Goal: Task Accomplishment & Management: Use online tool/utility

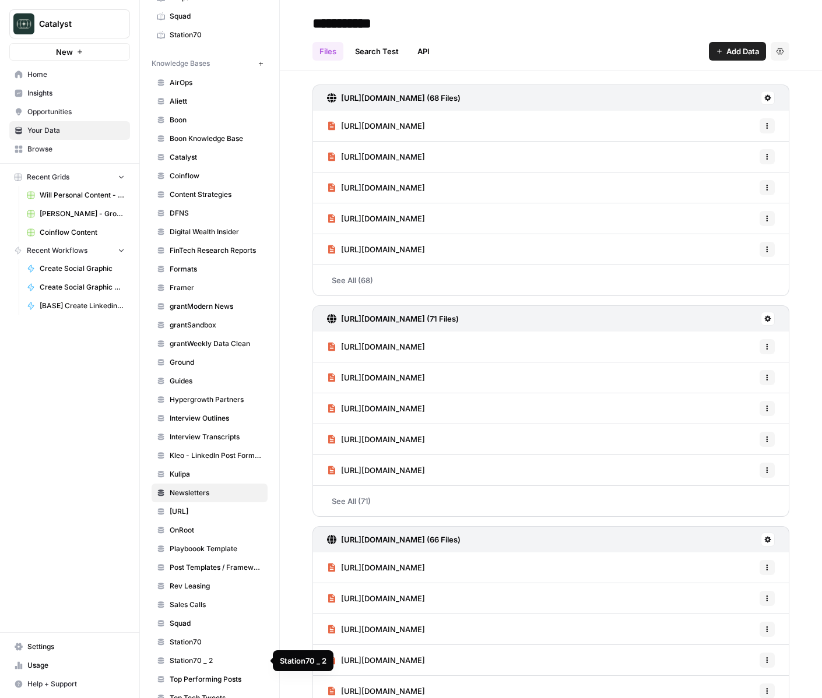
scroll to position [321, 0]
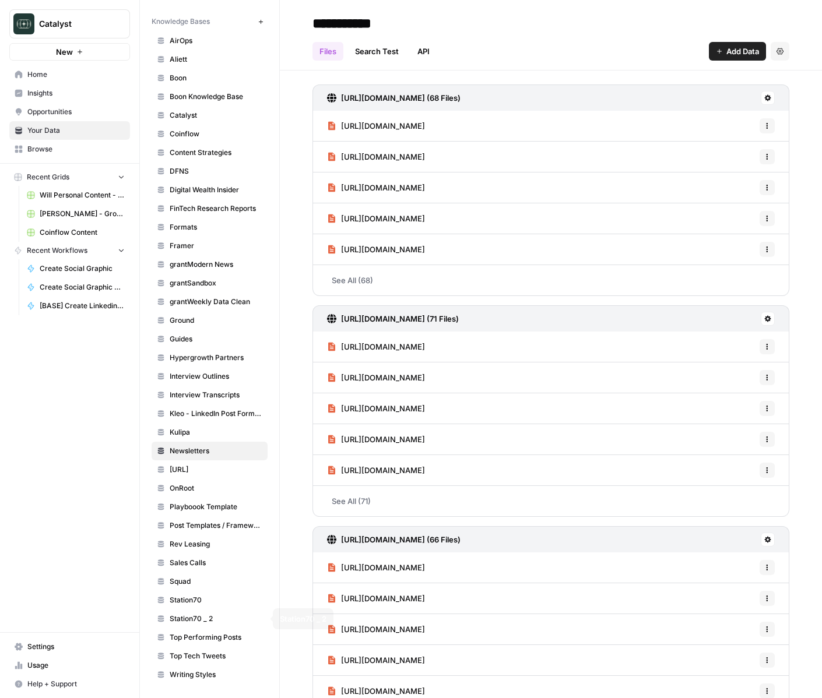
click at [219, 616] on span "Station70 _ 2" at bounding box center [216, 619] width 93 height 10
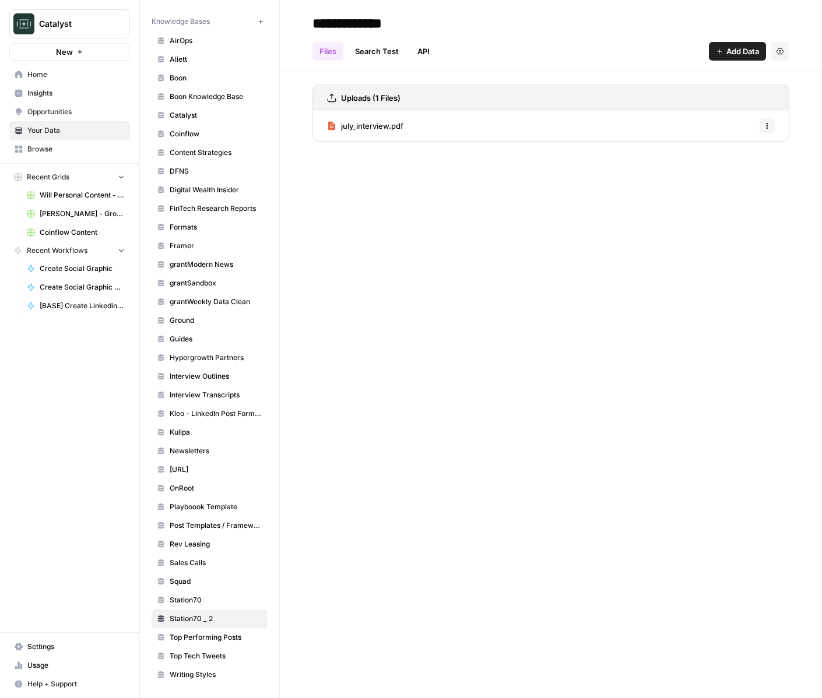
click at [204, 599] on span "Station70" at bounding box center [216, 600] width 93 height 10
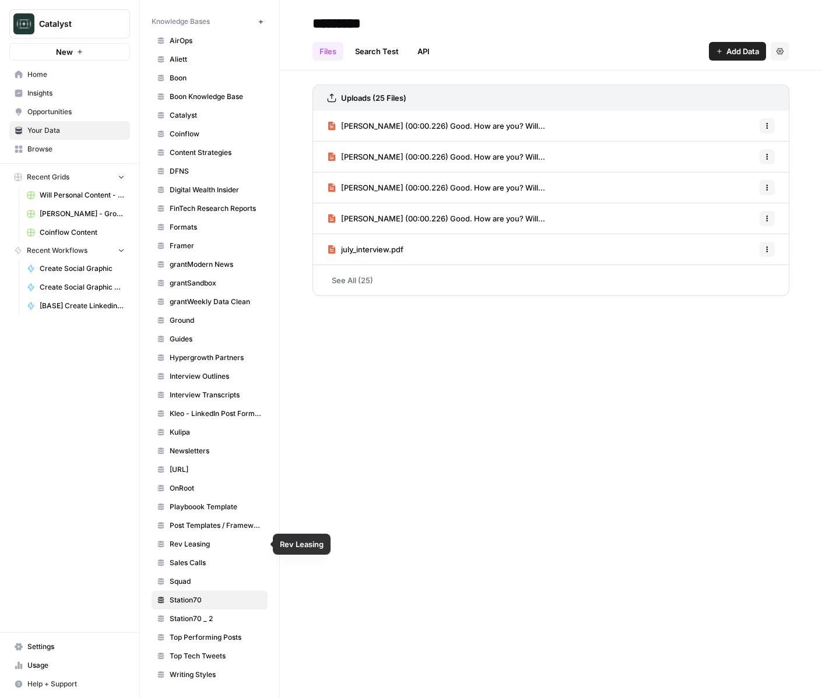
click at [184, 574] on link "Squad" at bounding box center [210, 581] width 116 height 19
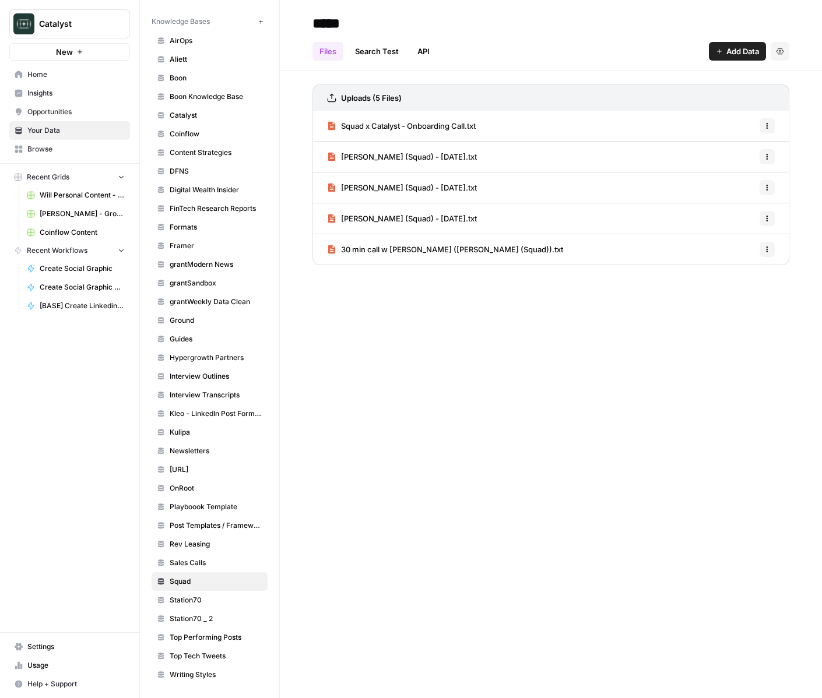
click at [348, 256] on link "30 min call w Alex (Iggy (Squad)).txt" at bounding box center [445, 249] width 236 height 30
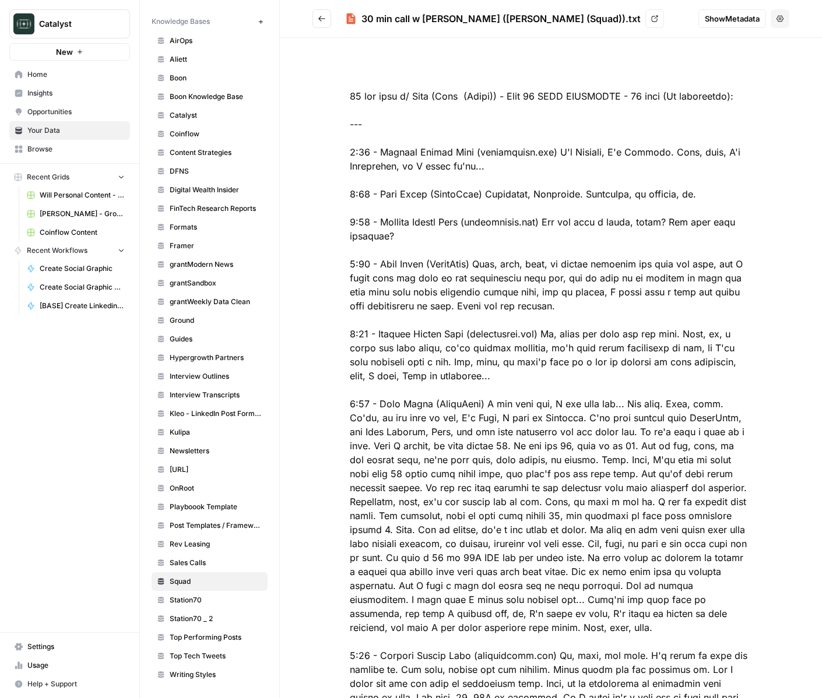
click at [331, 23] on button "Go back" at bounding box center [321, 18] width 19 height 19
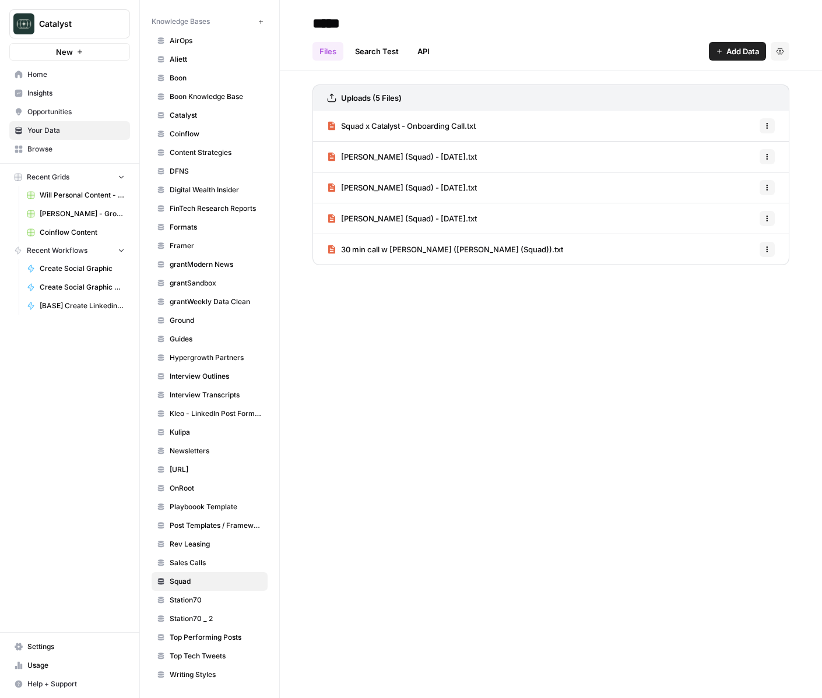
click at [186, 487] on span "OnRoot" at bounding box center [216, 488] width 93 height 10
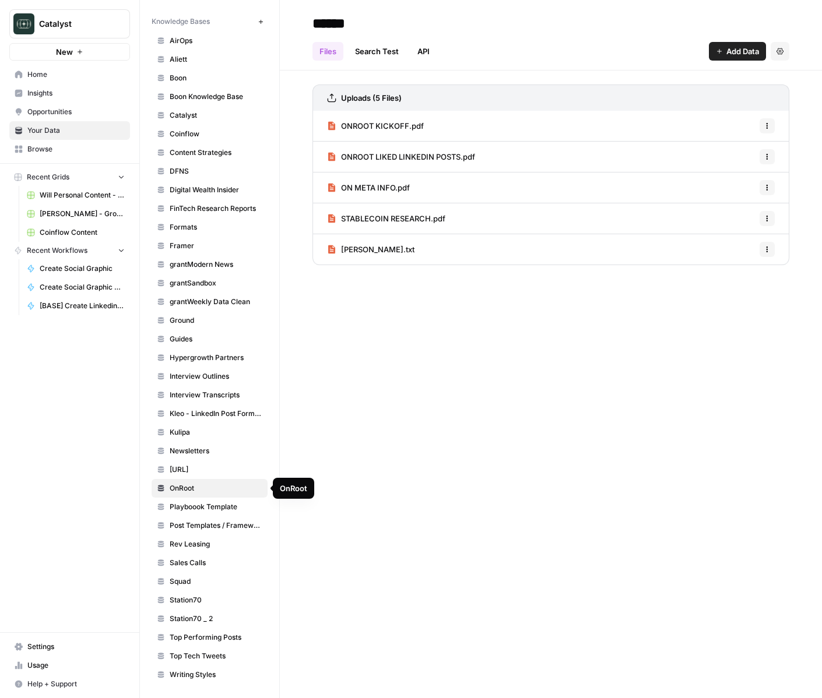
click at [222, 472] on span "nSure.ai" at bounding box center [216, 470] width 93 height 10
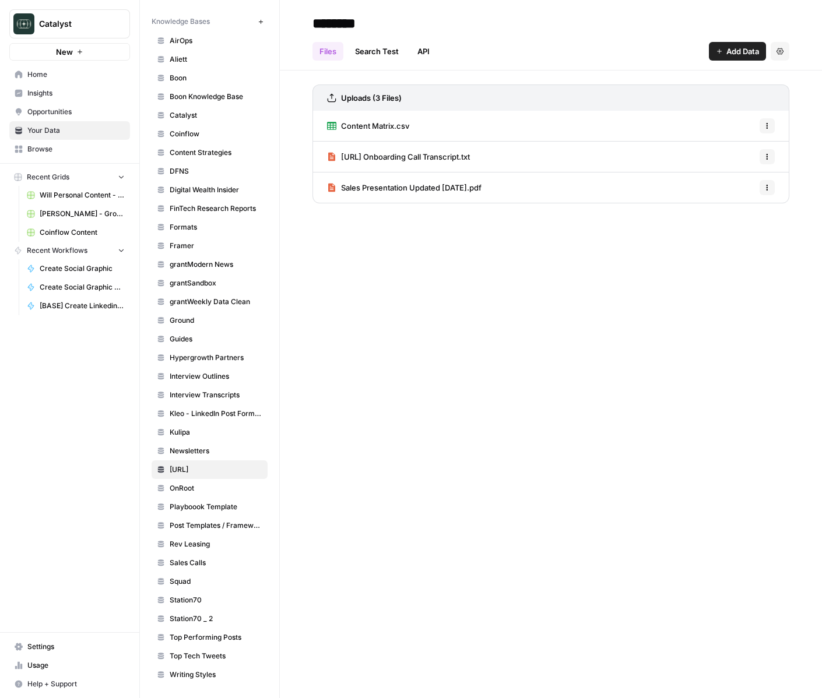
click at [398, 124] on span "Content Matrix.csv" at bounding box center [375, 126] width 68 height 12
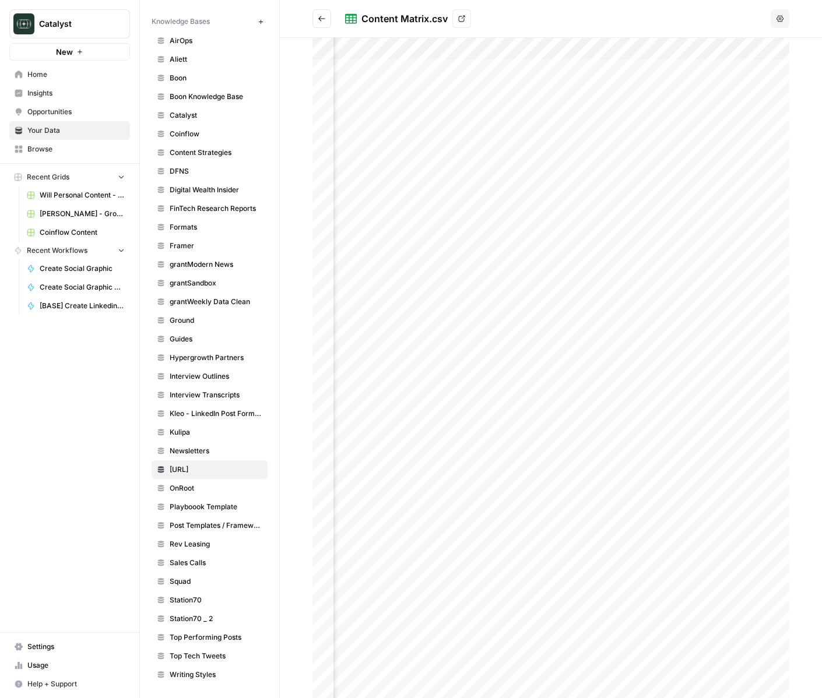
scroll to position [0, 136]
click at [331, 12] on button "Go back" at bounding box center [321, 18] width 19 height 19
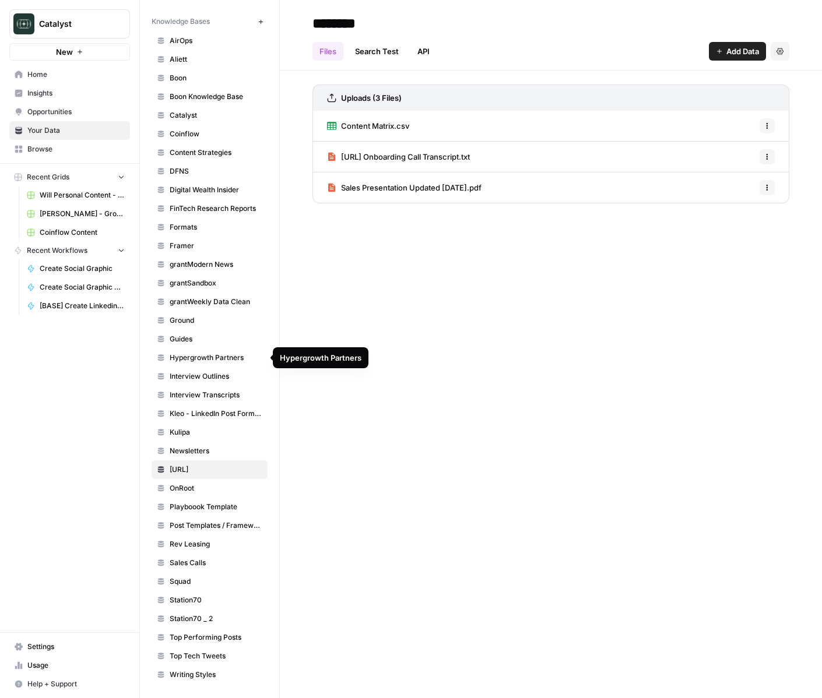
click at [240, 360] on span "Hypergrowth Partners" at bounding box center [216, 358] width 93 height 10
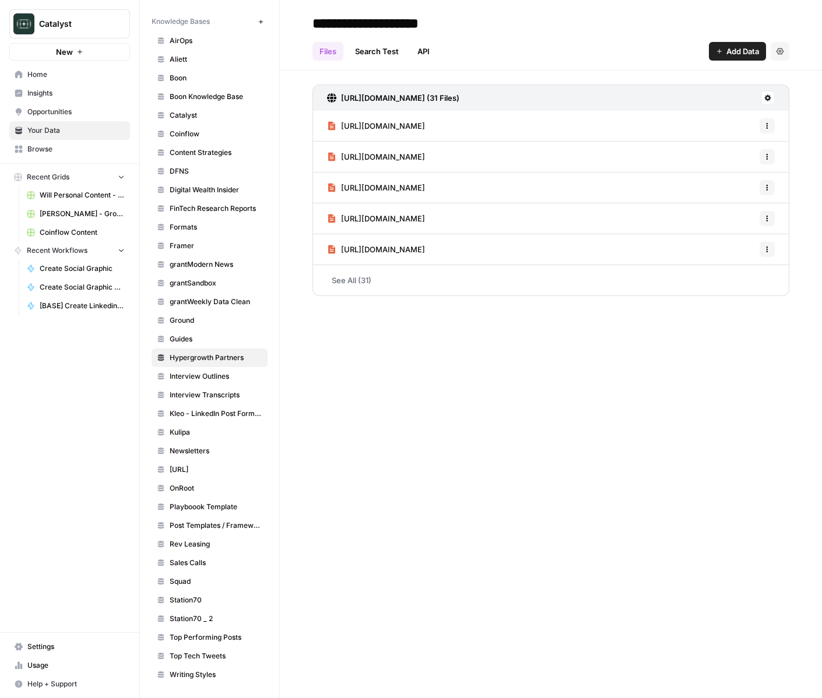
click at [221, 126] on link "Coinflow" at bounding box center [210, 134] width 116 height 19
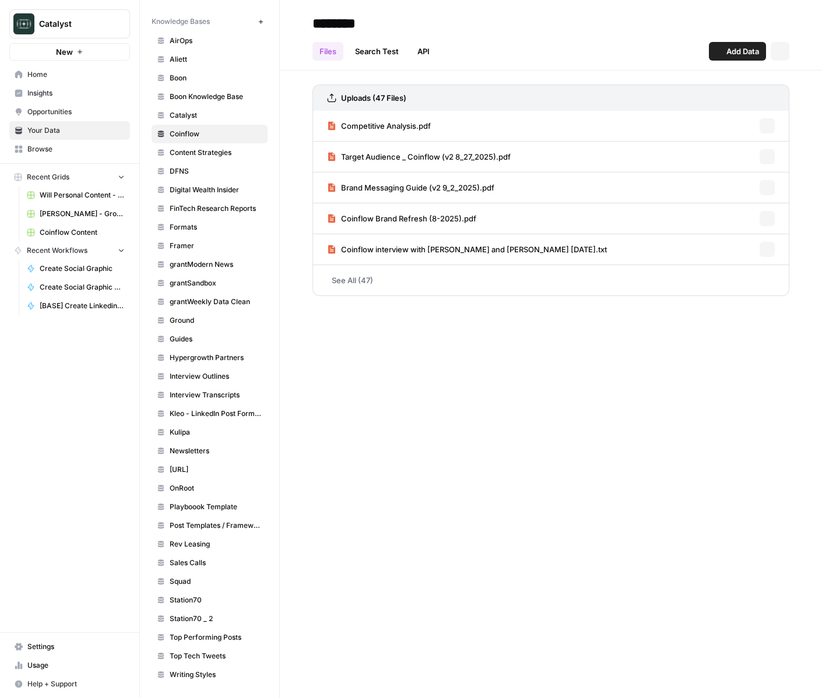
click at [221, 126] on link "Coinflow" at bounding box center [210, 134] width 116 height 19
click at [214, 116] on span "Catalyst" at bounding box center [216, 115] width 93 height 10
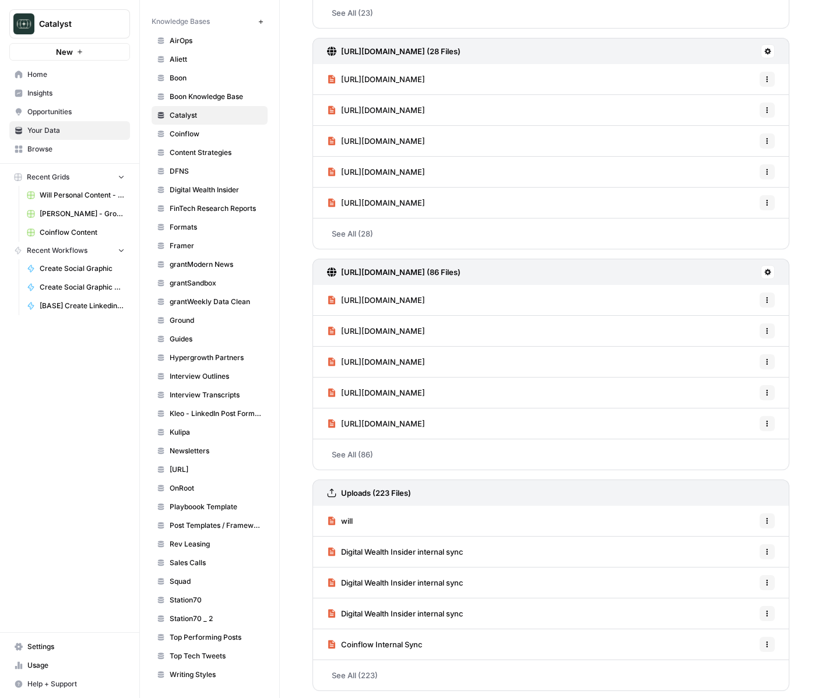
scroll to position [270, 0]
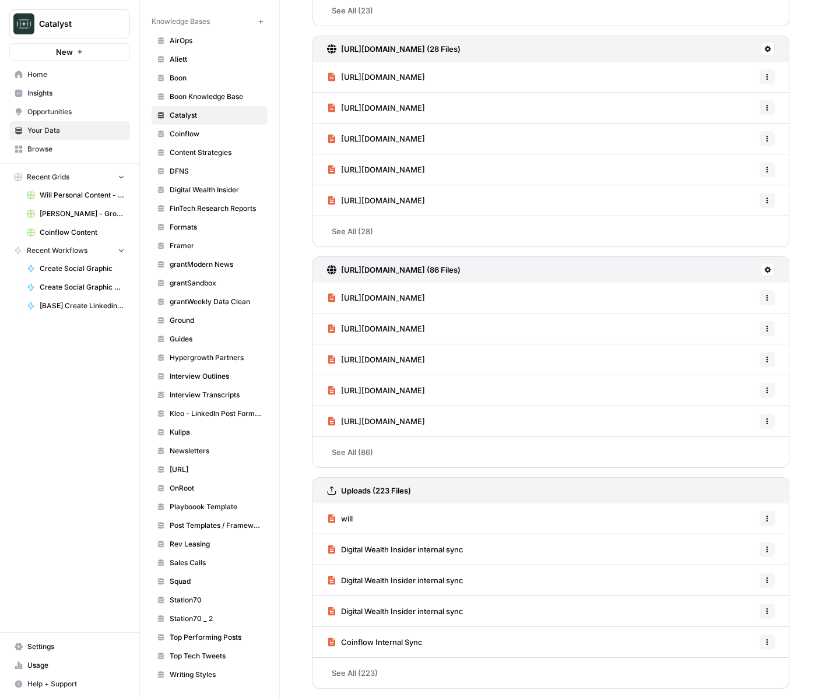
click at [460, 270] on h3 "https://www.readsocialfiles.com/sitemap.xml (86 Files)" at bounding box center [400, 270] width 119 height 12
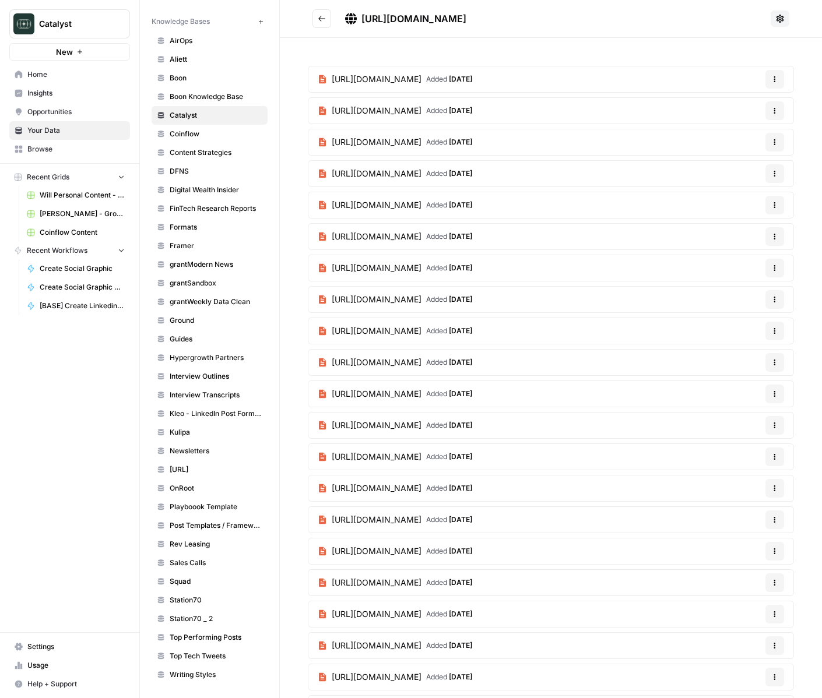
click at [466, 20] on span "https://www.readsocialfiles.com/sitemap.xml" at bounding box center [413, 19] width 105 height 12
copy div "https://www.readsocialfiles.com/sitemap.xml"
click at [224, 189] on span "Digital Wealth Insider" at bounding box center [216, 190] width 93 height 10
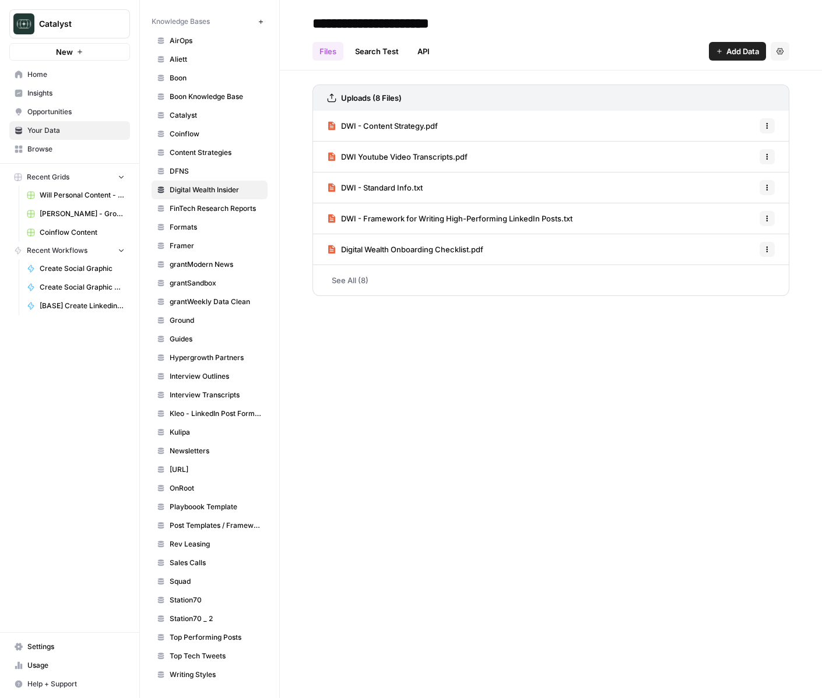
click at [744, 53] on span "Add Data" at bounding box center [742, 51] width 33 height 12
click at [690, 99] on span "Web Scrape" at bounding box center [698, 95] width 106 height 12
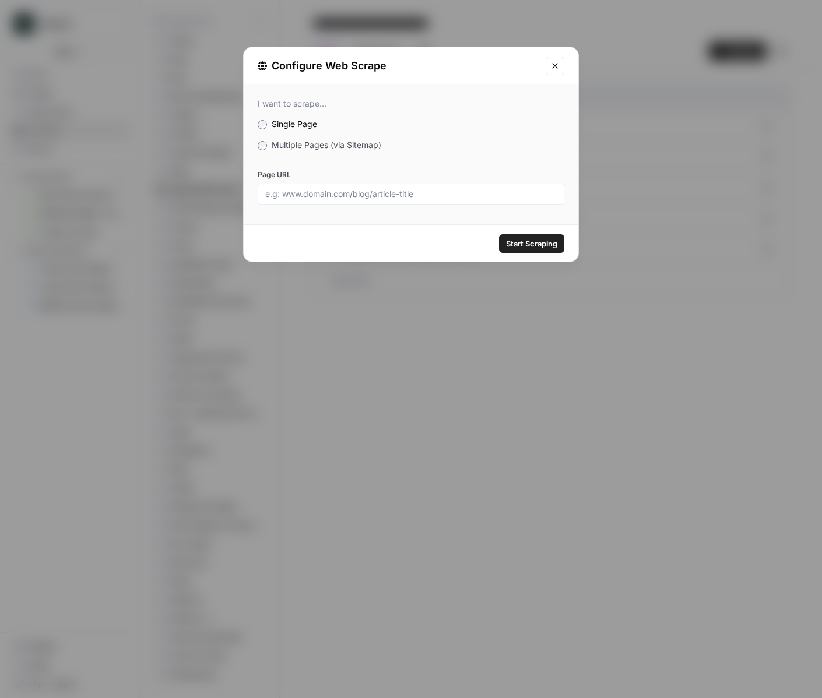
click at [378, 150] on div "I want to scrape... Single Page Multiple Pages (via Sitemap) Page URL" at bounding box center [411, 152] width 335 height 134
click at [369, 142] on span "Multiple Pages (via Sitemap)" at bounding box center [327, 145] width 110 height 10
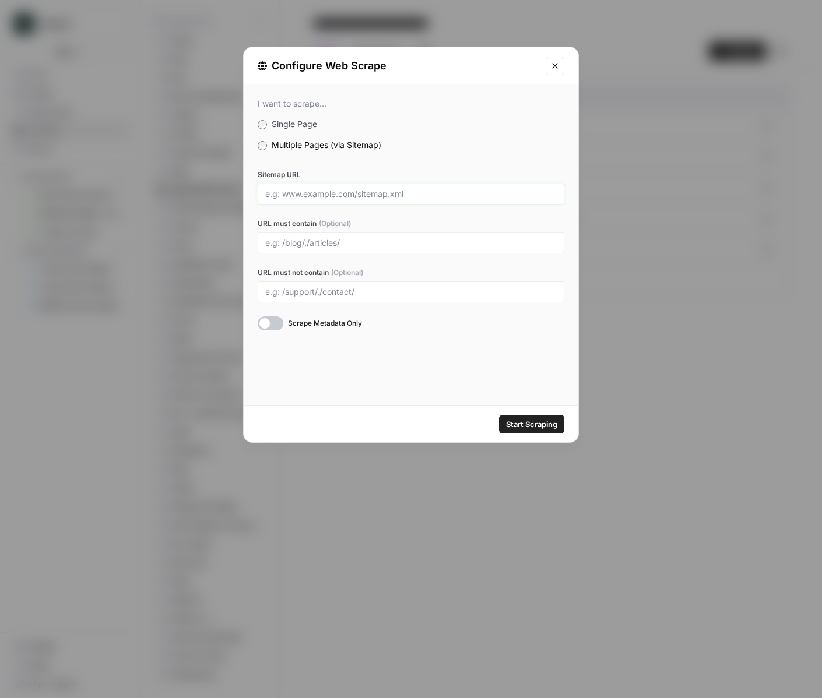
click at [387, 196] on input "Sitemap URL" at bounding box center [410, 194] width 291 height 10
paste input "https://digitalwealthinsider.beehiiv.com/sitemap.xml"
type input "https://digitalwealthinsider.beehiiv.com/sitemap.xml"
click at [550, 420] on span "Start Scraping" at bounding box center [531, 425] width 51 height 12
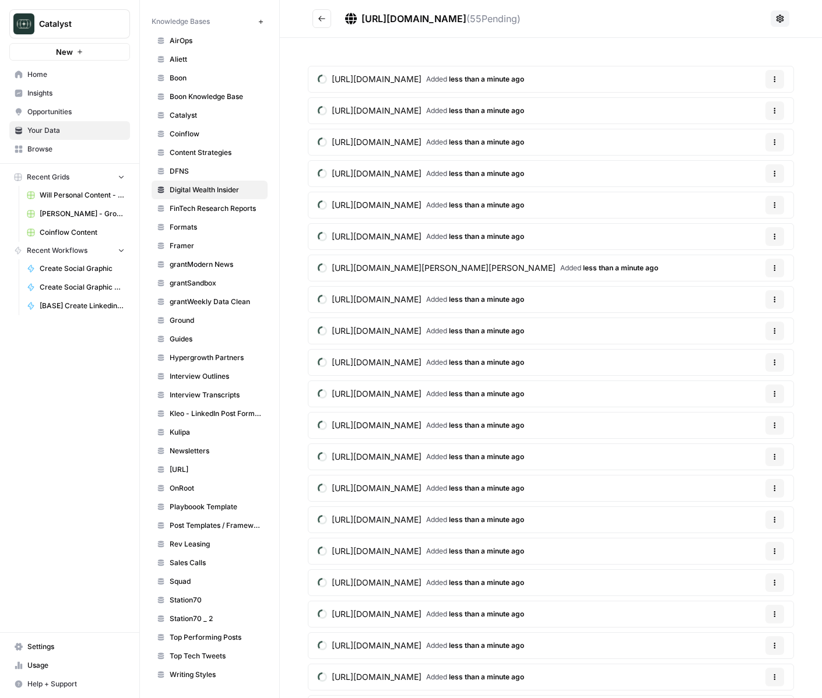
click at [335, 17] on h2 "https://digitalwealthinsider.beehiiv.com/sitemap.xml ( 55 Pending)" at bounding box center [538, 18] width 453 height 19
click at [328, 17] on button "Go back" at bounding box center [321, 18] width 19 height 19
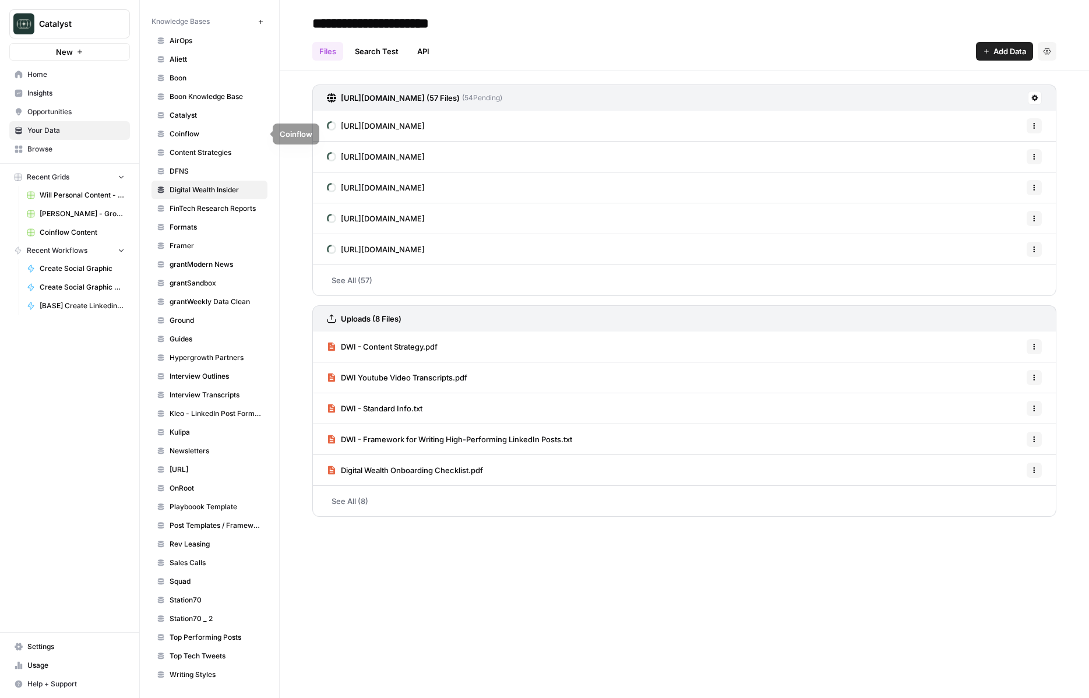
click at [219, 120] on span "Catalyst" at bounding box center [216, 115] width 93 height 10
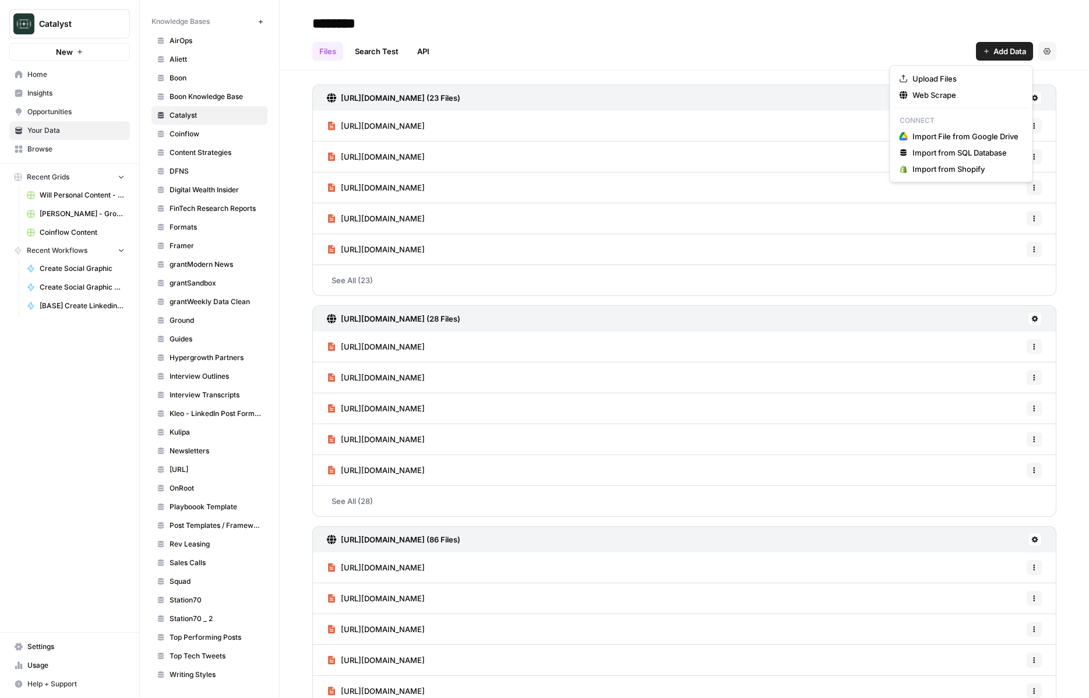
click at [821, 42] on button "Add Data" at bounding box center [1004, 51] width 57 height 19
click at [821, 99] on span "Web Scrape" at bounding box center [966, 95] width 106 height 12
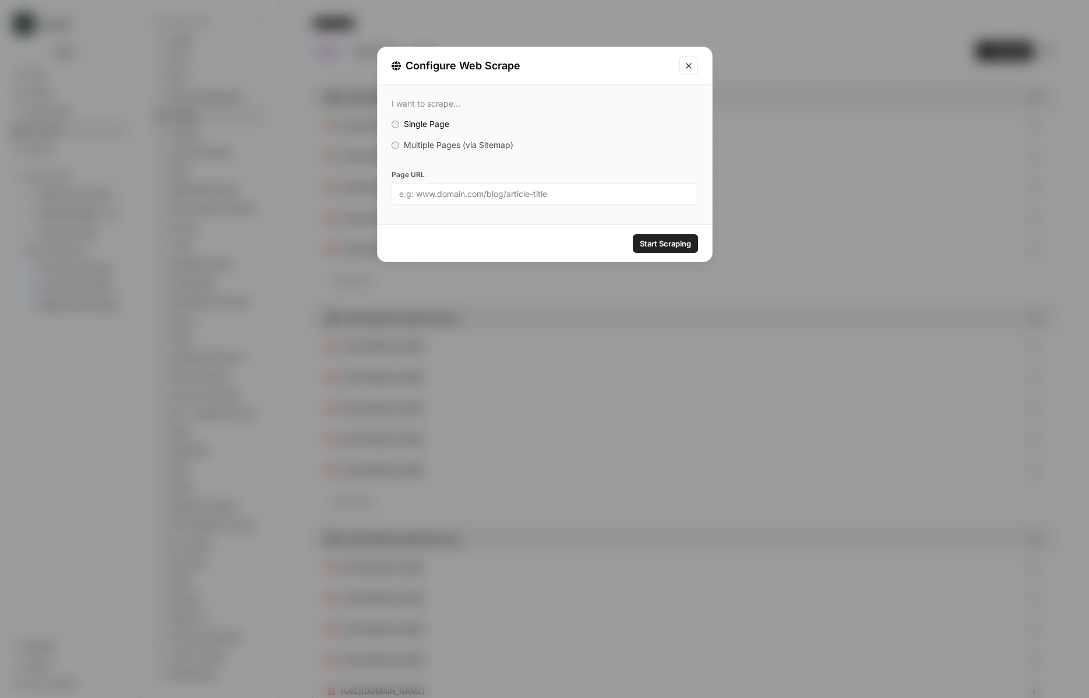
click at [497, 146] on span "Multiple Pages (via Sitemap)" at bounding box center [459, 145] width 110 height 10
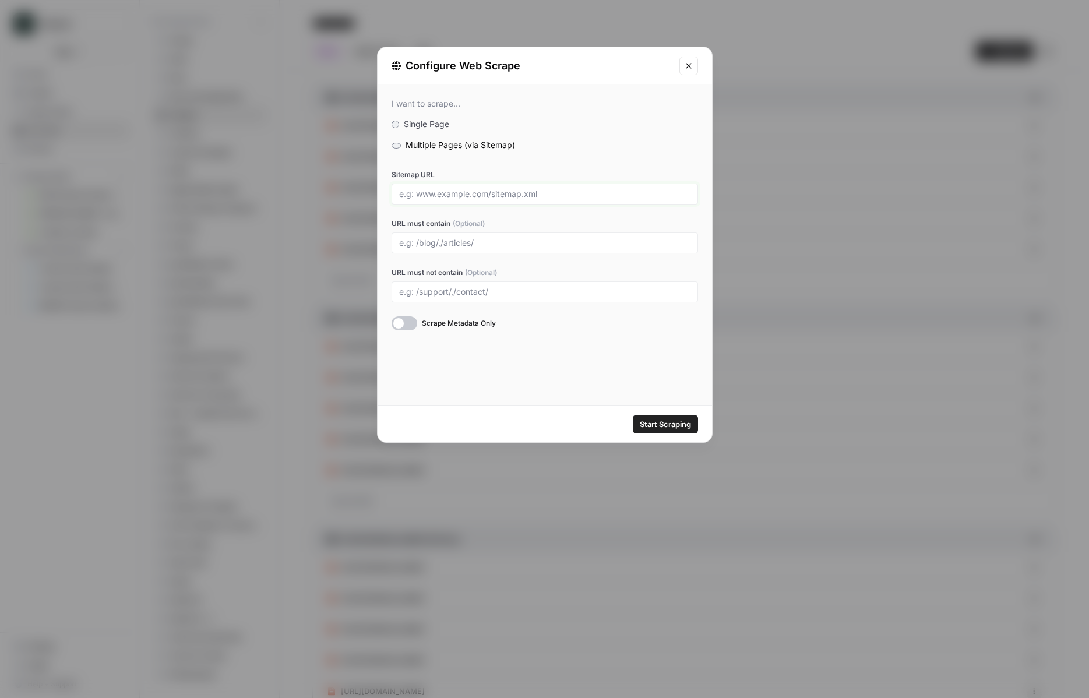
click at [482, 194] on input "Sitemap URL" at bounding box center [544, 194] width 291 height 10
paste input "https://cognition.ai/blog/1"
drag, startPoint x: 507, startPoint y: 194, endPoint x: 474, endPoint y: 190, distance: 32.2
click at [474, 190] on input "https://cognition.ai/blog/" at bounding box center [544, 194] width 291 height 10
type input "https://cognition.ai/sitemap.xml"
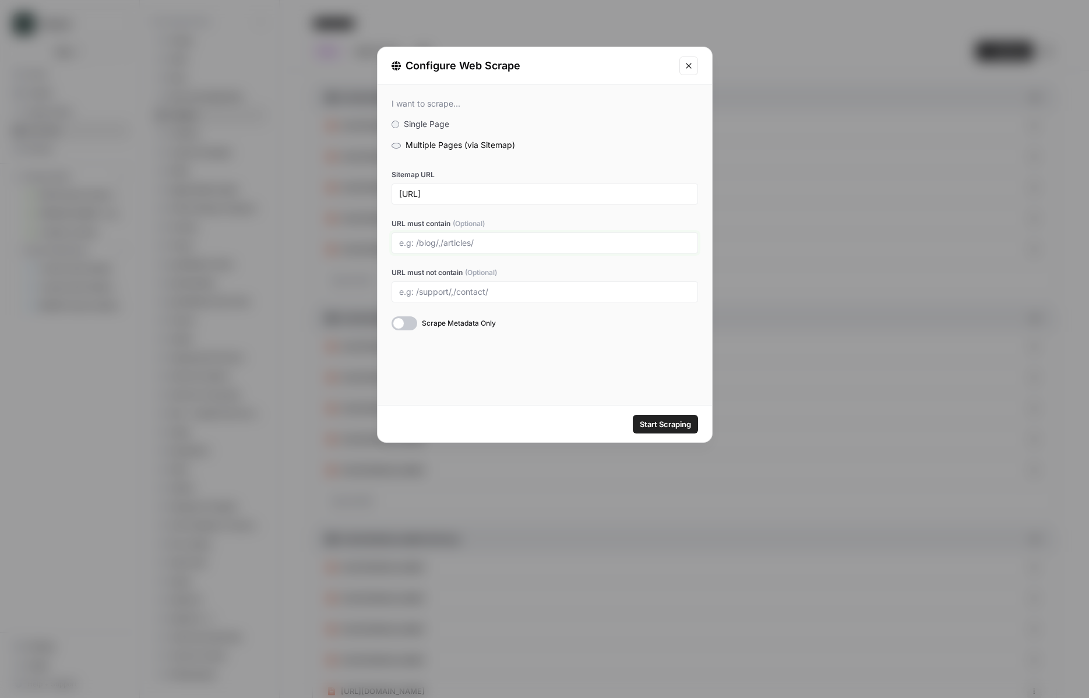
click at [448, 246] on input "URL must contain (Optional)" at bounding box center [544, 243] width 291 height 10
type input "/blog/"
click at [657, 430] on button "Start Scraping" at bounding box center [665, 424] width 65 height 19
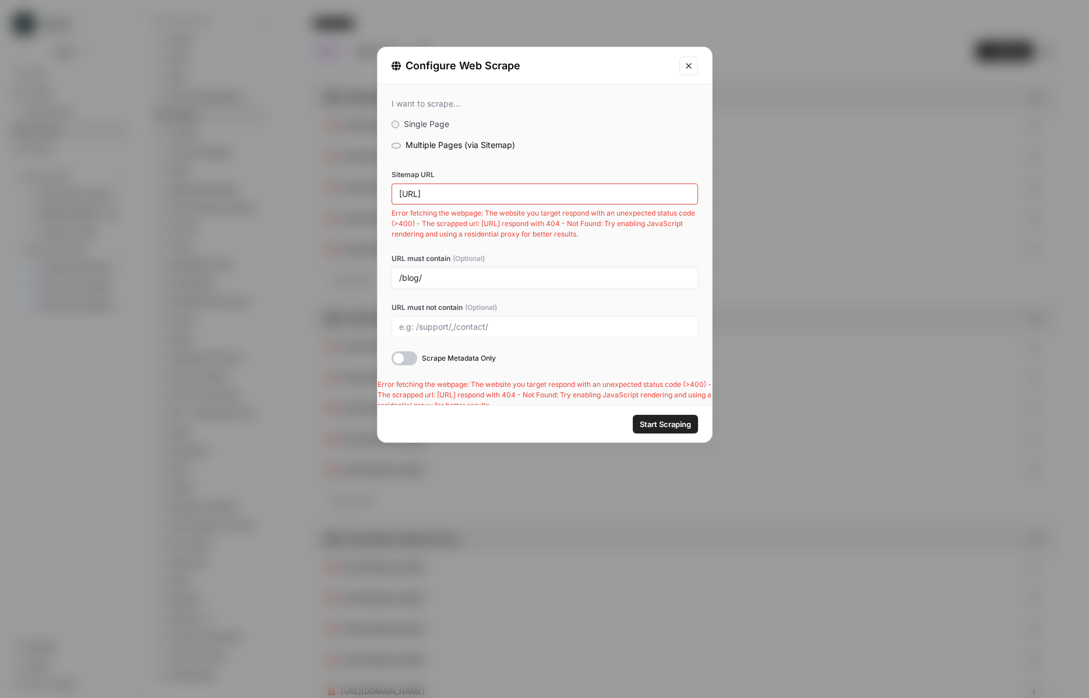
drag, startPoint x: 459, startPoint y: 276, endPoint x: 360, endPoint y: 269, distance: 98.8
click at [360, 269] on div "Configure Web Scrape I want to scrape... Single Page Multiple Pages (via Sitema…" at bounding box center [544, 349] width 1089 height 698
click at [469, 199] on input "https://cognition.ai/sitemap.xml" at bounding box center [544, 194] width 291 height 10
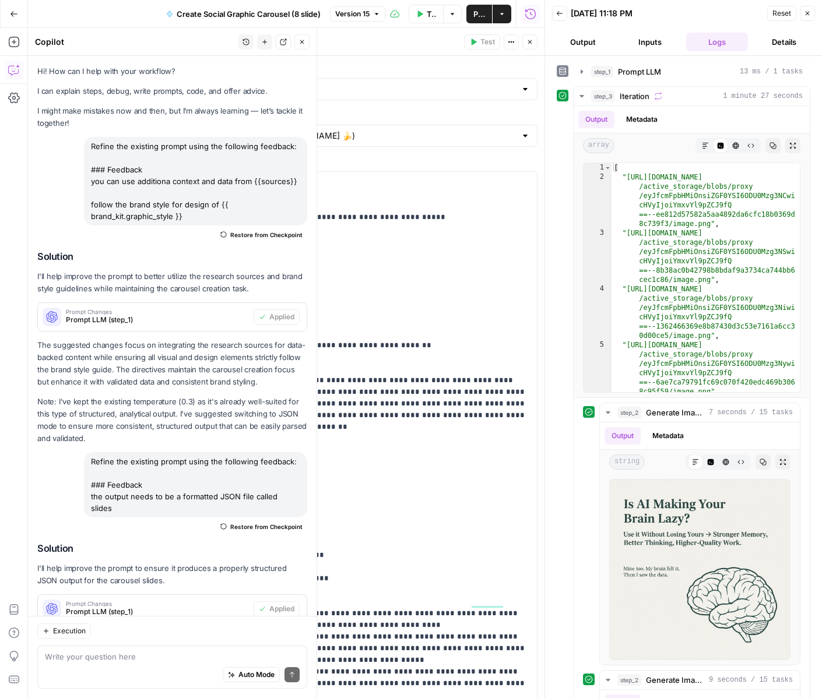
scroll to position [522, 0]
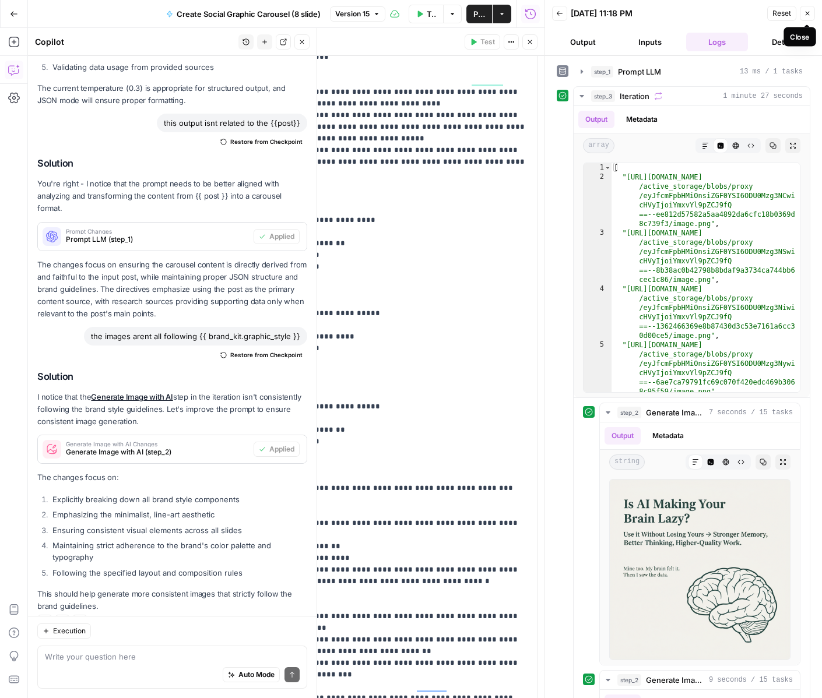
click at [803, 17] on button "Close" at bounding box center [807, 13] width 15 height 15
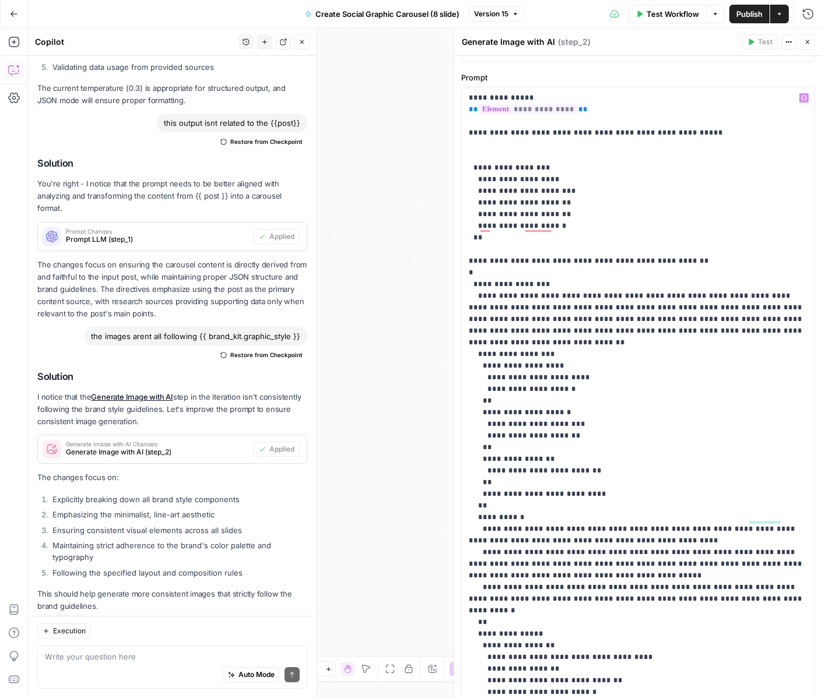
scroll to position [0, 0]
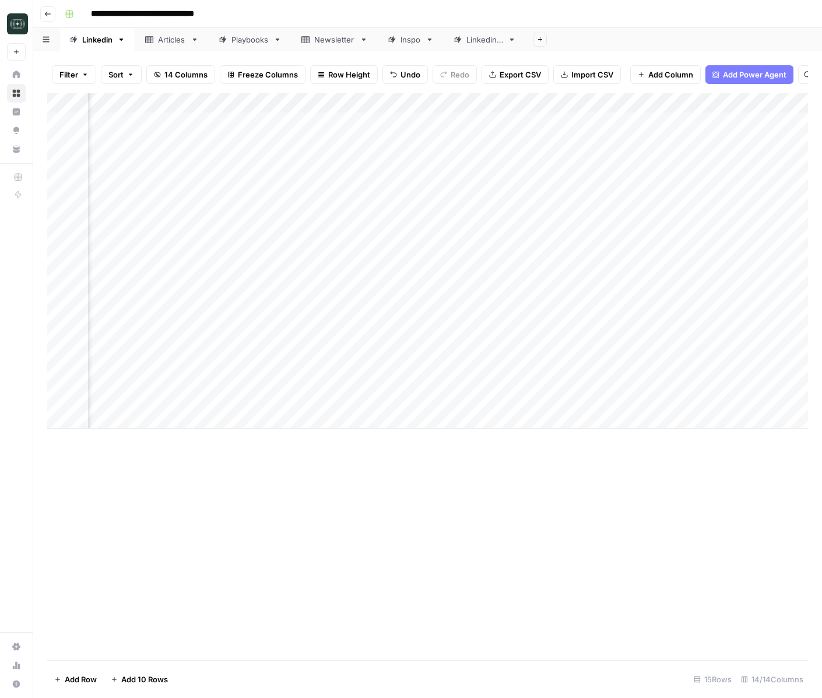
scroll to position [0, 602]
click at [557, 402] on div "Add Column" at bounding box center [427, 261] width 761 height 336
click at [428, 400] on div "Add Column" at bounding box center [427, 261] width 761 height 336
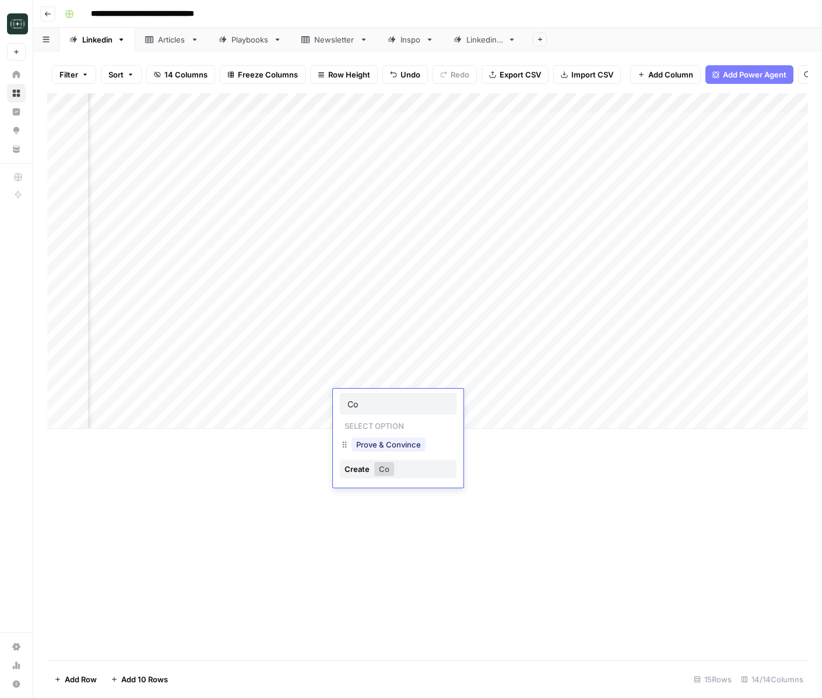
type input "C"
click at [536, 455] on div "Add Column" at bounding box center [427, 376] width 761 height 567
click at [677, 380] on div "Add Column" at bounding box center [427, 261] width 761 height 336
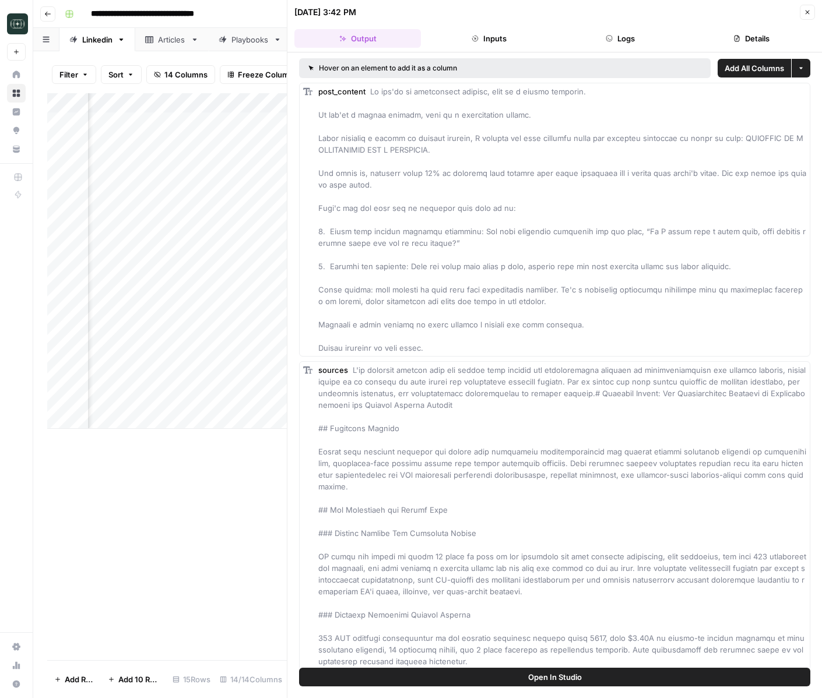
click at [815, 13] on header "09/03/25 at 3:42 PM Close Output Inputs Logs Details" at bounding box center [554, 26] width 535 height 52
click at [814, 13] on button "Close" at bounding box center [807, 12] width 15 height 15
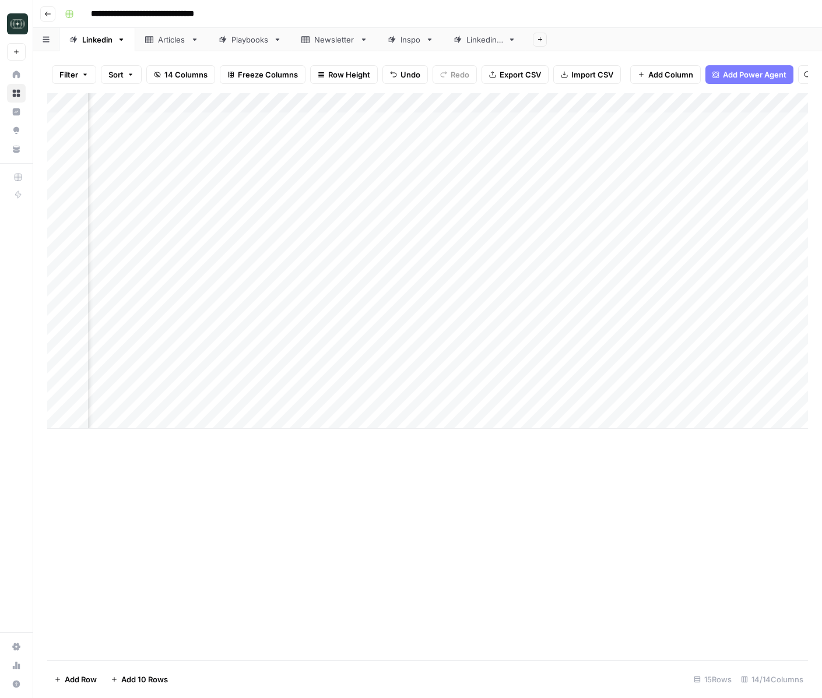
scroll to position [0, 733]
click at [480, 102] on div "Add Column" at bounding box center [427, 261] width 761 height 336
click at [526, 138] on div "Add Column" at bounding box center [427, 261] width 761 height 336
click at [674, 101] on div "Add Column" at bounding box center [427, 261] width 761 height 336
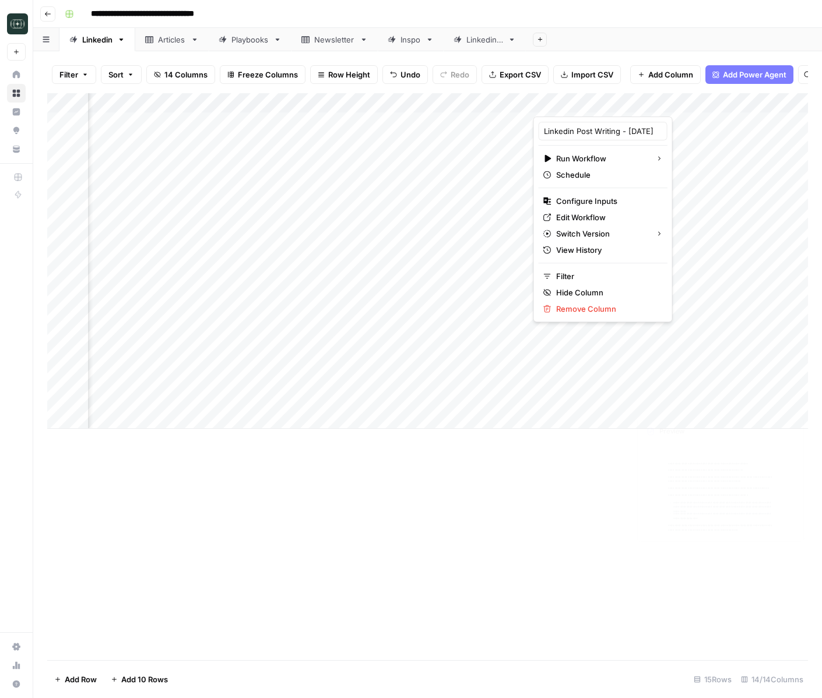
click at [701, 470] on div "Add Column" at bounding box center [427, 376] width 761 height 567
click at [674, 378] on div "Add Column" at bounding box center [427, 261] width 761 height 336
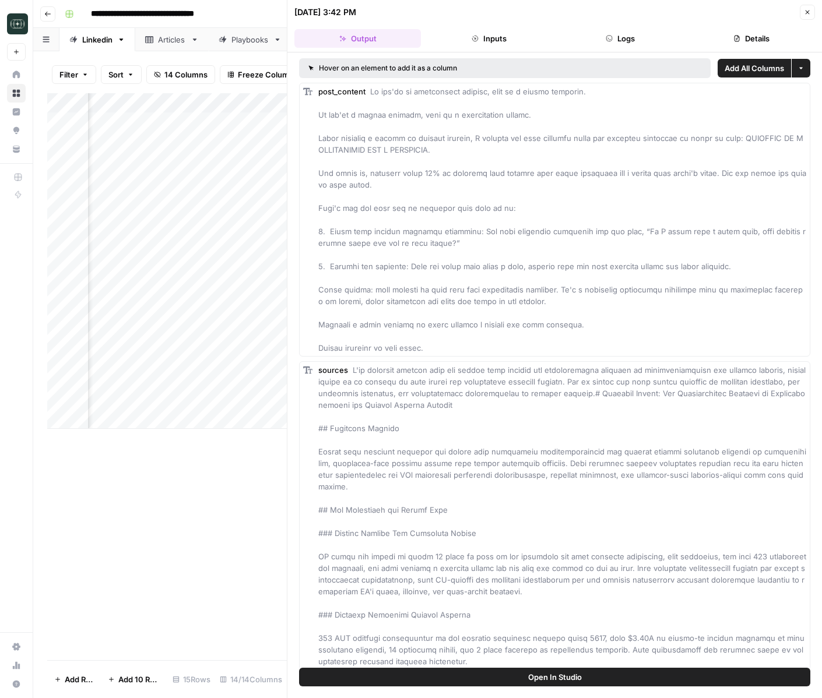
click at [626, 43] on button "Logs" at bounding box center [620, 38] width 126 height 19
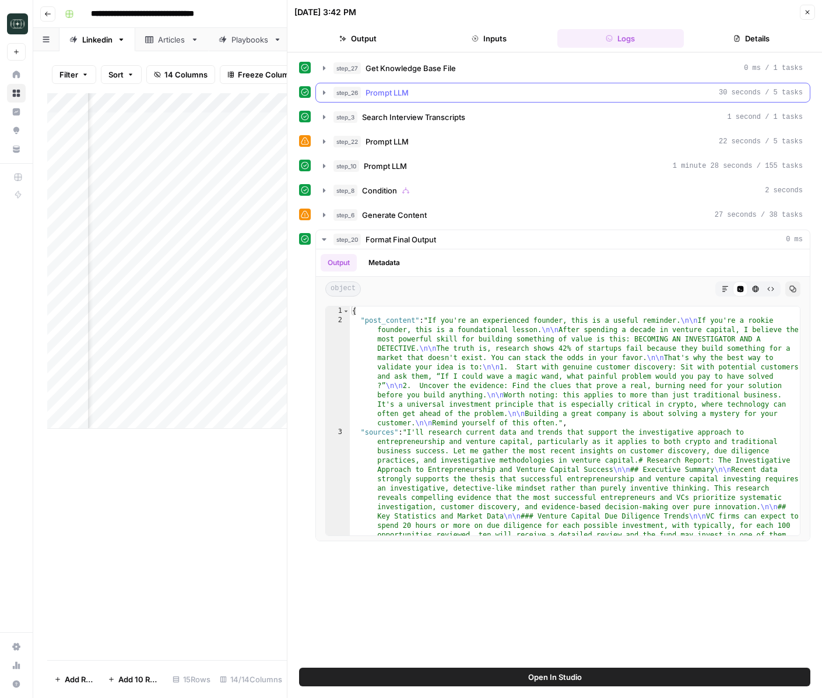
click at [406, 94] on span "Prompt LLM" at bounding box center [386, 93] width 43 height 12
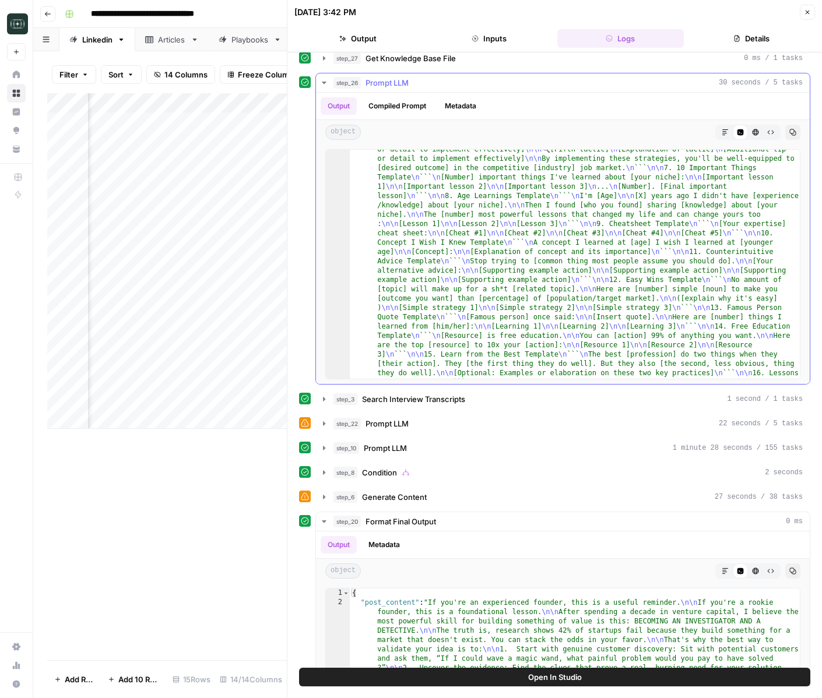
scroll to position [2, 0]
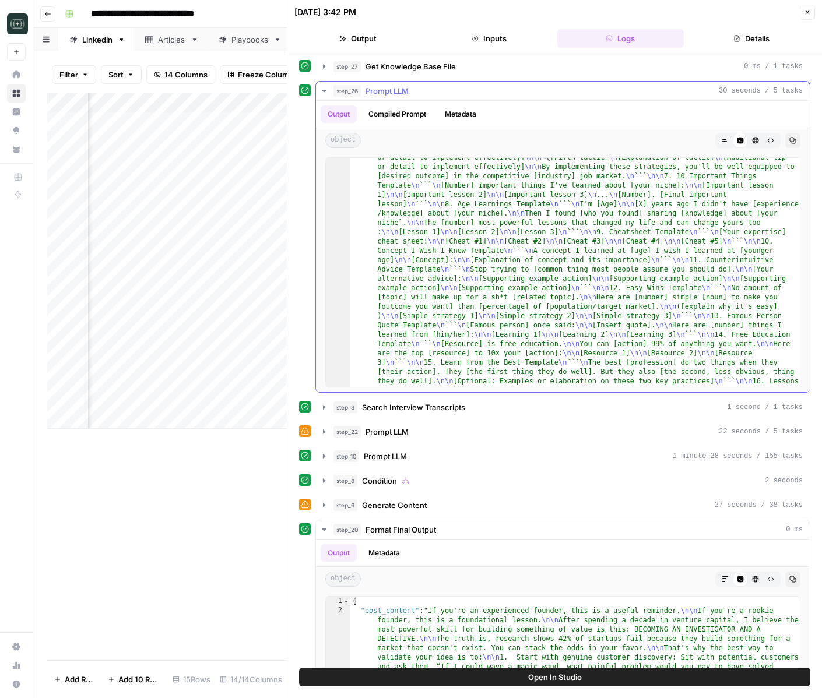
click at [317, 90] on button "step_26 Prompt LLM 30 seconds / 5 tasks" at bounding box center [563, 91] width 494 height 19
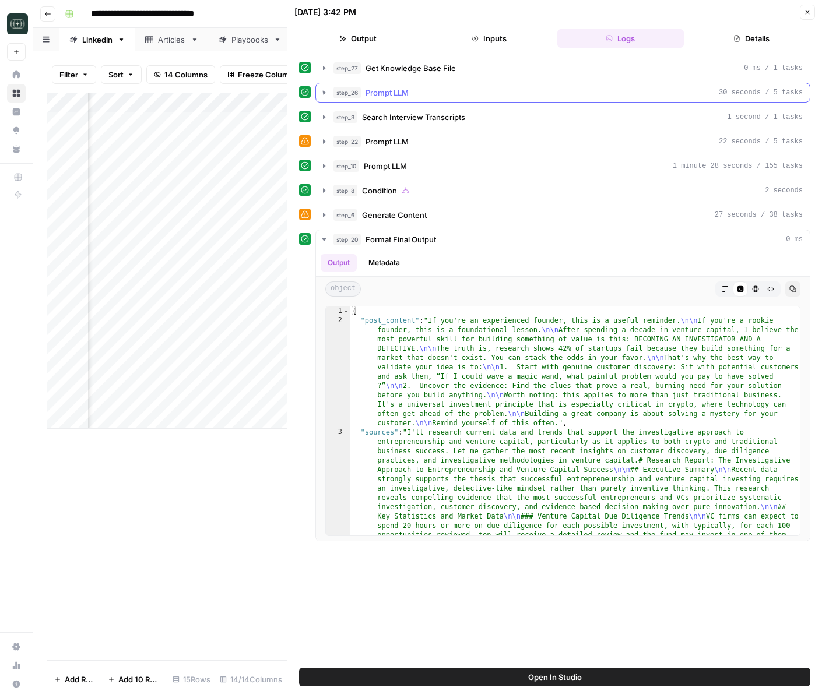
scroll to position [0, 0]
click at [328, 118] on icon "button" at bounding box center [323, 116] width 9 height 9
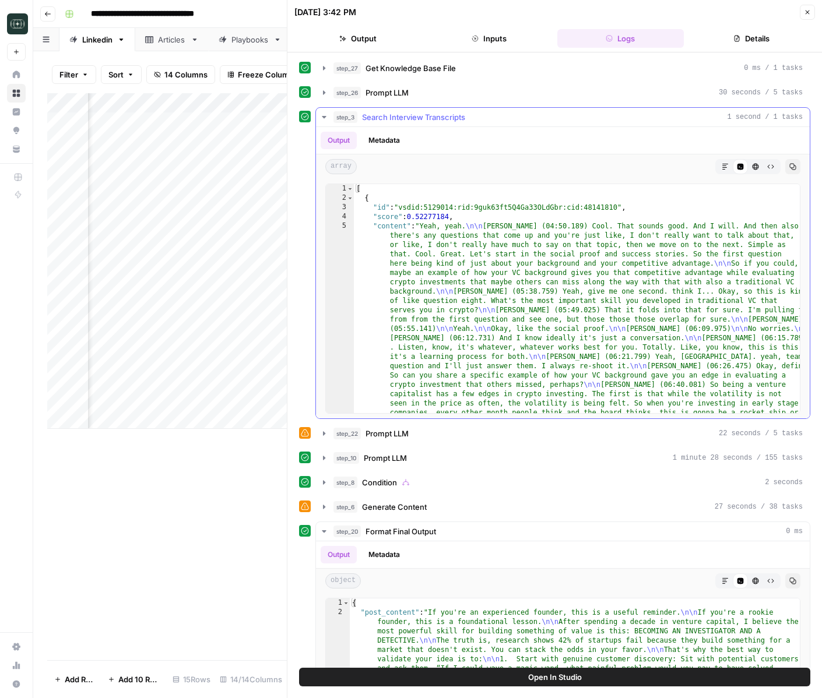
click at [326, 118] on icon "button" at bounding box center [323, 116] width 9 height 9
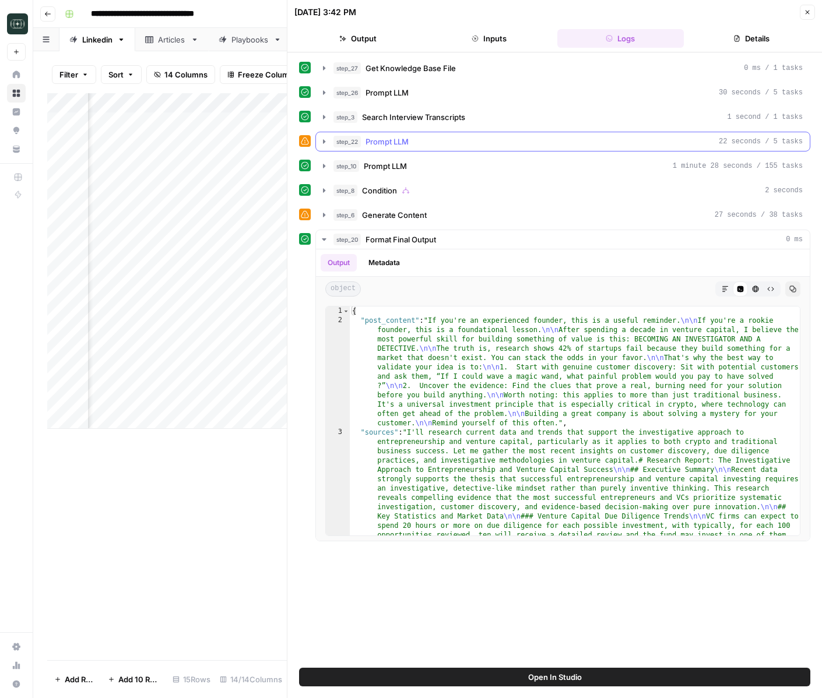
click at [324, 146] on icon "button" at bounding box center [323, 141] width 9 height 9
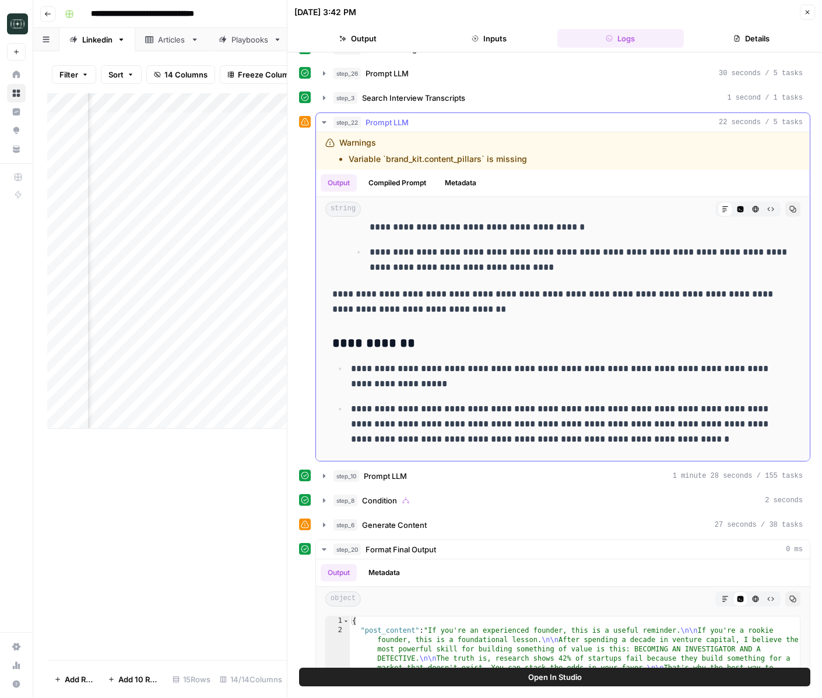
scroll to position [56, 0]
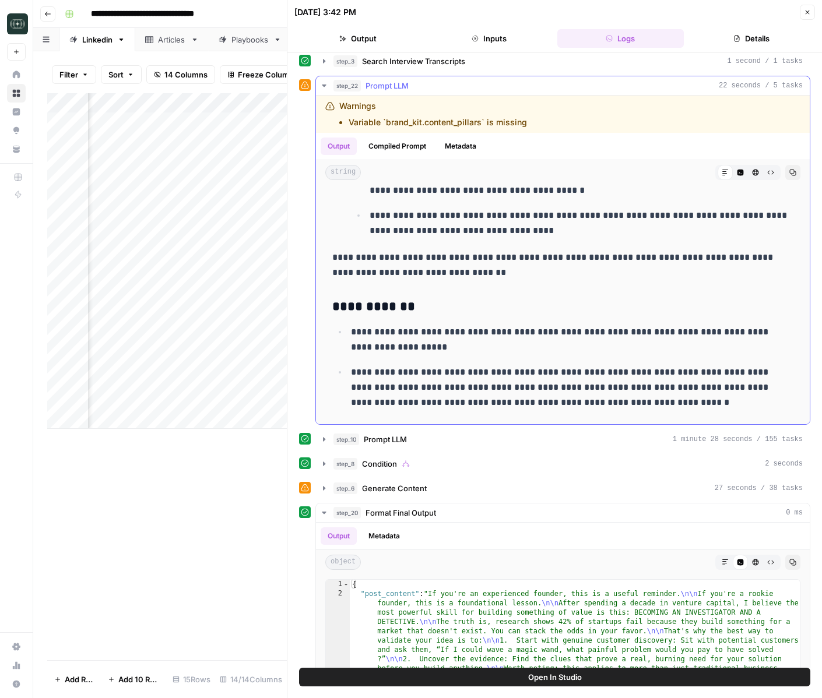
click at [326, 86] on icon "button" at bounding box center [323, 85] width 9 height 9
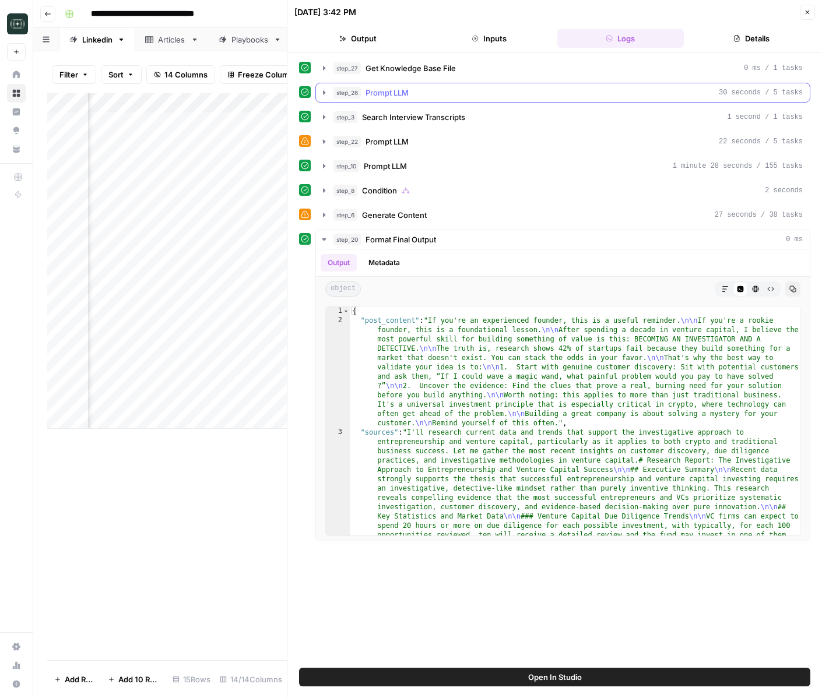
scroll to position [0, 0]
click at [326, 166] on icon "button" at bounding box center [323, 165] width 9 height 9
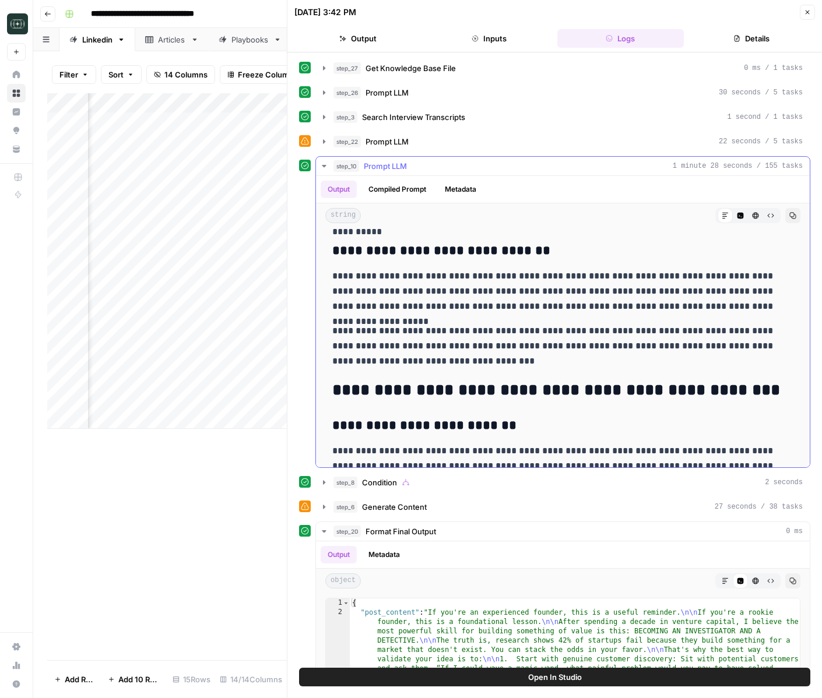
scroll to position [439, 0]
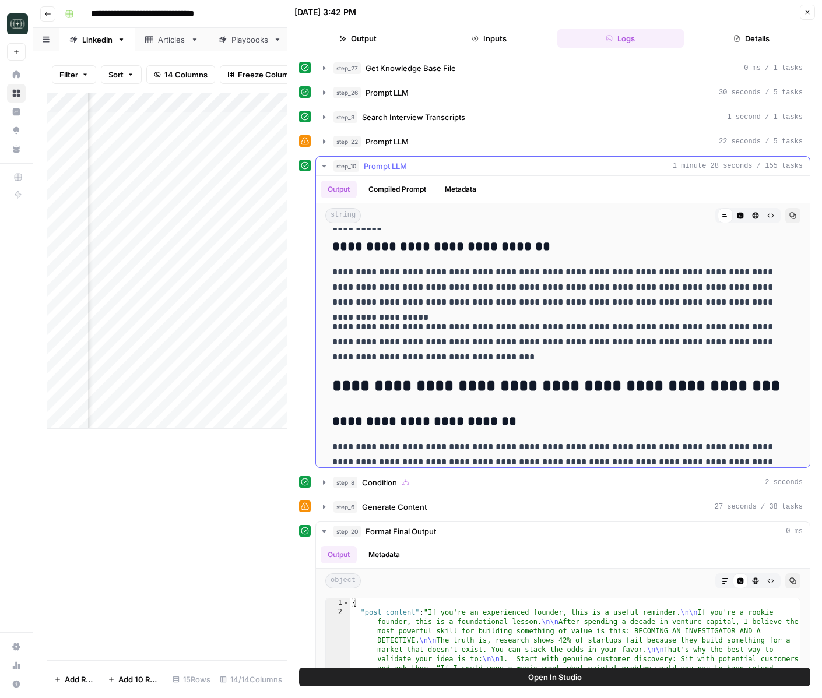
click at [325, 169] on icon "button" at bounding box center [323, 165] width 9 height 9
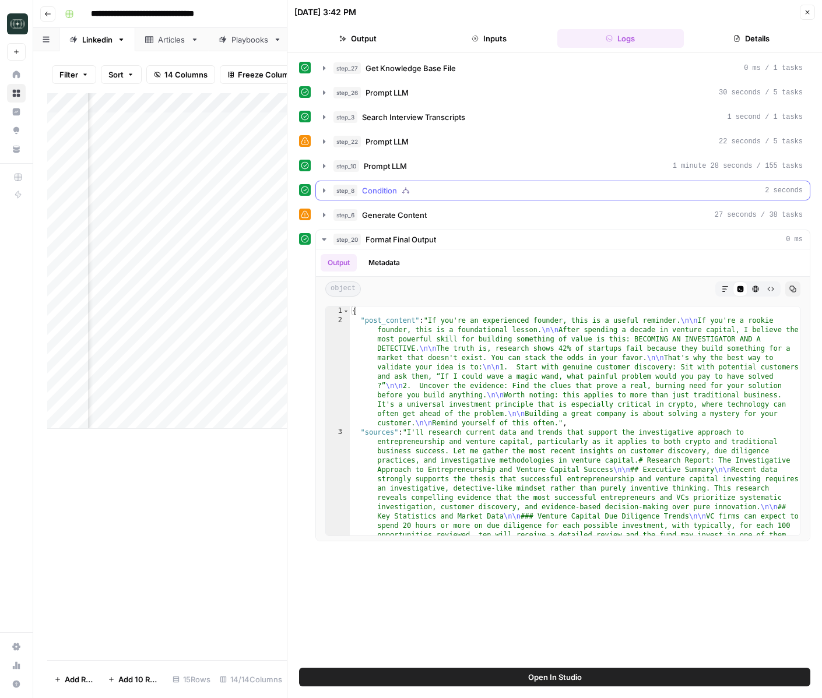
click at [326, 195] on button "step_8 Condition 2 seconds" at bounding box center [563, 190] width 494 height 19
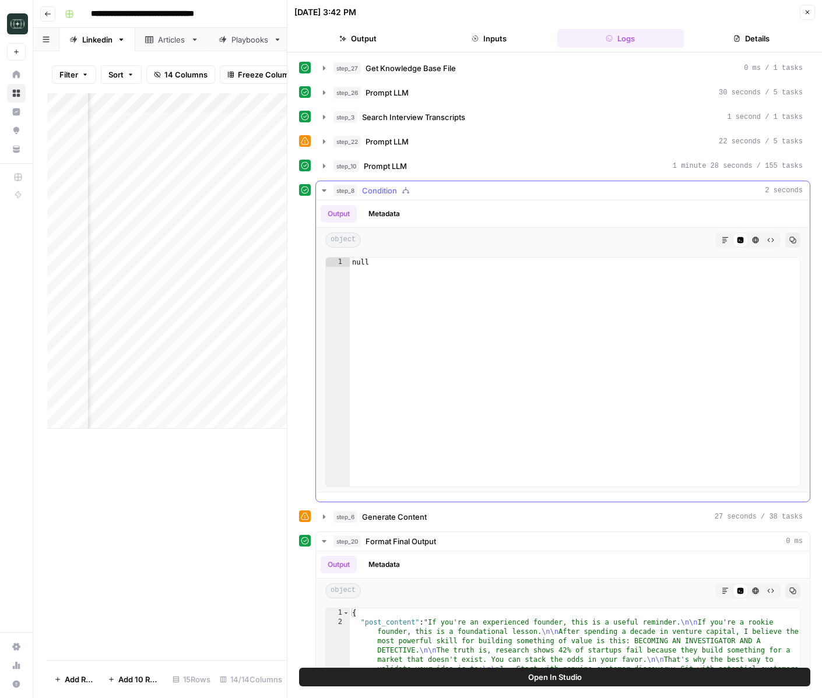
click at [326, 195] on button "step_8 Condition 2 seconds" at bounding box center [563, 190] width 494 height 19
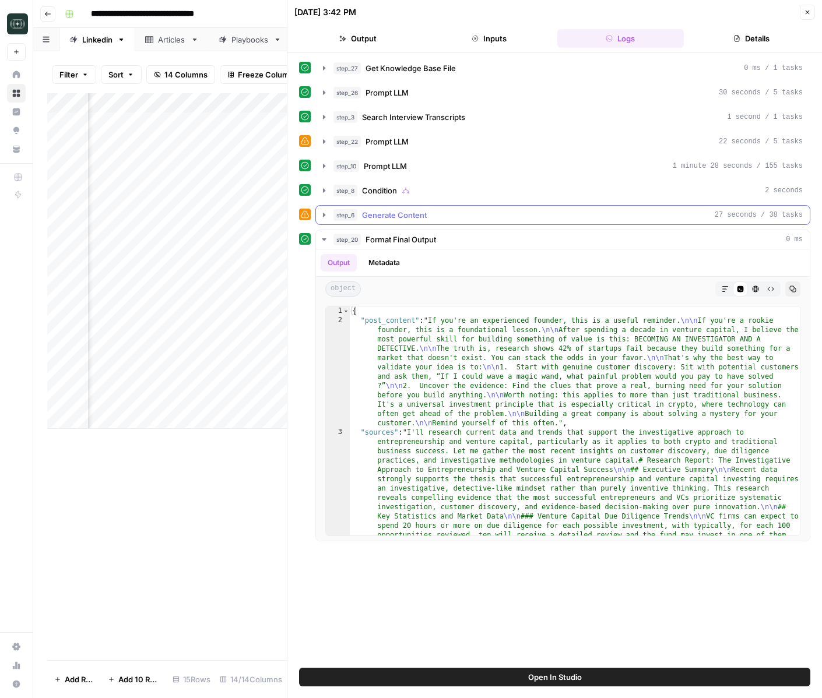
click at [328, 215] on icon "button" at bounding box center [323, 214] width 9 height 9
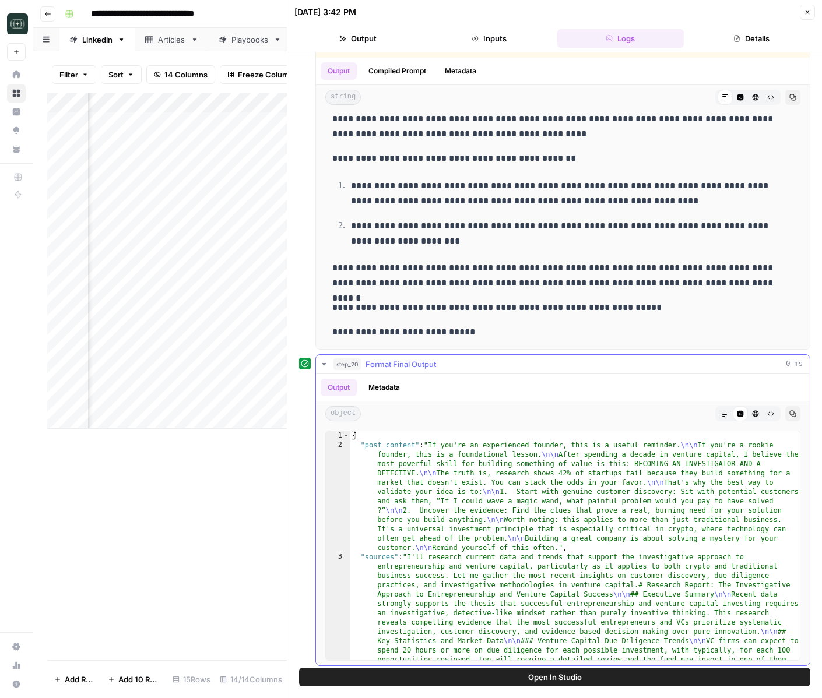
scroll to position [244, 0]
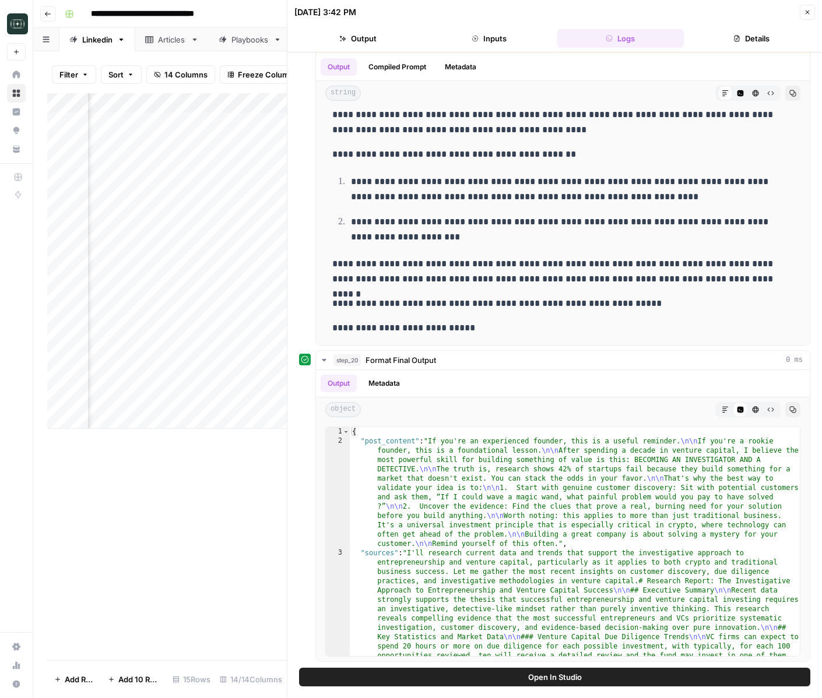
click at [806, 12] on icon "button" at bounding box center [808, 12] width 4 height 4
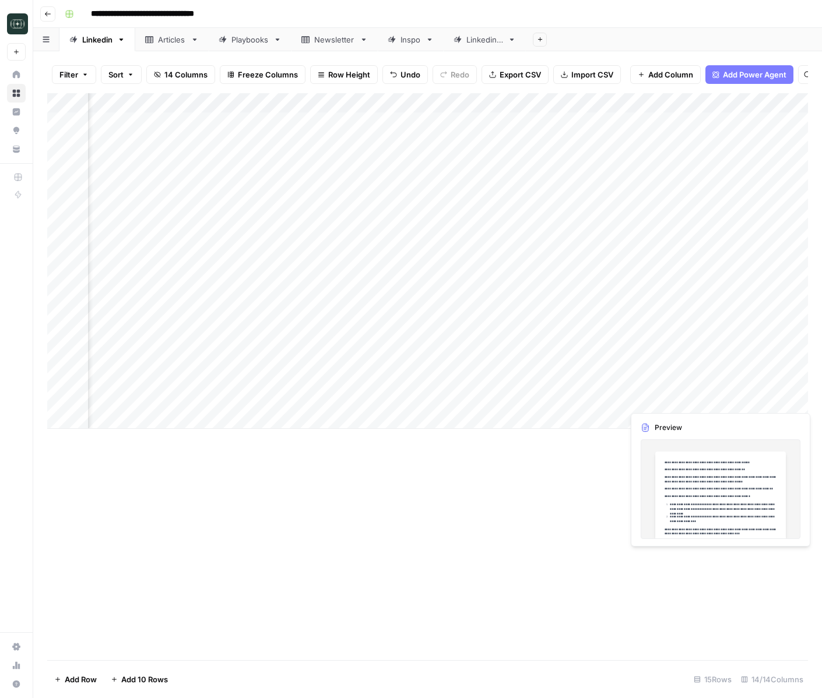
click at [767, 377] on div "Add Column" at bounding box center [427, 261] width 761 height 336
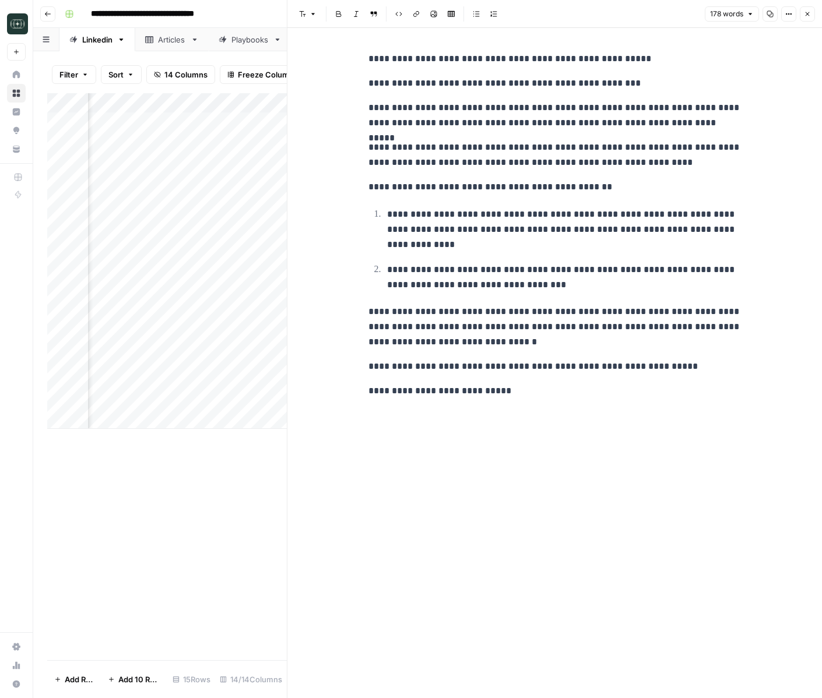
click at [807, 9] on button "Close" at bounding box center [807, 13] width 15 height 15
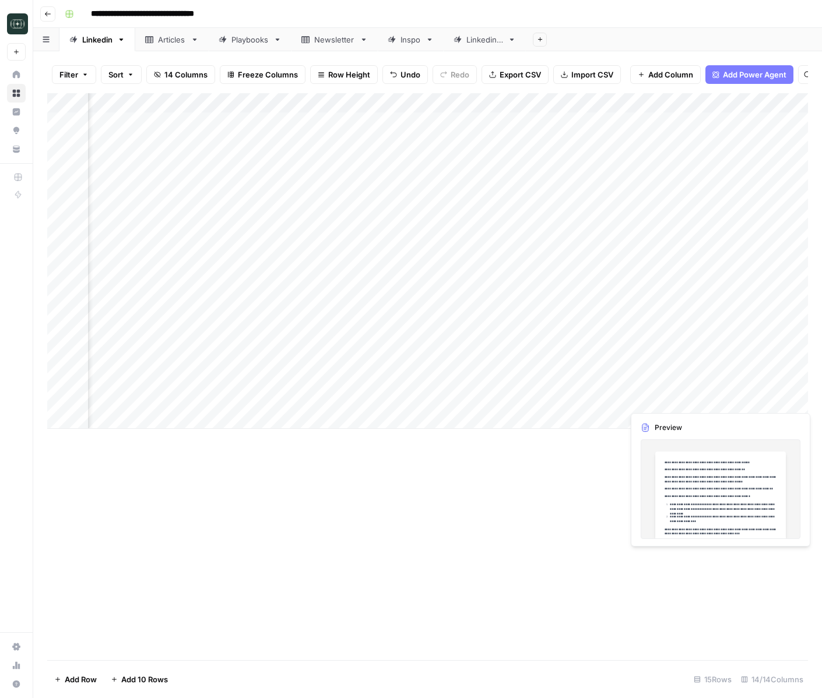
click at [732, 400] on div "Add Column" at bounding box center [427, 261] width 761 height 336
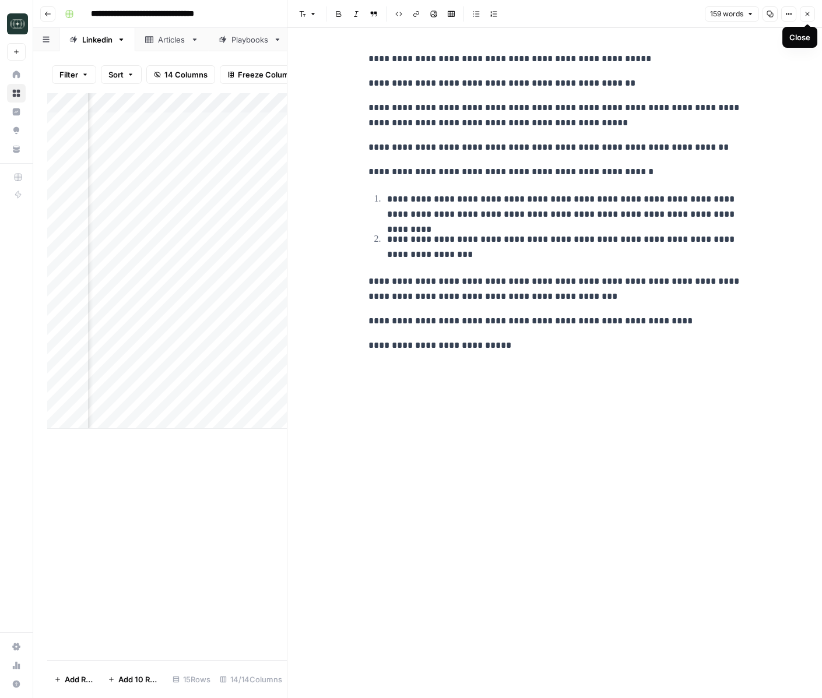
click at [806, 9] on button "Close" at bounding box center [807, 13] width 15 height 15
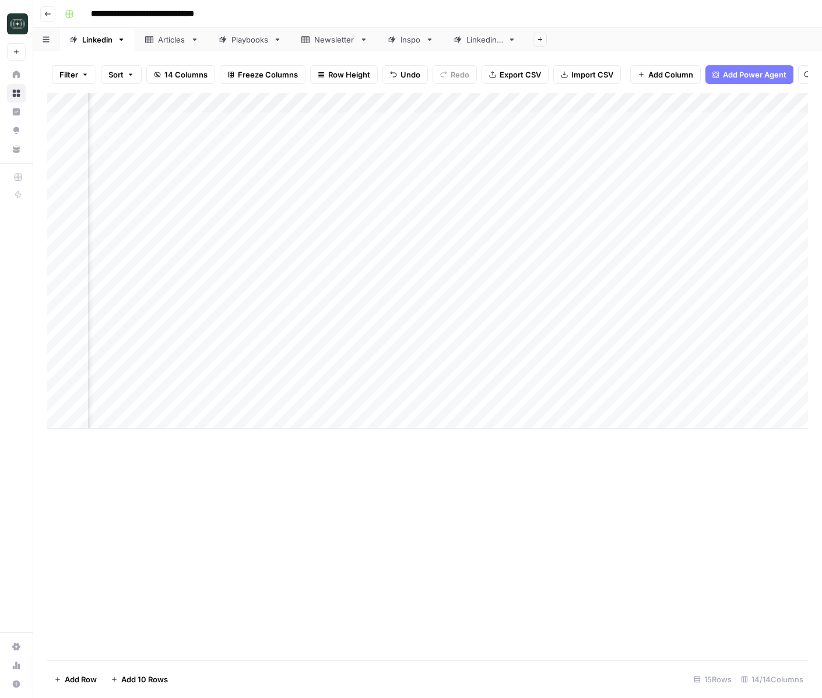
scroll to position [0, 280]
click at [539, 399] on div "Add Column" at bounding box center [427, 261] width 761 height 336
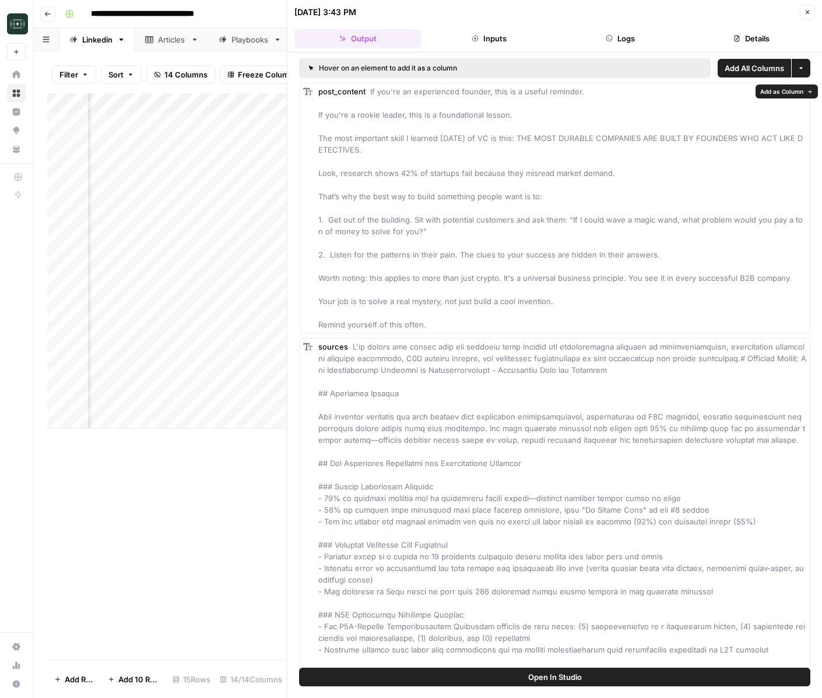
click at [636, 52] on div "Hover on an element to add it as a column Add All Columns More options post_con…" at bounding box center [554, 360] width 535 height 616
click at [631, 48] on header "09/03/25 at 3:43 PM Close Output Inputs Logs Details" at bounding box center [554, 26] width 535 height 52
click at [627, 43] on button "Logs" at bounding box center [620, 38] width 126 height 19
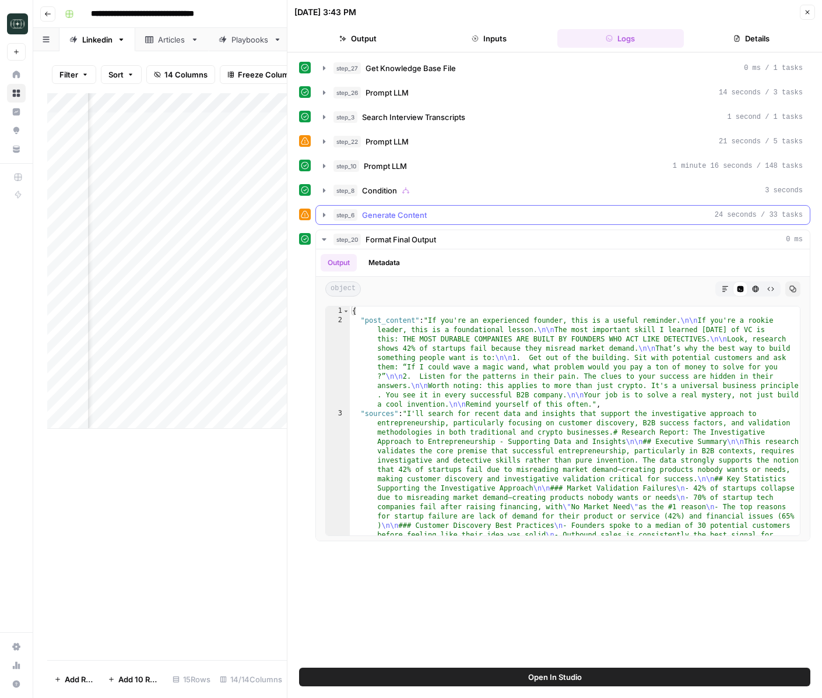
click at [327, 224] on div "step_6 Generate Content 24 seconds / 33 tasks" at bounding box center [562, 215] width 495 height 20
click at [326, 215] on icon "button" at bounding box center [323, 214] width 9 height 9
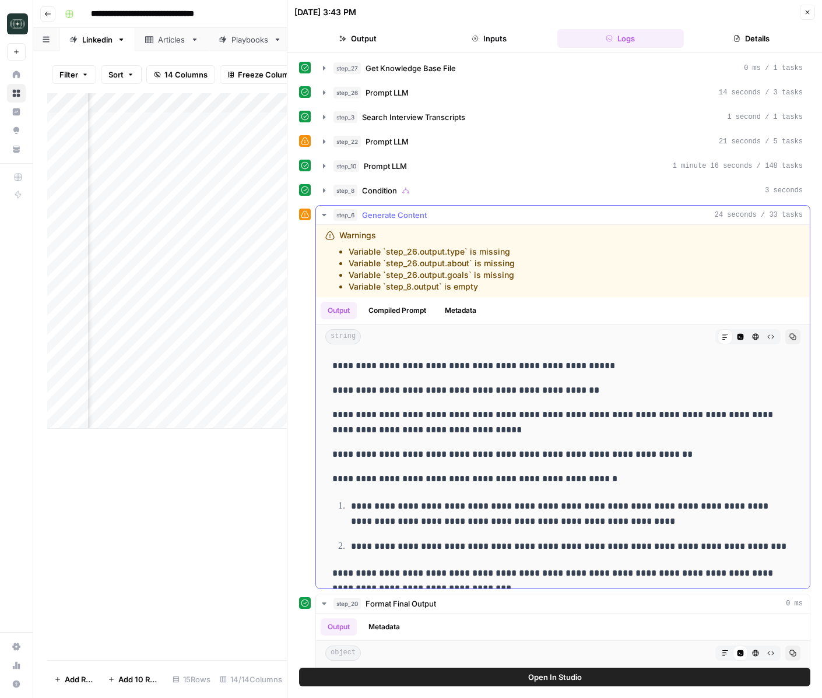
click at [400, 314] on button "Compiled Prompt" at bounding box center [397, 310] width 72 height 17
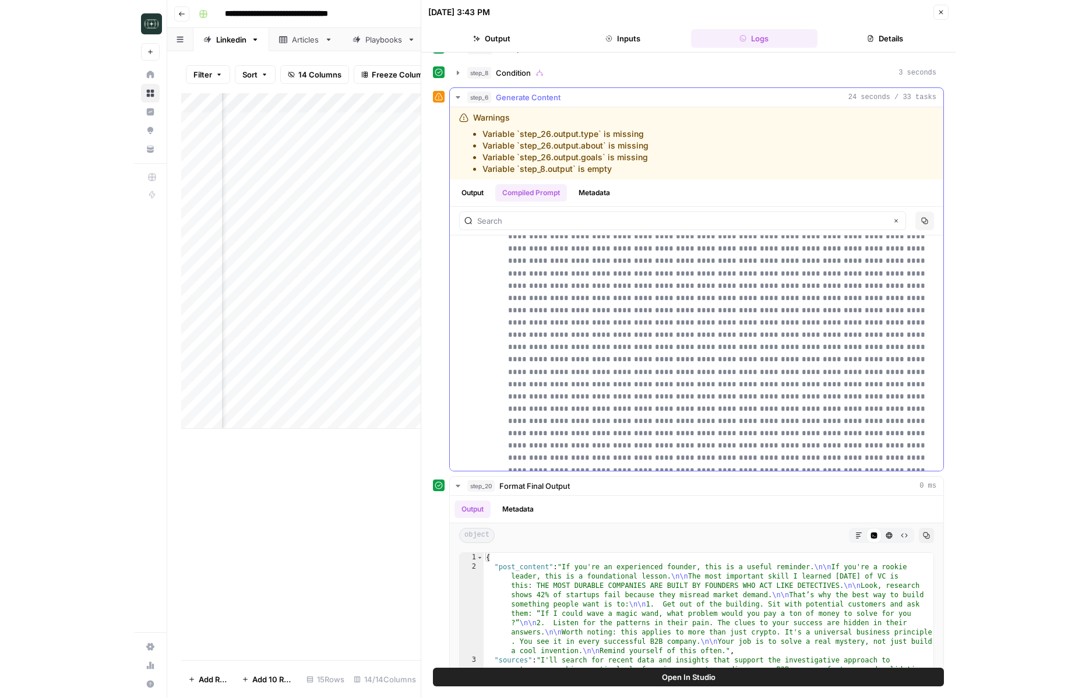
scroll to position [30044, 0]
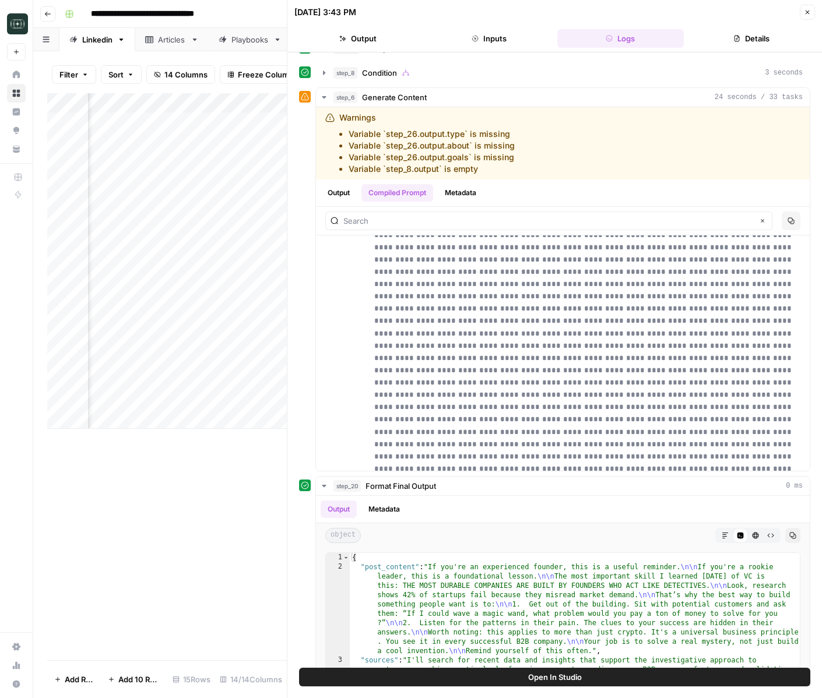
click at [806, 5] on button "Close" at bounding box center [807, 12] width 15 height 15
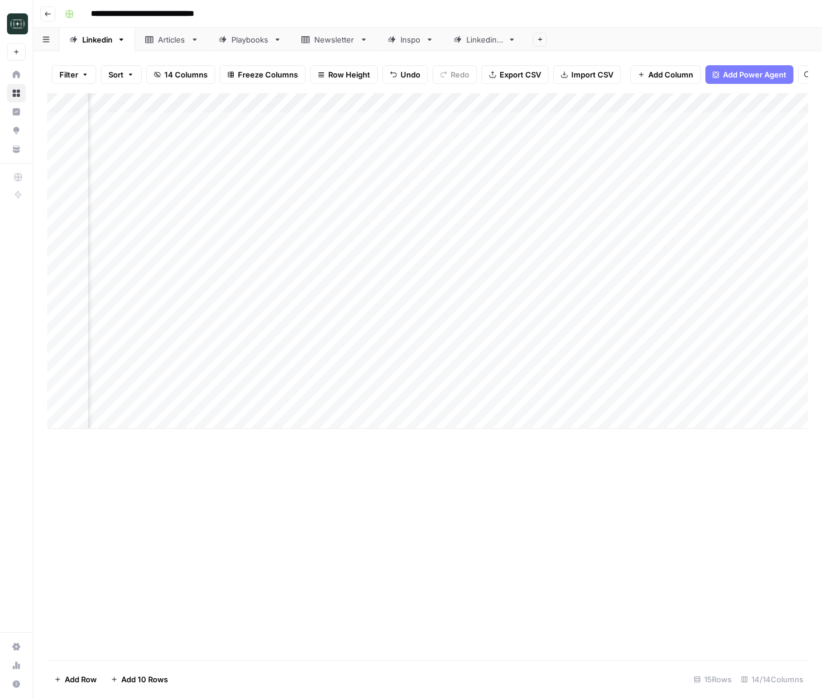
click at [540, 104] on div "Add Column" at bounding box center [427, 261] width 761 height 336
click at [473, 220] on span "Edit Workflow" at bounding box center [473, 218] width 102 height 12
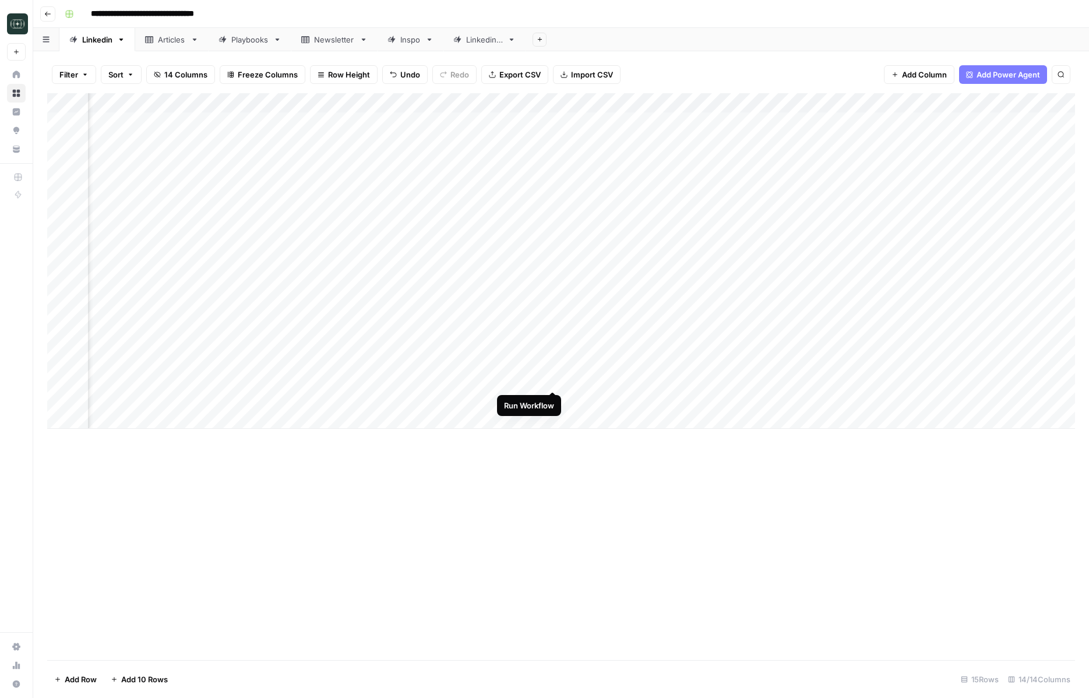
click at [558, 379] on div "Add Column" at bounding box center [561, 261] width 1028 height 336
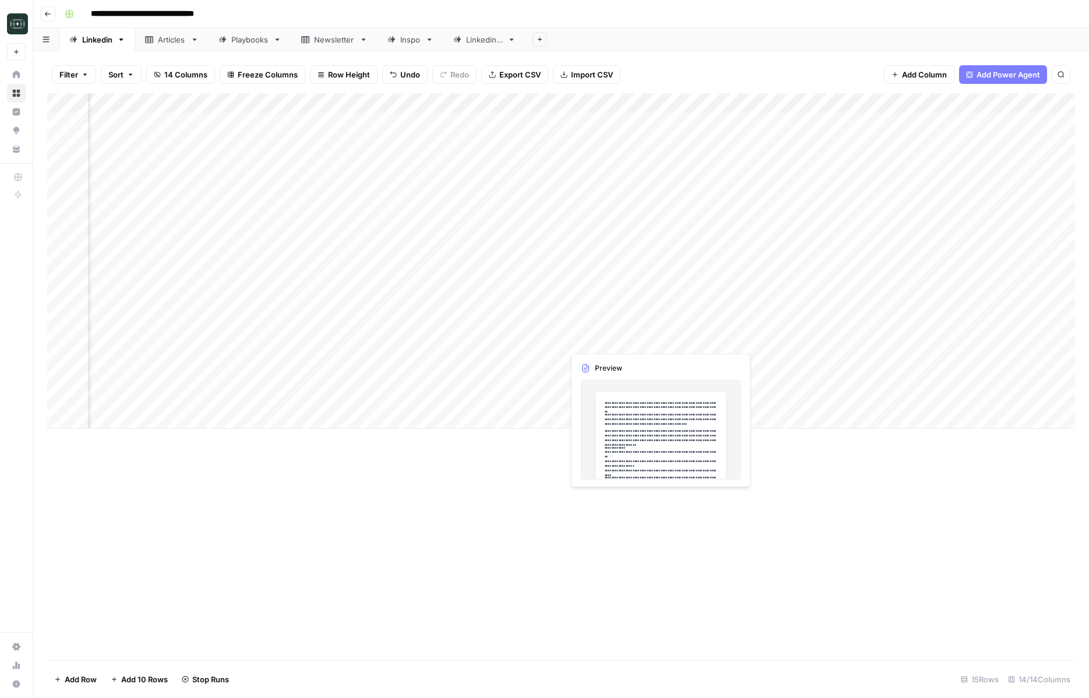
click at [589, 345] on div "Add Column" at bounding box center [561, 261] width 1028 height 336
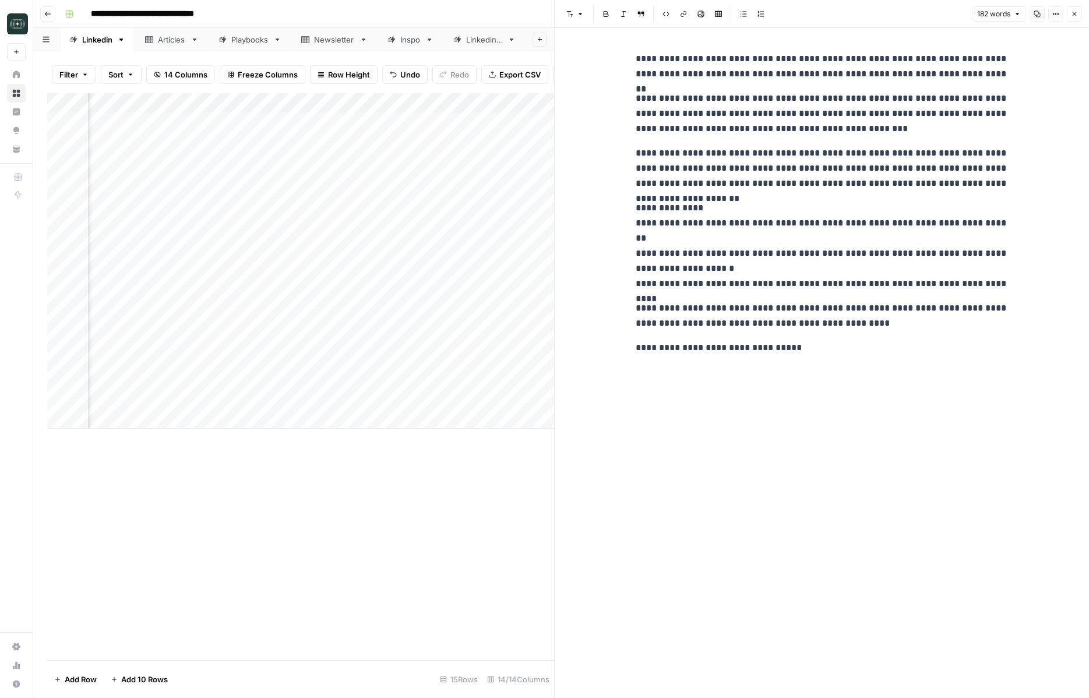
click at [821, 13] on icon "button" at bounding box center [1074, 13] width 7 height 7
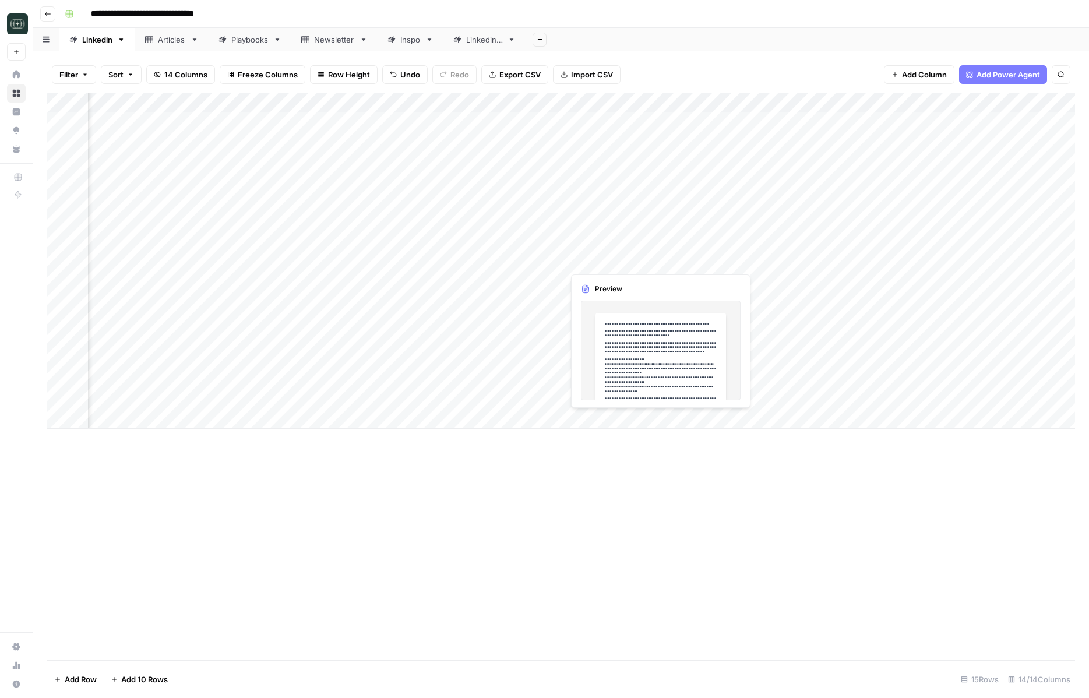
click at [599, 255] on div "Add Column" at bounding box center [561, 261] width 1028 height 336
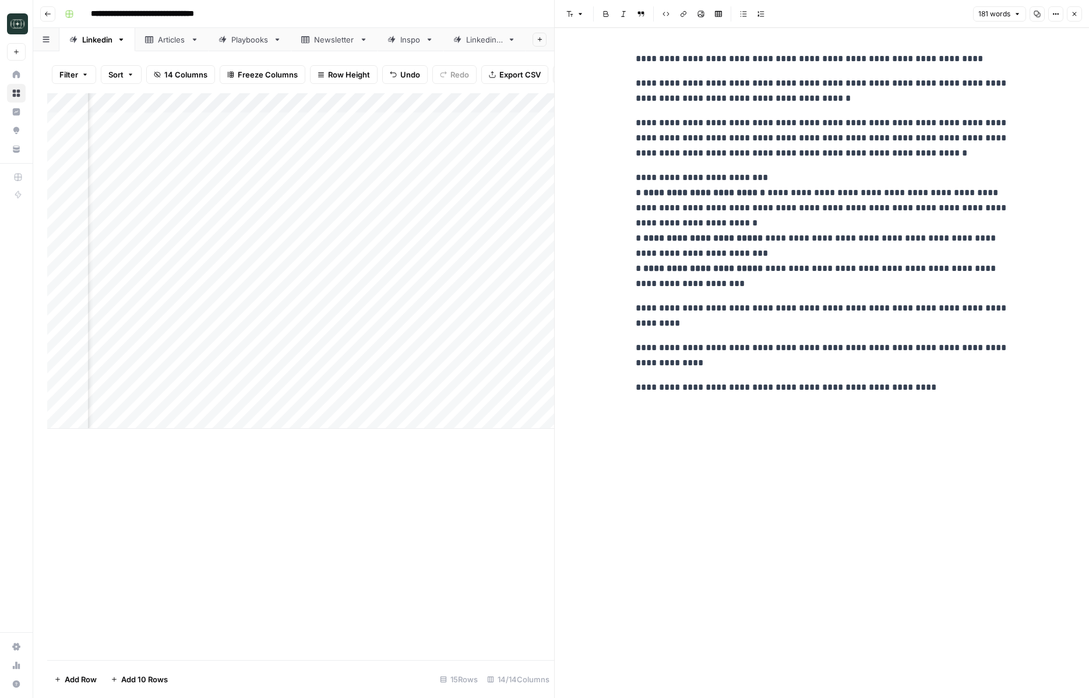
click at [821, 20] on button "Close" at bounding box center [1074, 13] width 15 height 15
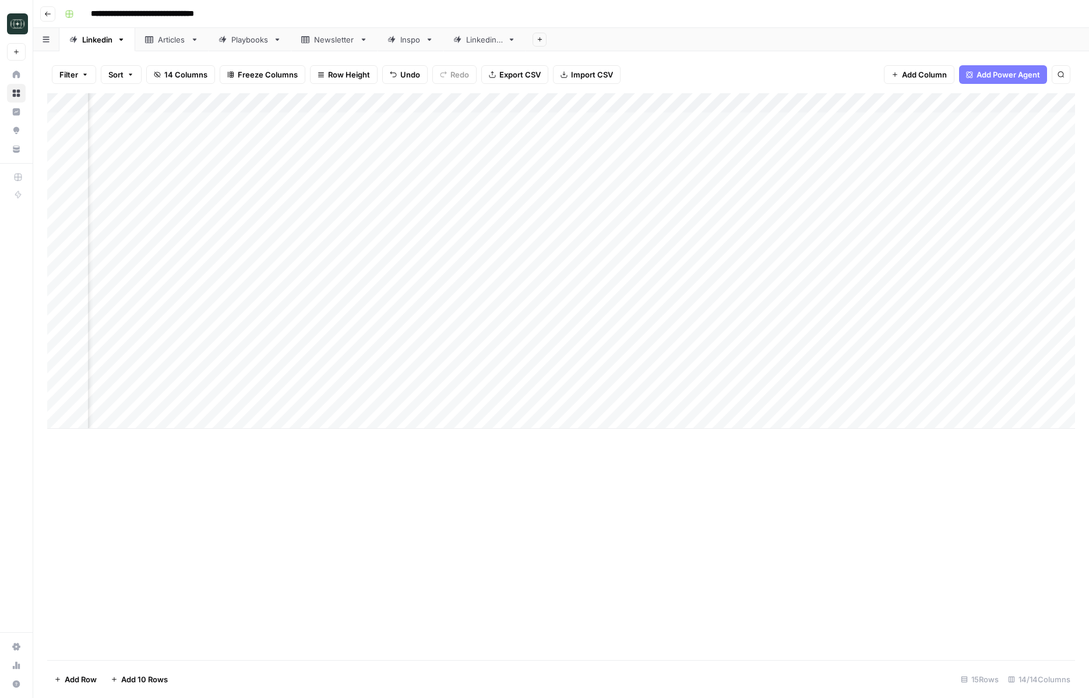
click at [821, 523] on div "Add Column" at bounding box center [561, 376] width 1028 height 567
click at [655, 320] on div "Add Column" at bounding box center [561, 261] width 1028 height 336
click at [797, 399] on div "Add Column" at bounding box center [561, 261] width 1028 height 336
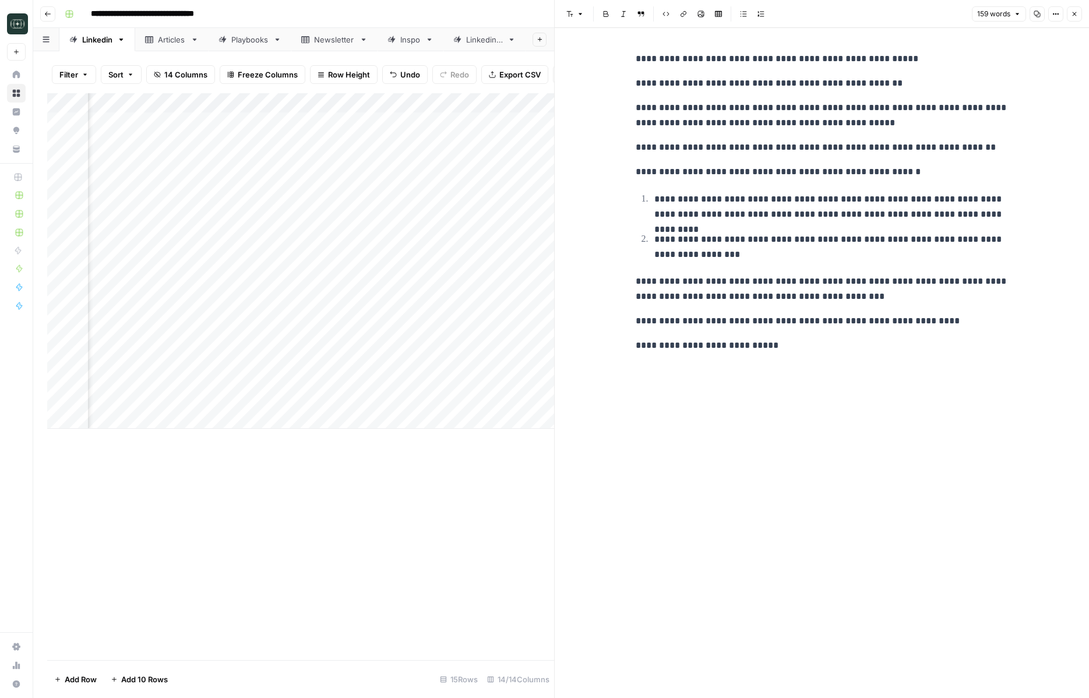
click at [821, 9] on button "Close" at bounding box center [1074, 13] width 15 height 15
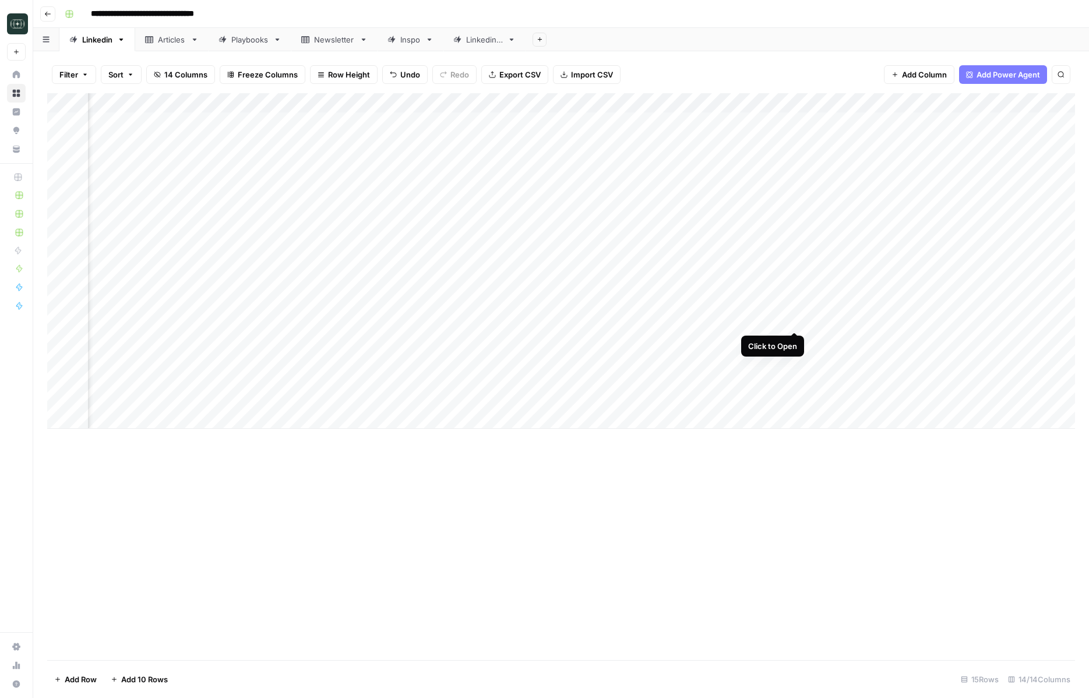
click at [794, 319] on div "Add Column" at bounding box center [561, 261] width 1028 height 336
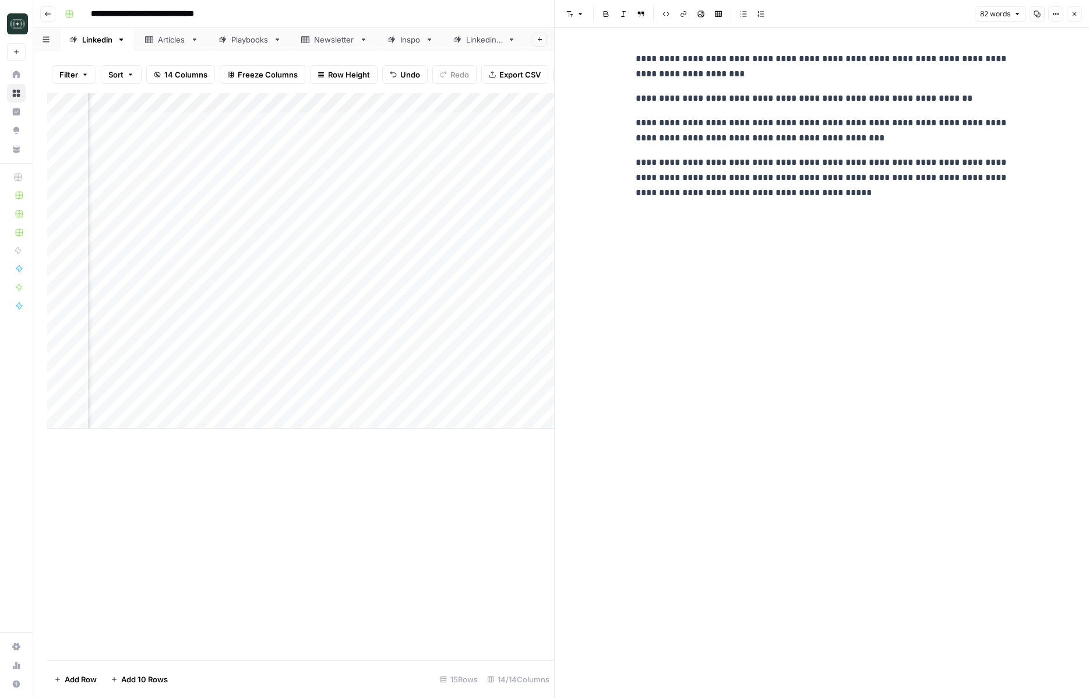
click at [821, 17] on button "Close" at bounding box center [1074, 13] width 15 height 15
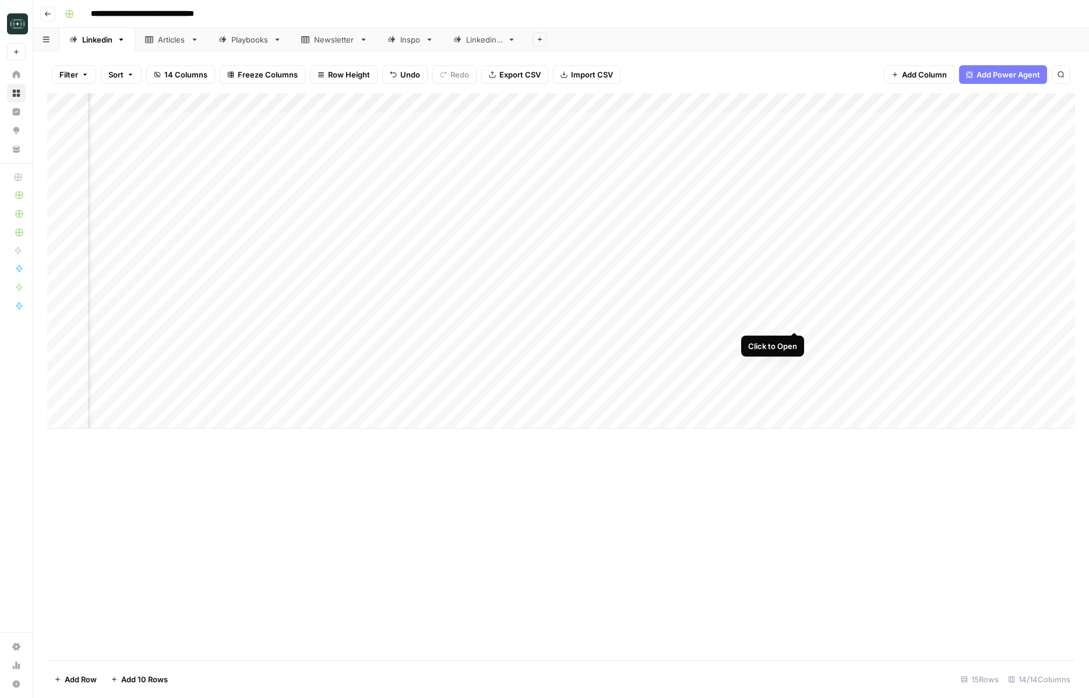
click at [793, 319] on div "Add Column" at bounding box center [561, 261] width 1028 height 336
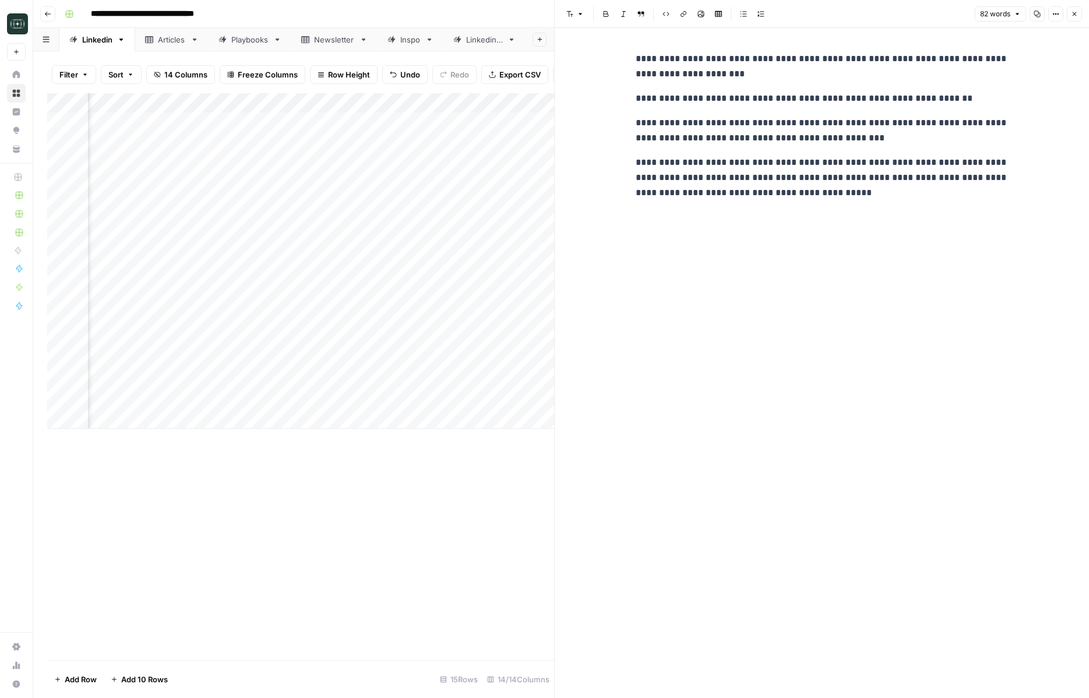
click at [821, 17] on button "Close" at bounding box center [1074, 13] width 15 height 15
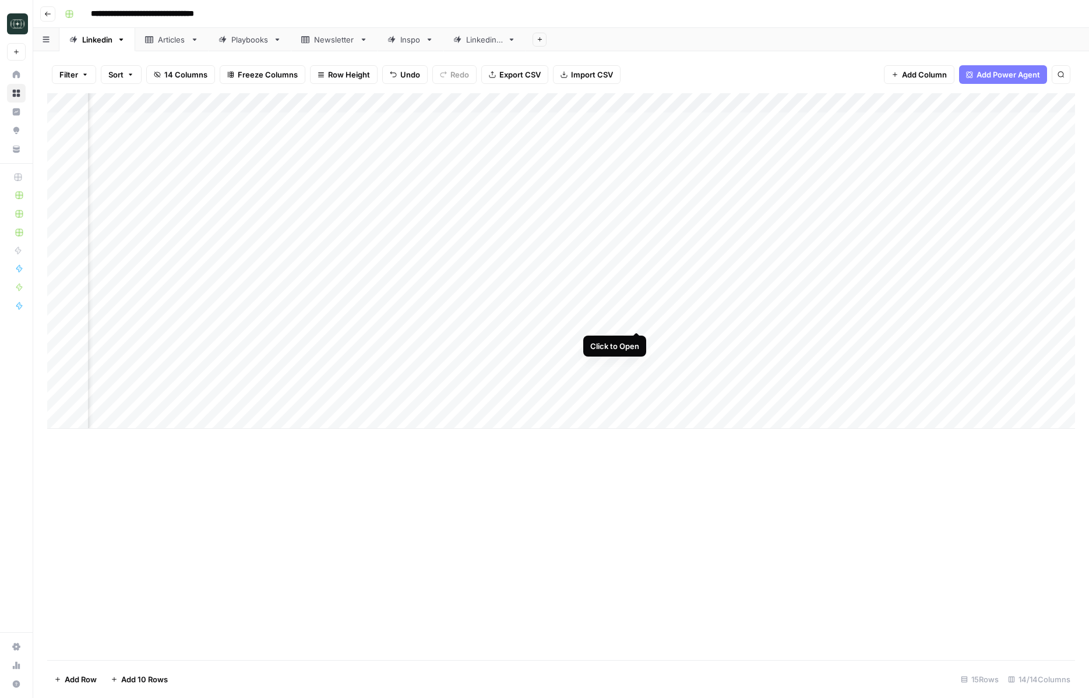
click at [636, 321] on div "Add Column" at bounding box center [561, 261] width 1028 height 336
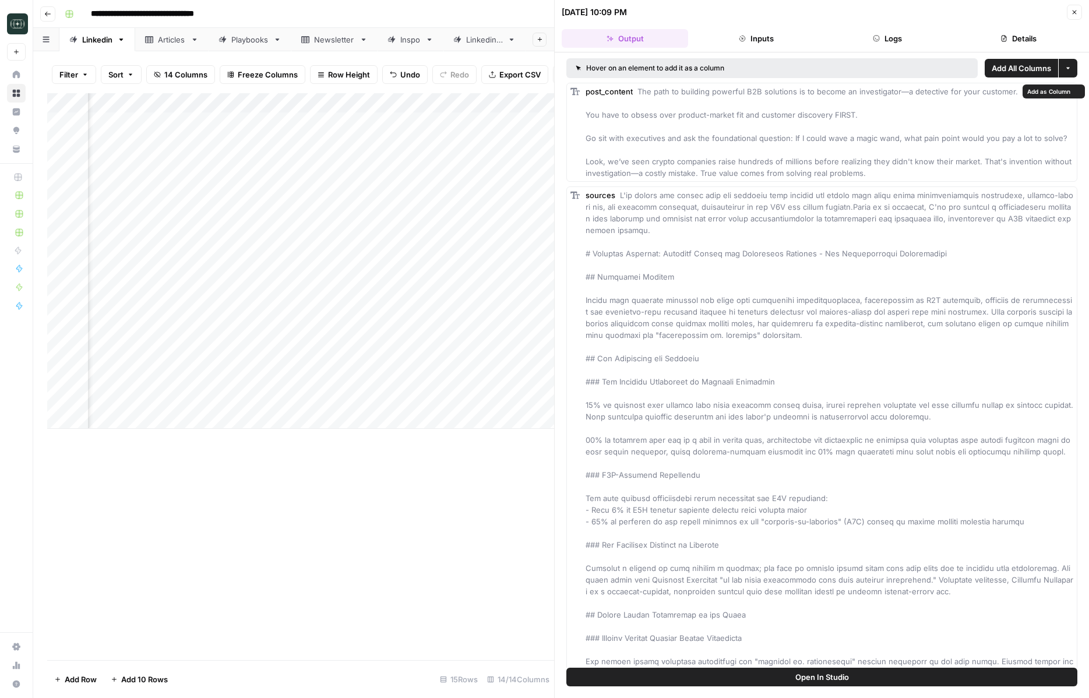
click at [758, 44] on button "Inputs" at bounding box center [756, 38] width 126 height 19
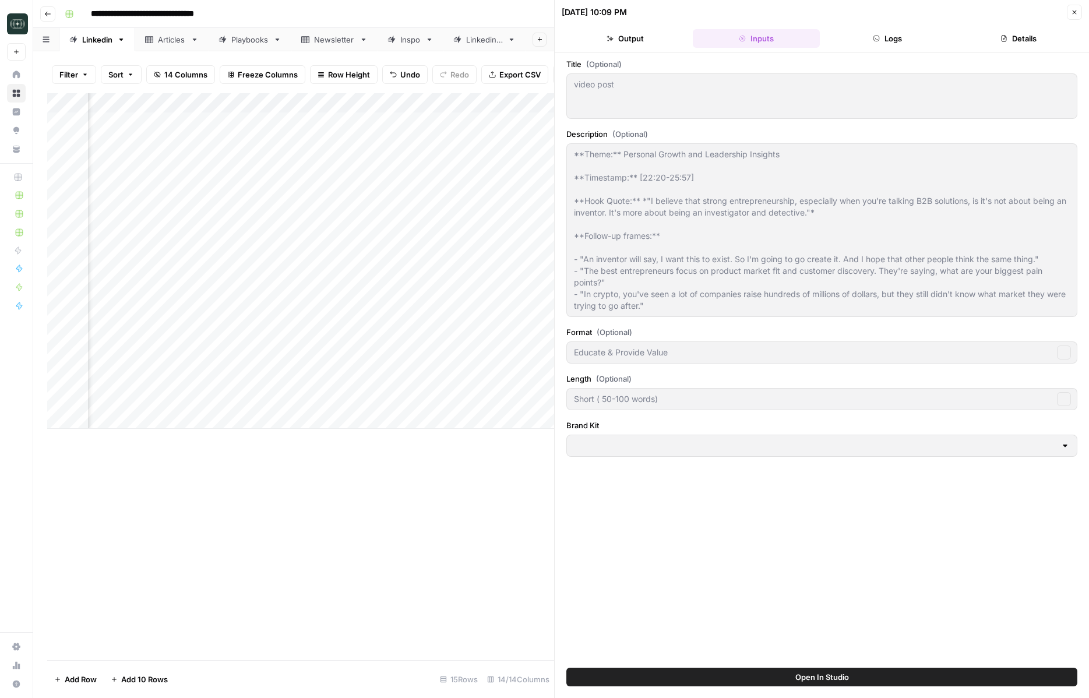
type input "Digital Wealth Insider"
click at [821, 37] on button "Logs" at bounding box center [888, 38] width 126 height 19
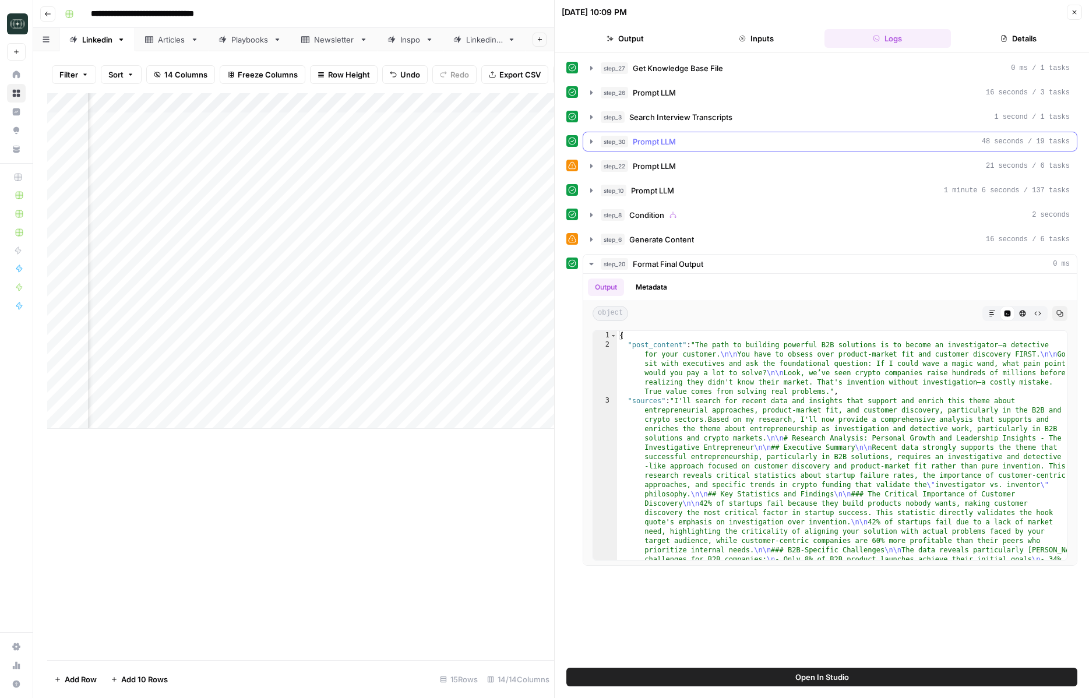
click at [589, 143] on icon "button" at bounding box center [591, 141] width 9 height 9
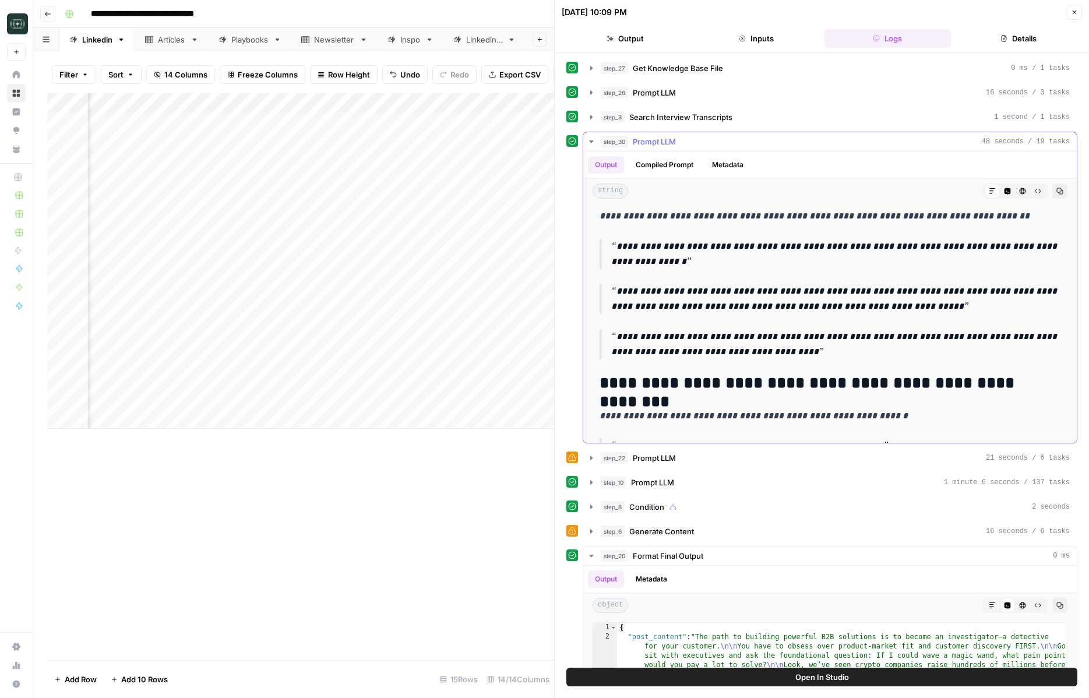
scroll to position [1351, 0]
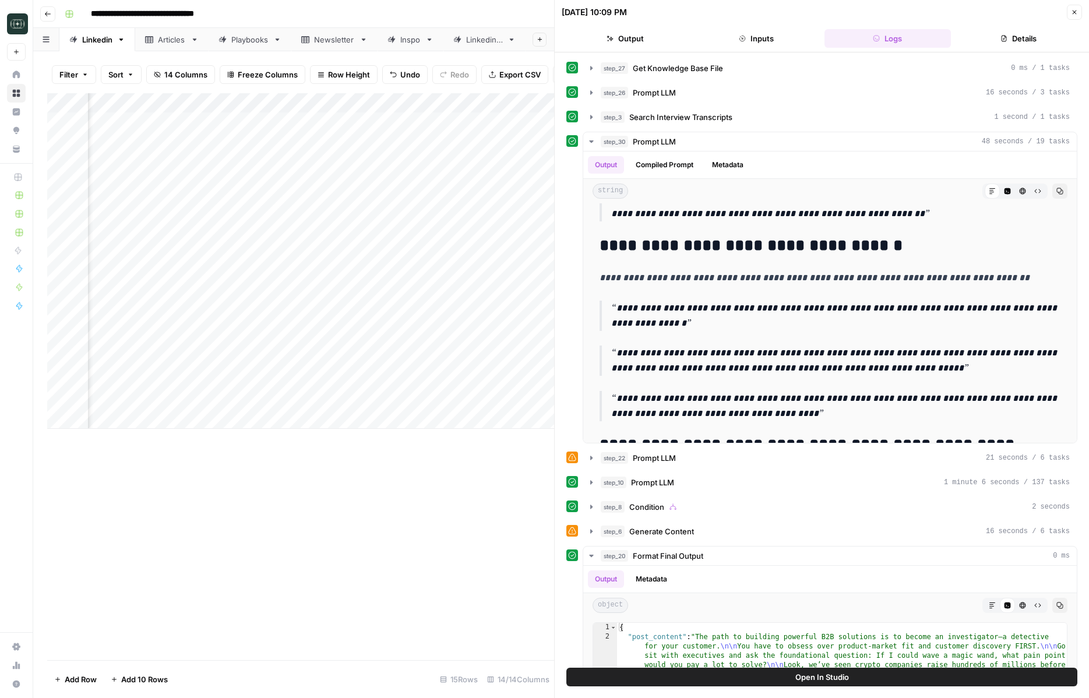
click at [821, 16] on button "Close" at bounding box center [1074, 12] width 15 height 15
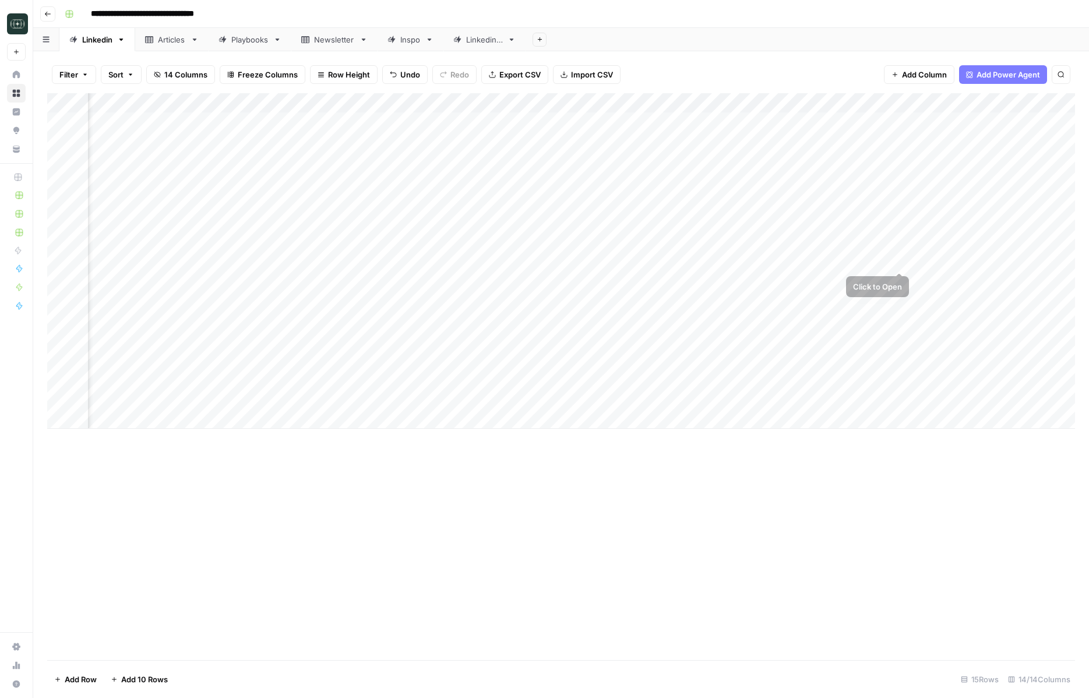
click at [816, 477] on div "Add Column" at bounding box center [561, 376] width 1028 height 567
click at [651, 342] on div "Add Column" at bounding box center [561, 261] width 1028 height 336
click at [652, 359] on div "Add Column" at bounding box center [561, 261] width 1028 height 336
click at [653, 377] on div "Add Column" at bounding box center [561, 261] width 1028 height 336
click at [821, 323] on div "Add Column" at bounding box center [561, 261] width 1028 height 336
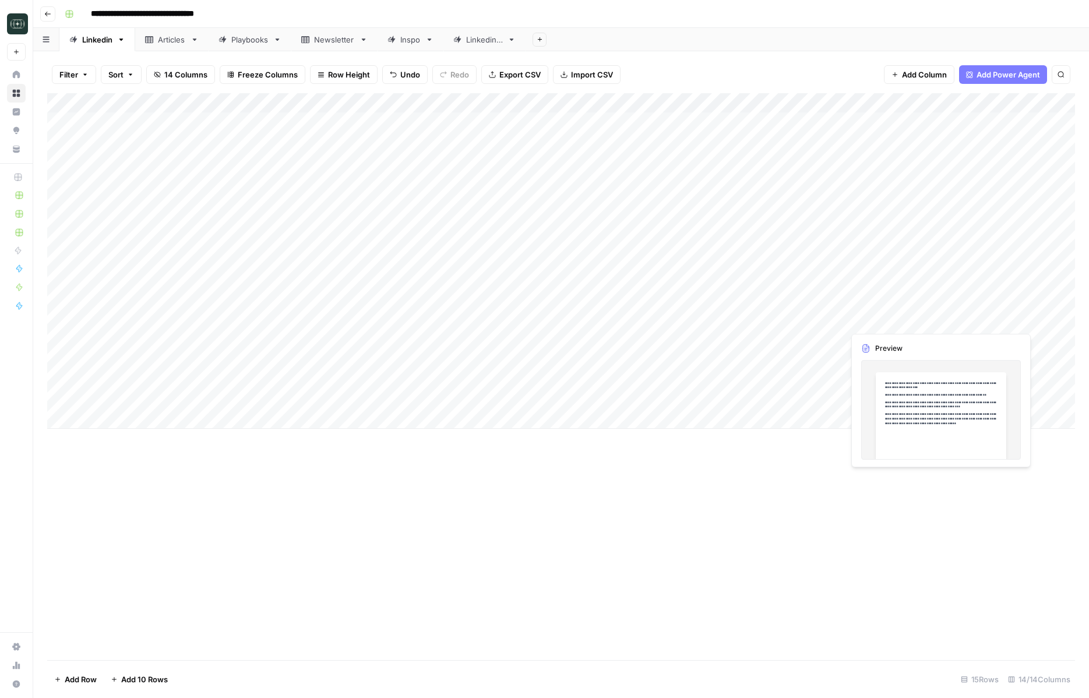
click at [821, 323] on div "Add Column" at bounding box center [561, 261] width 1028 height 336
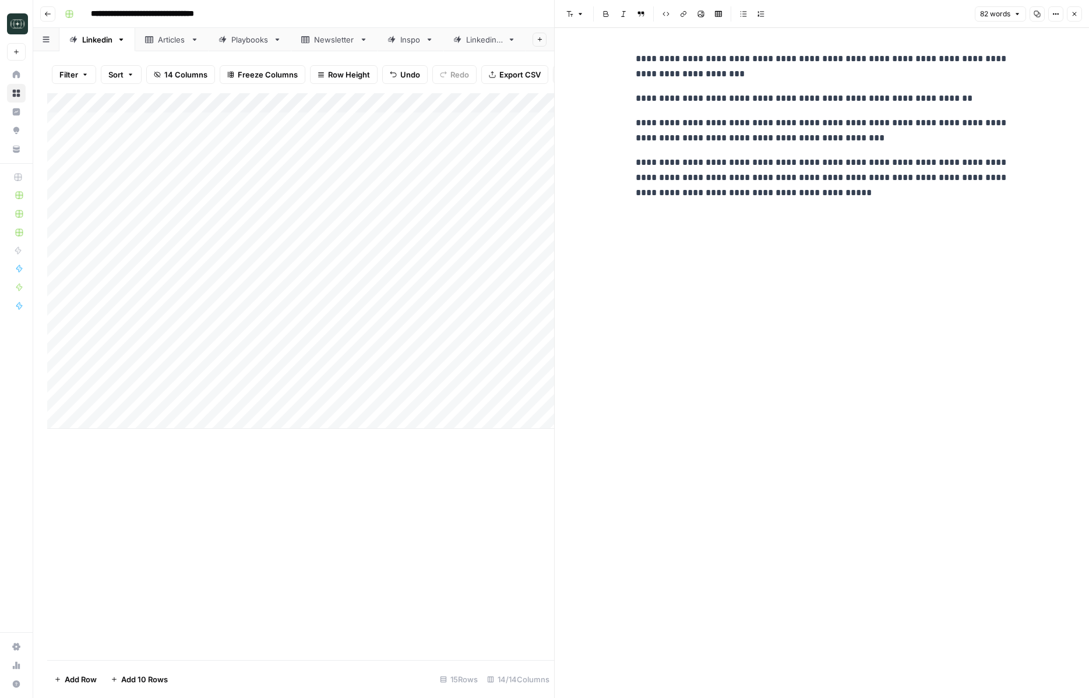
click at [821, 15] on icon "button" at bounding box center [1074, 13] width 7 height 7
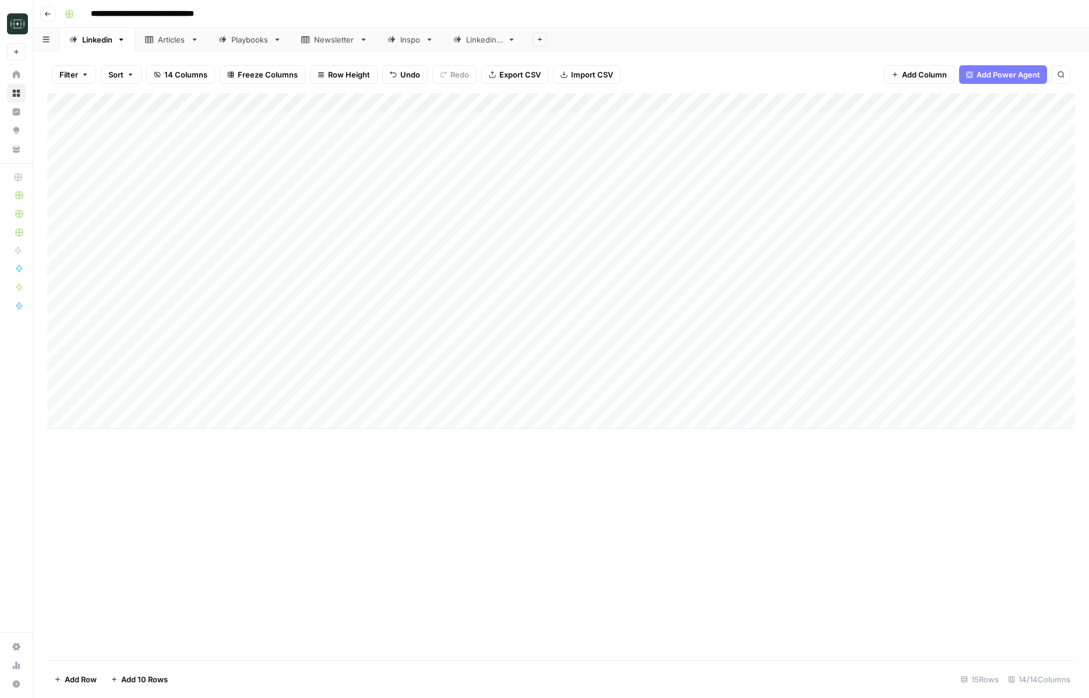
click at [693, 522] on div "Add Column" at bounding box center [561, 376] width 1028 height 567
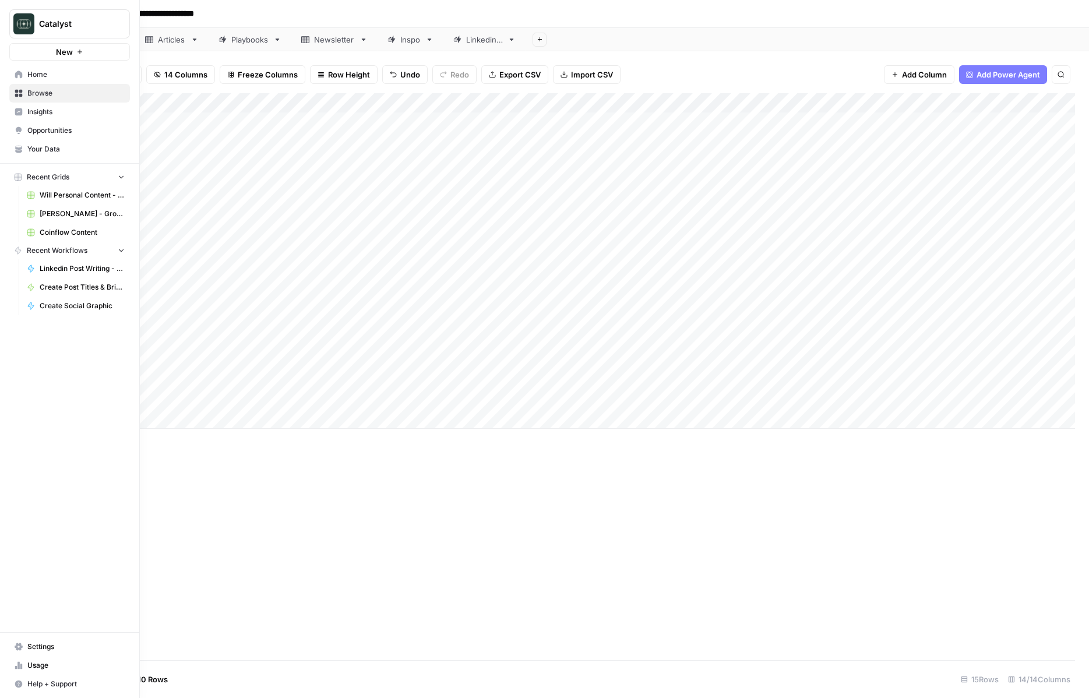
click at [13, 72] on link "Home" at bounding box center [69, 74] width 121 height 19
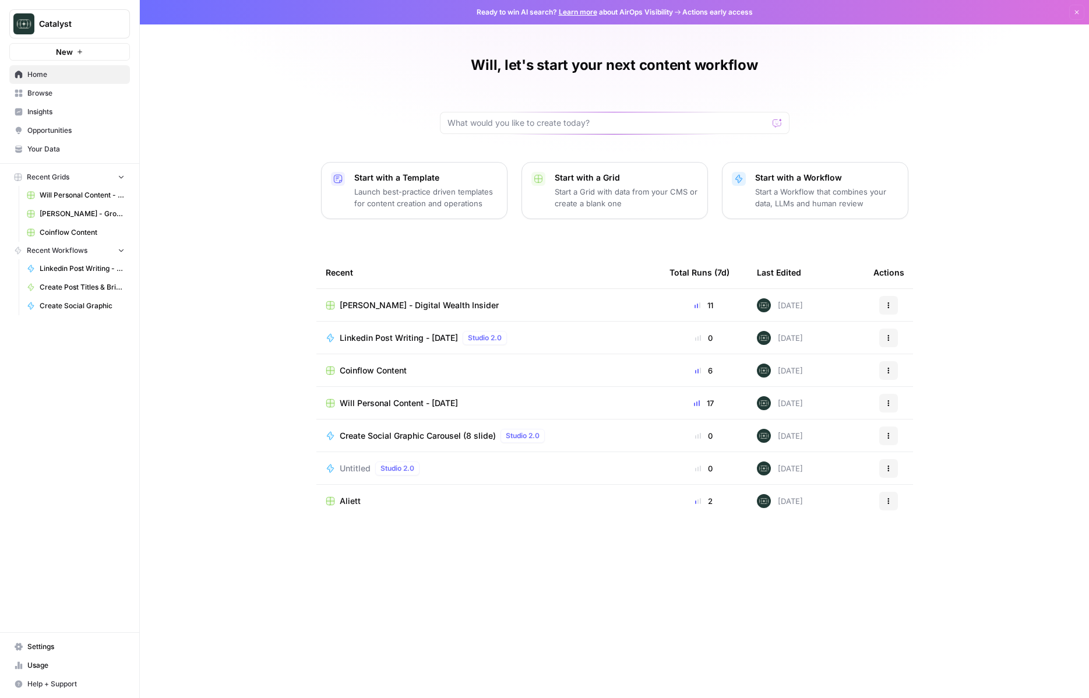
click at [379, 305] on span "Mike Klein - Digital Wealth Insider" at bounding box center [419, 306] width 159 height 12
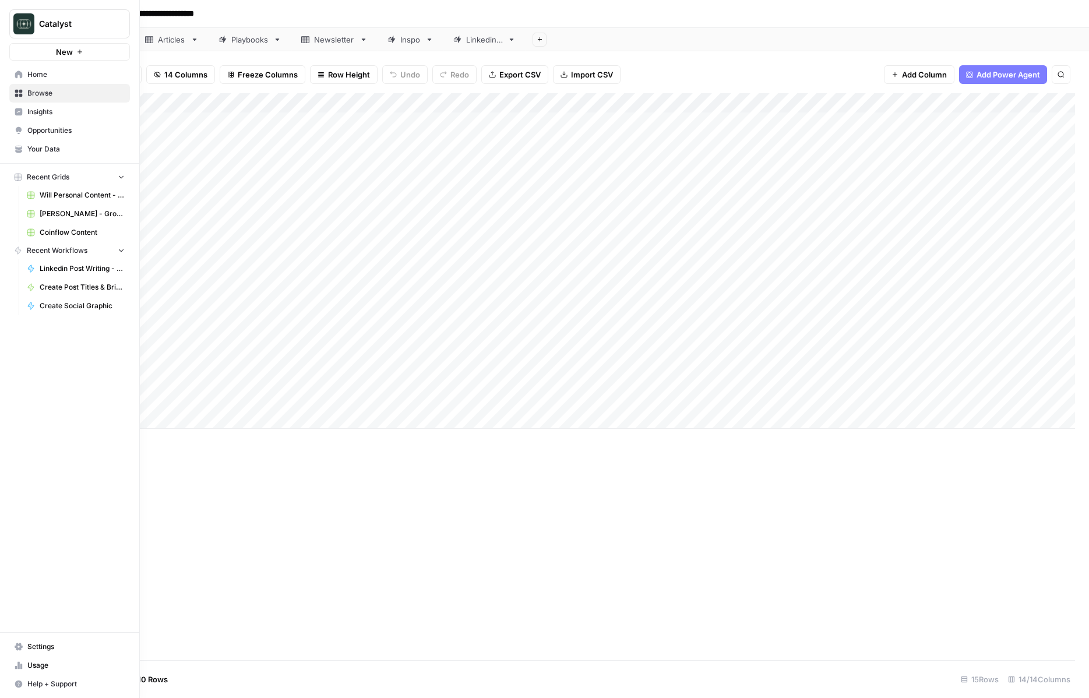
click at [48, 142] on link "Your Data" at bounding box center [69, 149] width 121 height 19
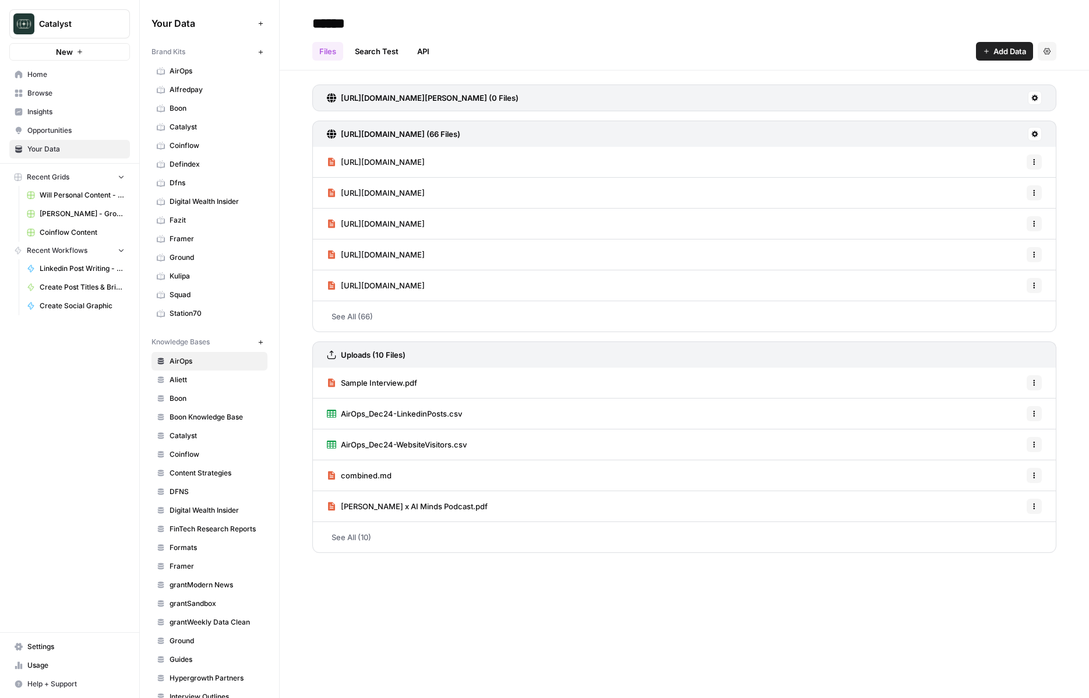
click at [195, 199] on span "Digital Wealth Insider" at bounding box center [216, 201] width 93 height 10
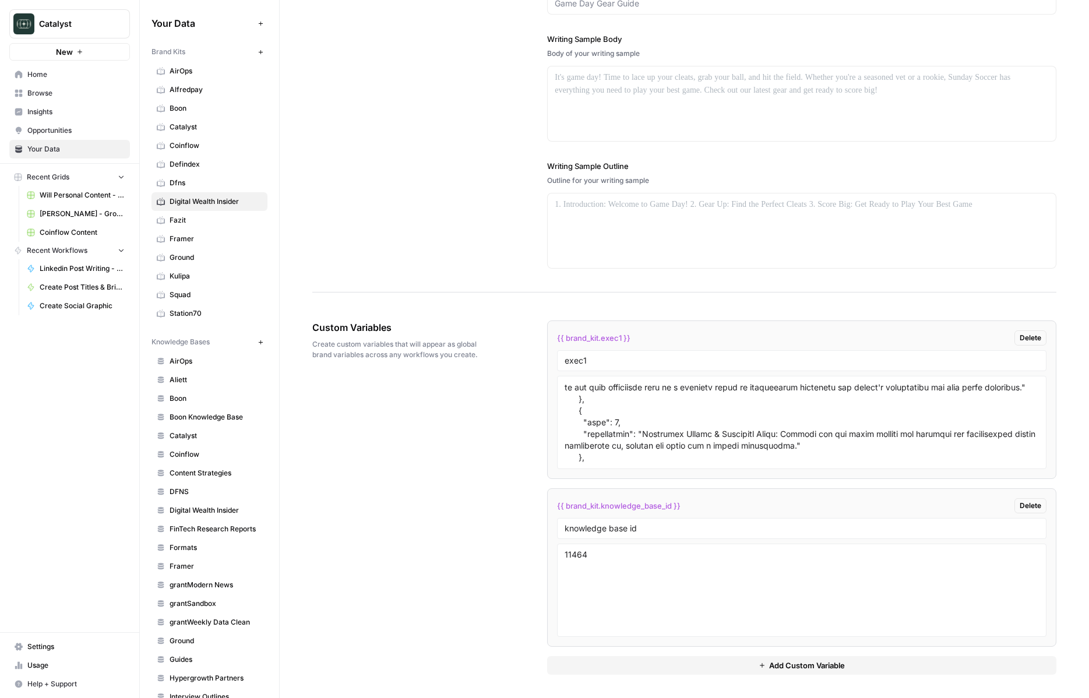
scroll to position [982, 0]
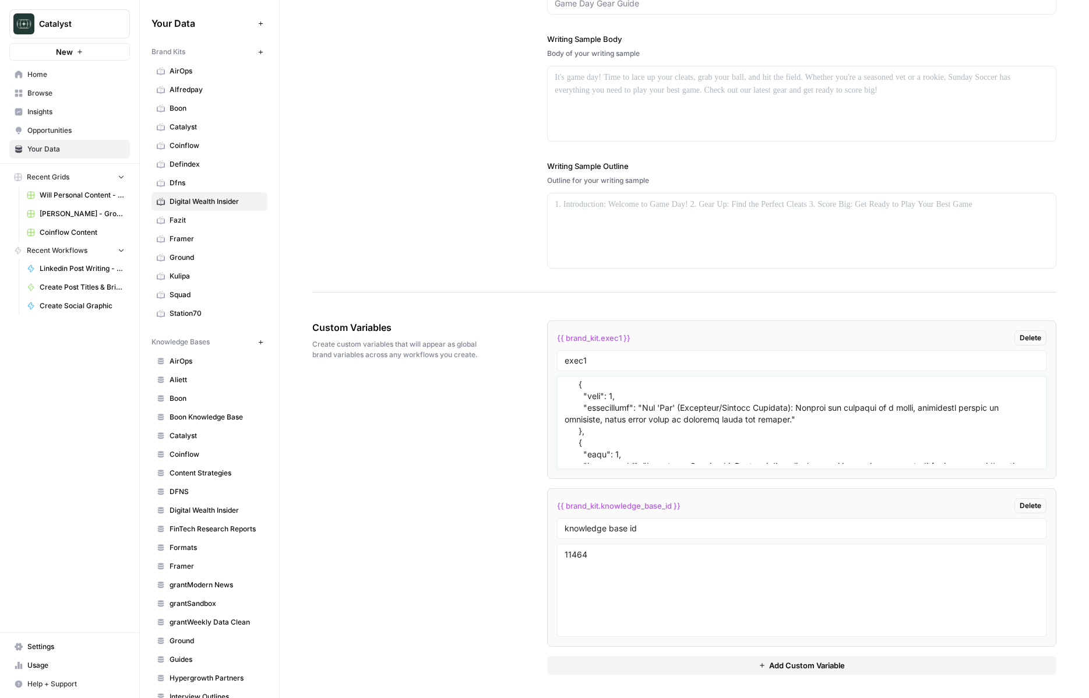
click at [751, 441] on textarea at bounding box center [802, 422] width 474 height 83
click at [642, 426] on textarea "To enrich screen reader interactions, please activate Accessibility in Grammarl…" at bounding box center [802, 422] width 474 height 83
paste textarea "", "sourceMaterials": [ "Synthesized from entrepreneurial thought leadership st…"
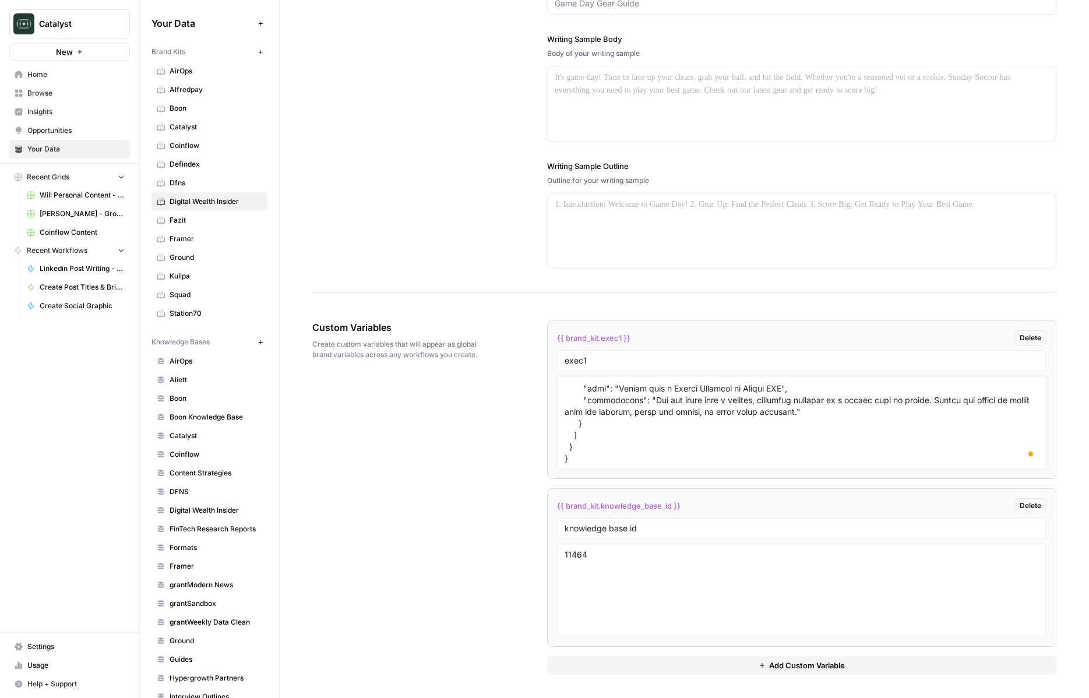
type textarea "{ "styleOf": "Authentic Educator & Storyteller", "sourceMaterials": [ "Synthesi…"
click at [492, 444] on div "Custom Variables Create custom variables that will appear as global brand varia…" at bounding box center [684, 497] width 744 height 401
click at [610, 595] on textarea "11464" at bounding box center [802, 590] width 474 height 83
click at [664, 671] on button "Add Custom Variable" at bounding box center [801, 665] width 509 height 19
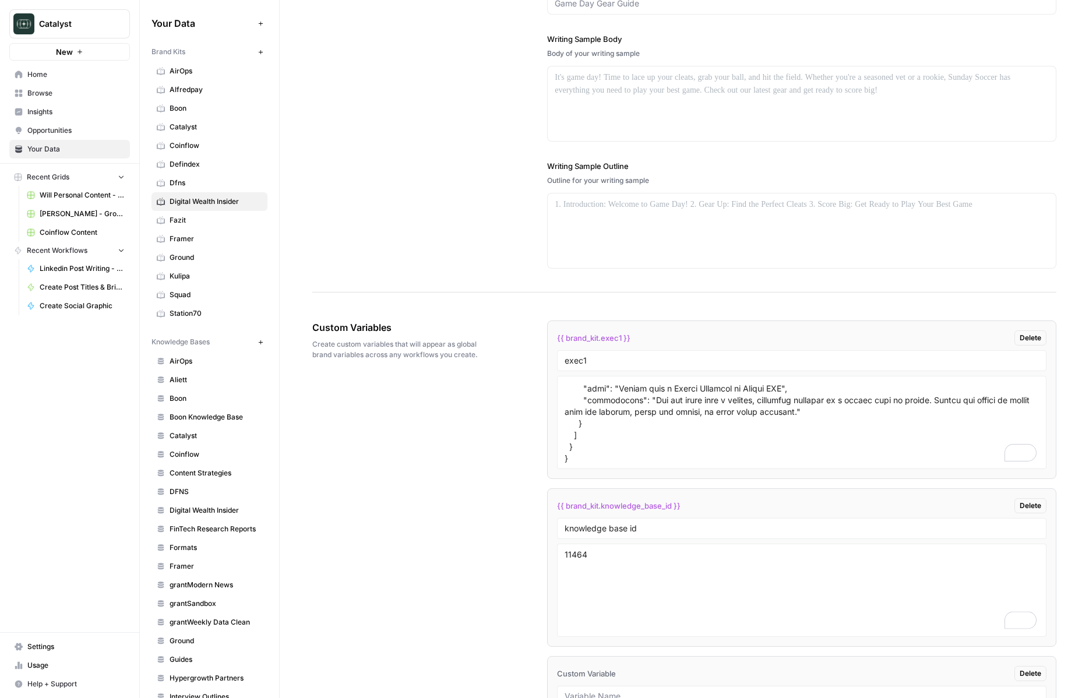
scroll to position [1589, 0]
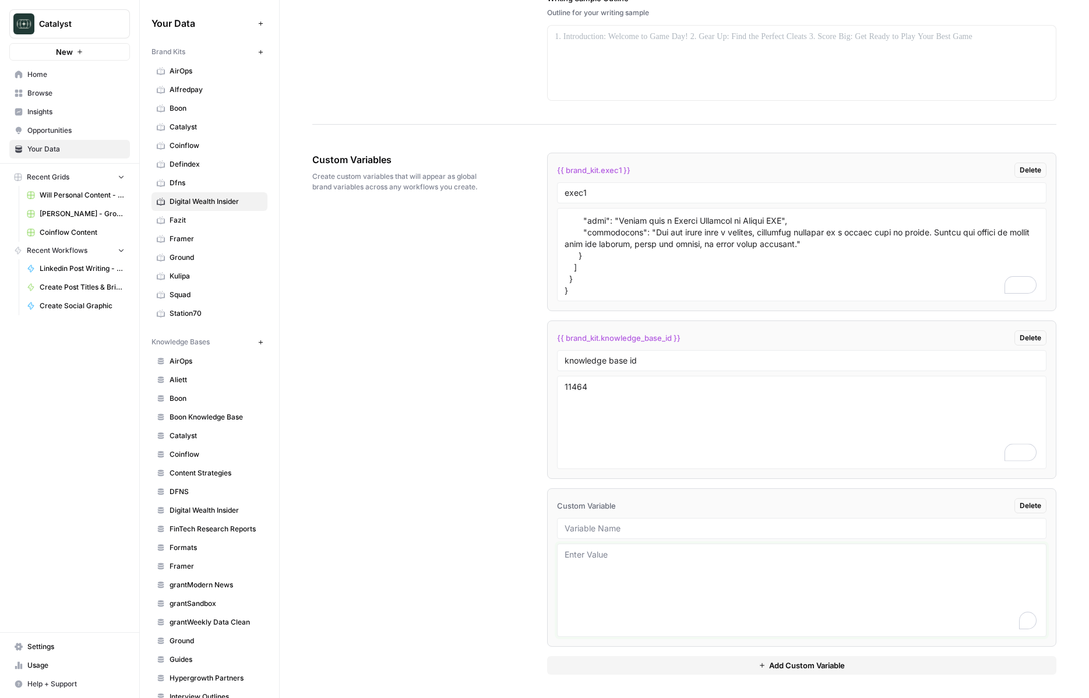
click at [649, 617] on textarea "To enrich screen reader interactions, please activate Accessibility in Grammarl…" at bounding box center [802, 590] width 474 height 83
click at [187, 229] on link "Fazit" at bounding box center [210, 220] width 116 height 19
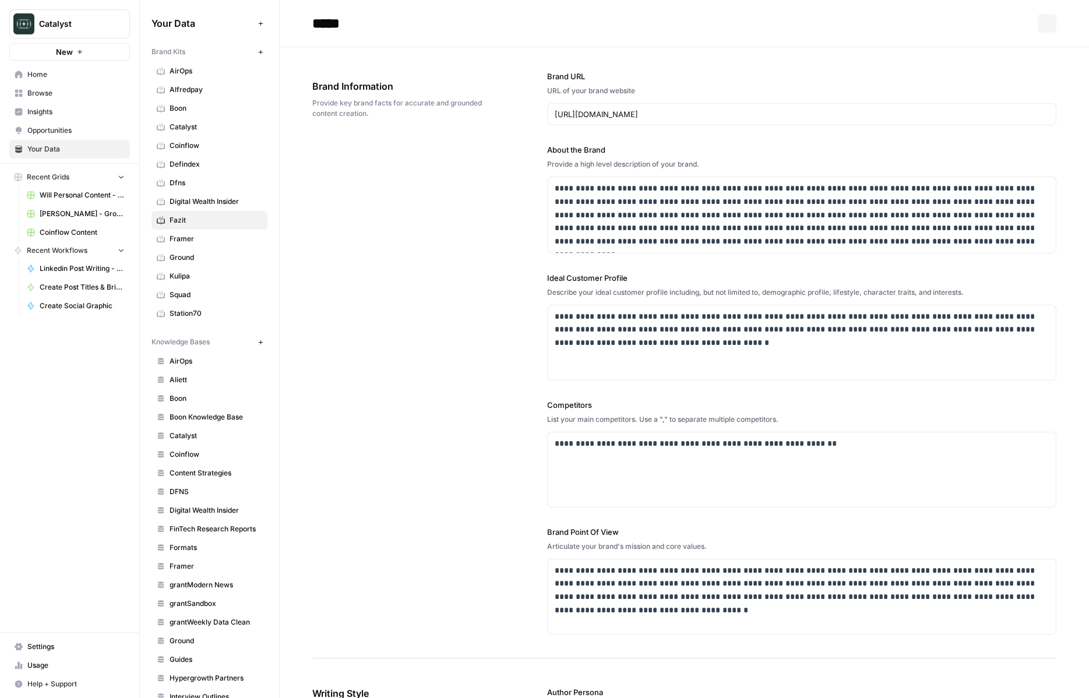
click at [190, 200] on span "Digital Wealth Insider" at bounding box center [216, 201] width 93 height 10
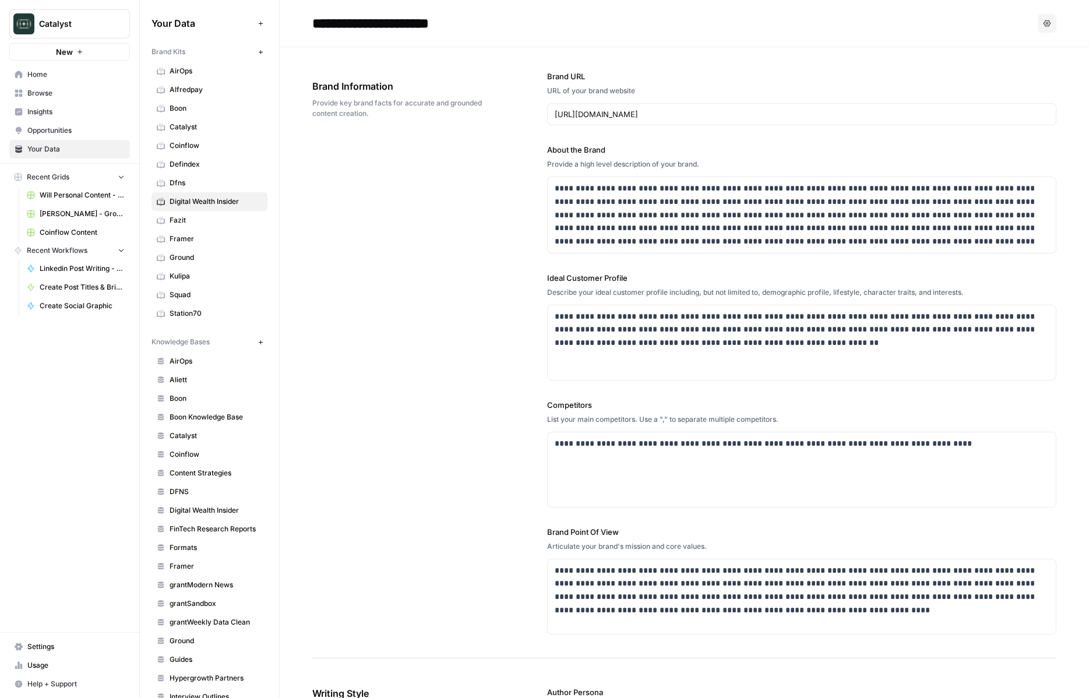
click at [40, 83] on link "Home" at bounding box center [69, 74] width 121 height 19
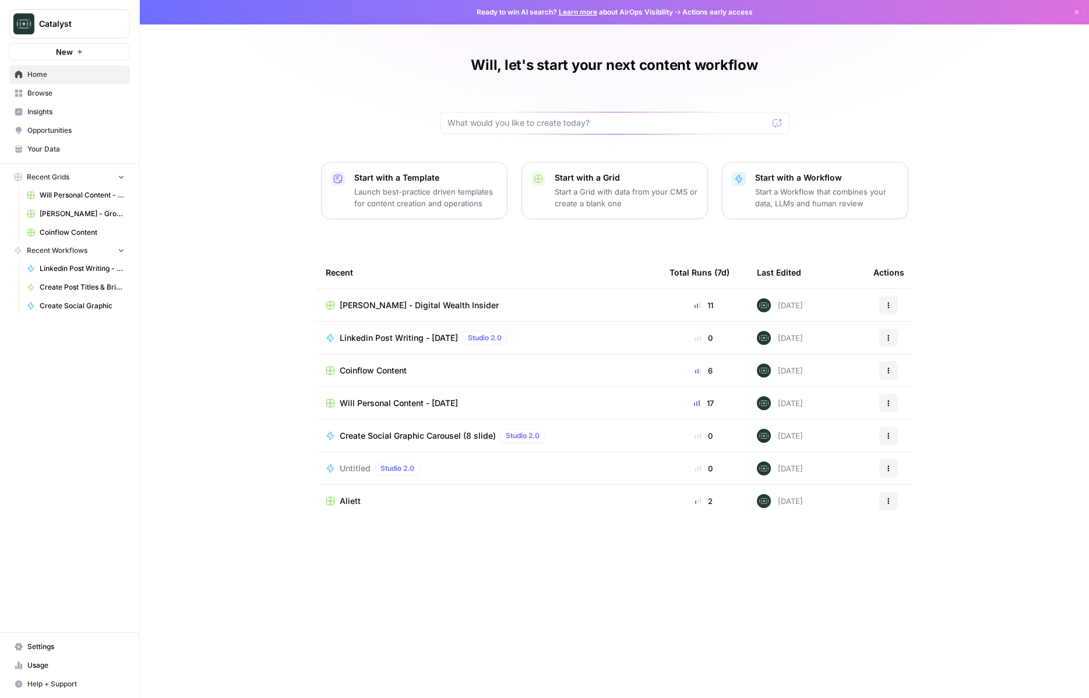
click at [432, 305] on span "Mike Klein - Digital Wealth Insider" at bounding box center [419, 306] width 159 height 12
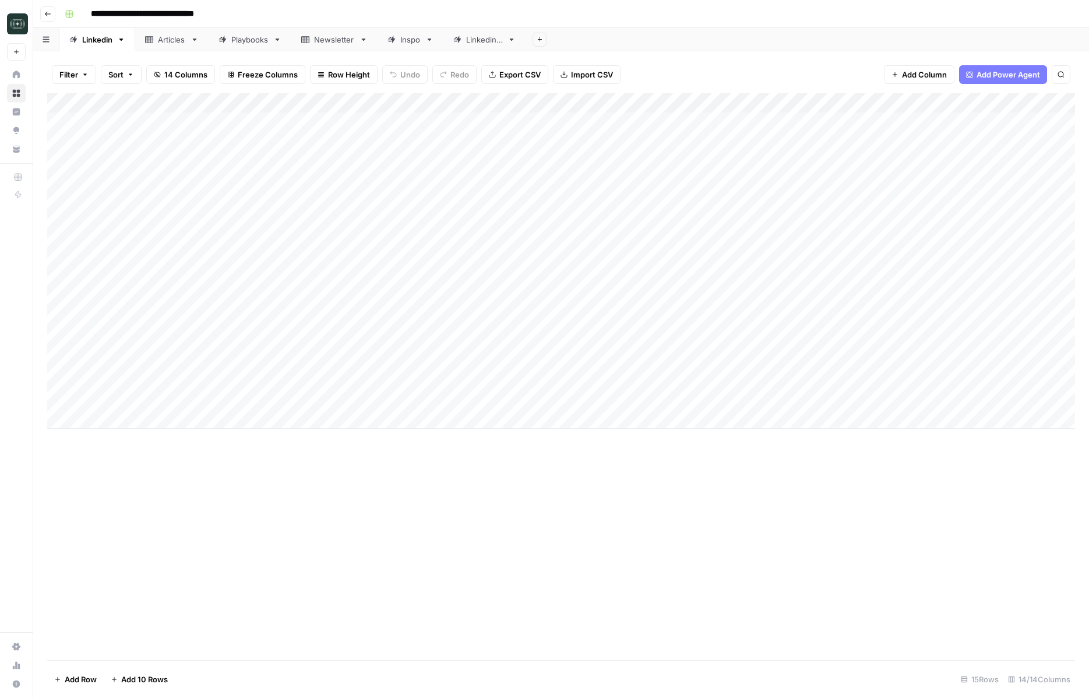
click at [821, 261] on div "Add Column" at bounding box center [561, 261] width 1028 height 336
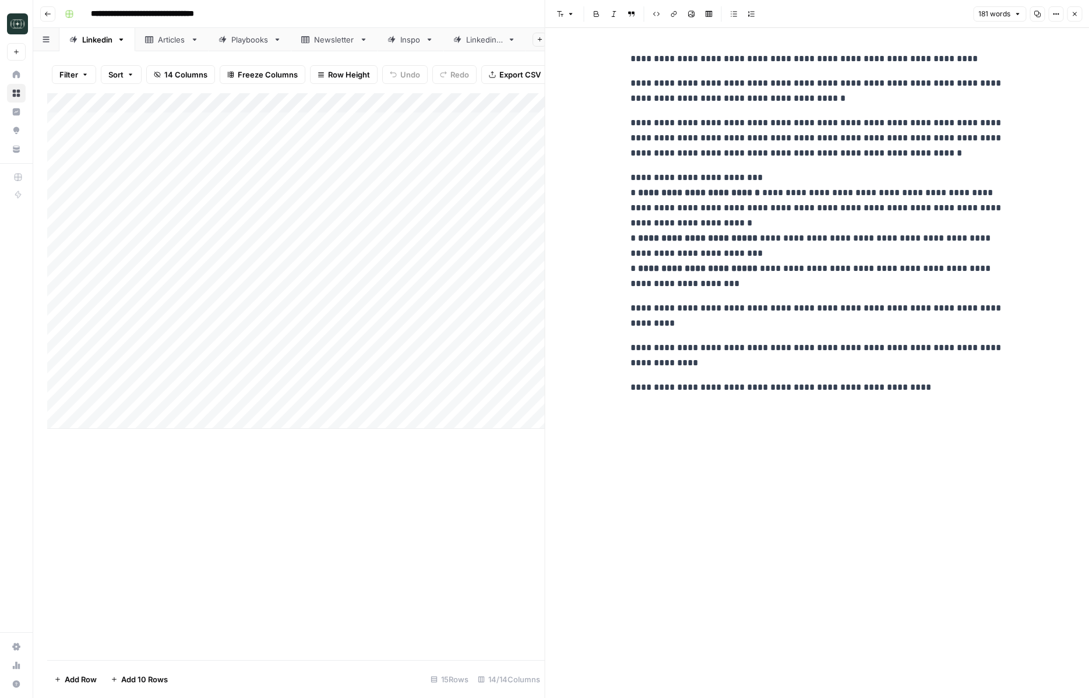
click at [821, 16] on button "Close" at bounding box center [1074, 13] width 15 height 15
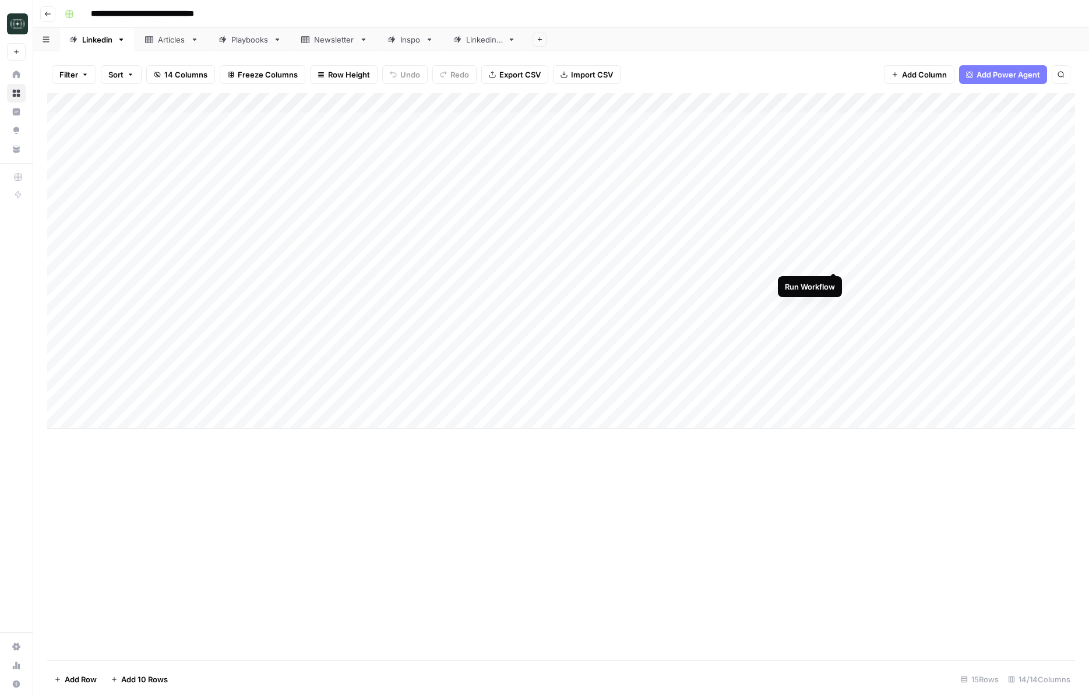
click at [821, 262] on div "Add Column" at bounding box center [561, 261] width 1028 height 336
click at [821, 242] on div "Add Column" at bounding box center [561, 261] width 1028 height 336
click at [821, 217] on div "Add Column" at bounding box center [561, 261] width 1028 height 336
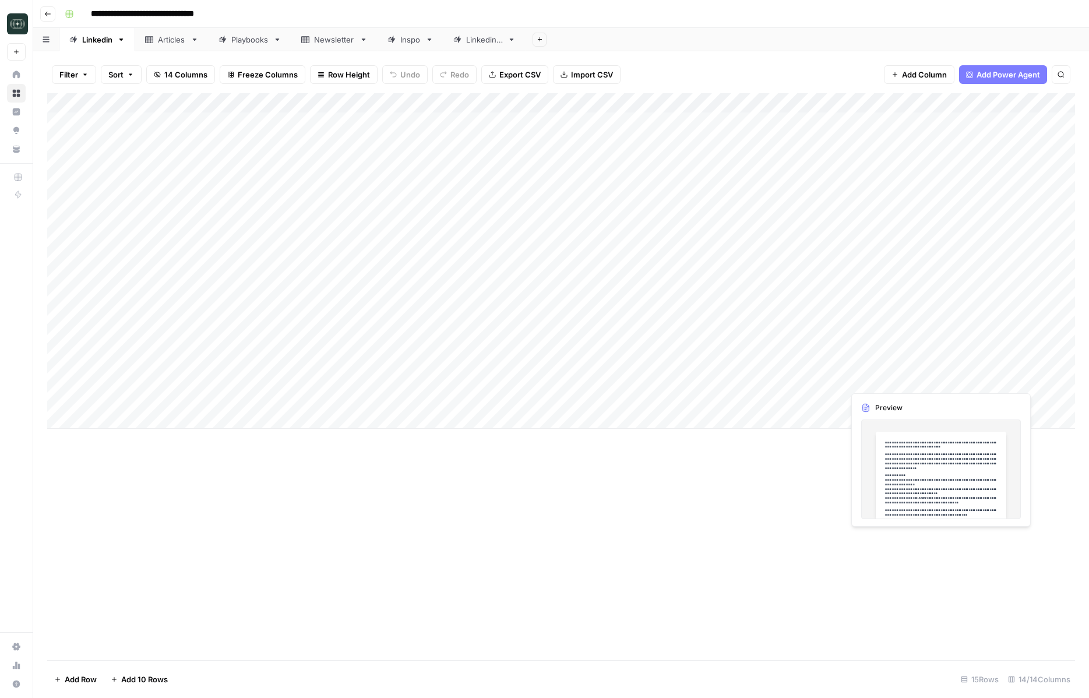
click at [821, 380] on div "Add Column" at bounding box center [561, 261] width 1028 height 336
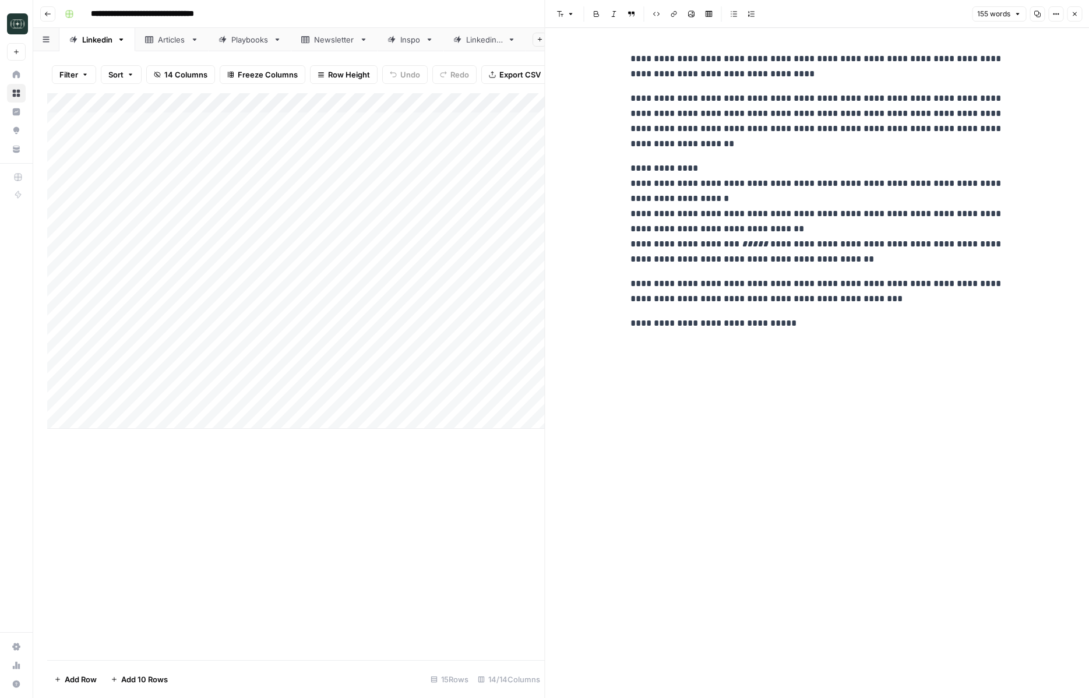
click at [821, 15] on icon "button" at bounding box center [1074, 13] width 7 height 7
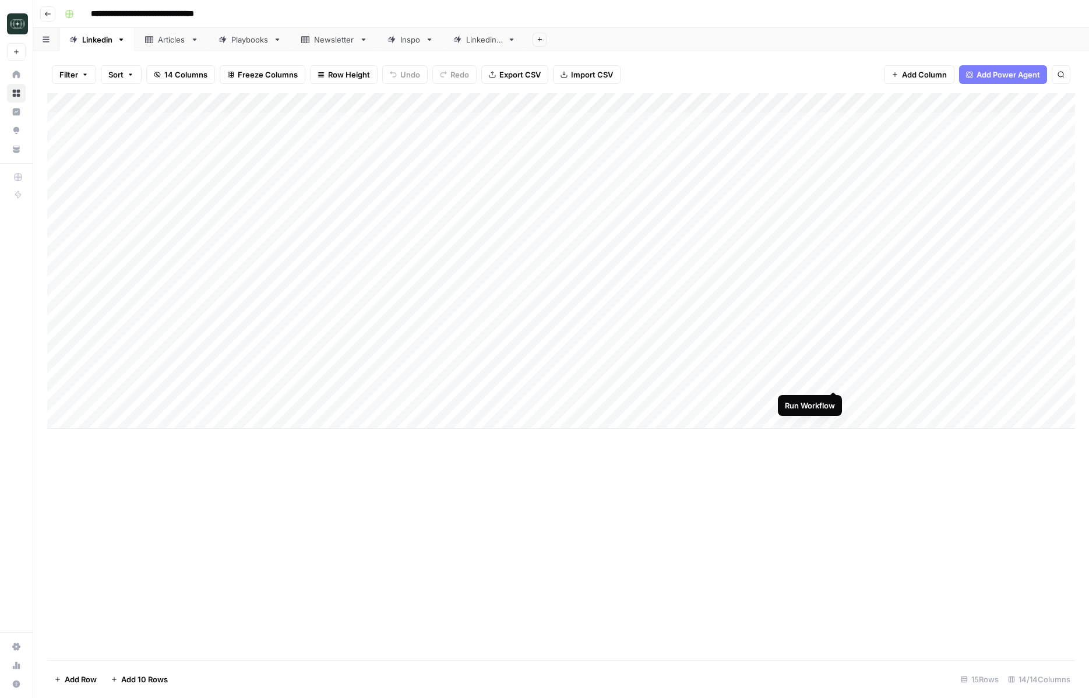
click at [821, 378] on div "Add Column" at bounding box center [561, 261] width 1028 height 336
click at [821, 262] on div "Add Column" at bounding box center [561, 261] width 1028 height 336
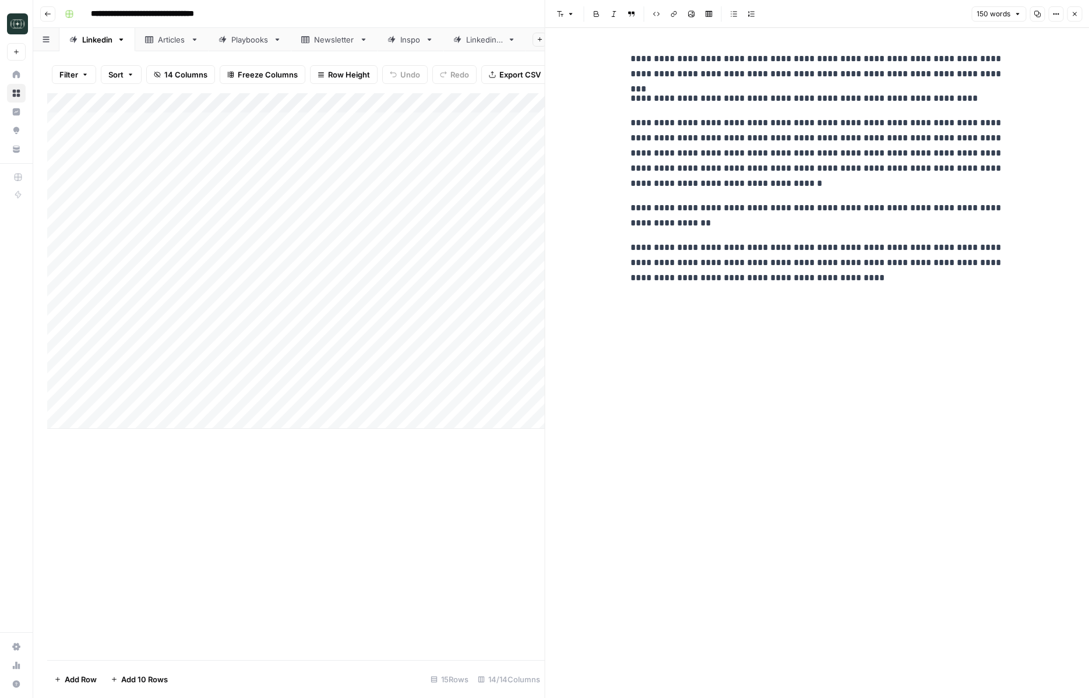
click at [821, 16] on icon "button" at bounding box center [1074, 13] width 7 height 7
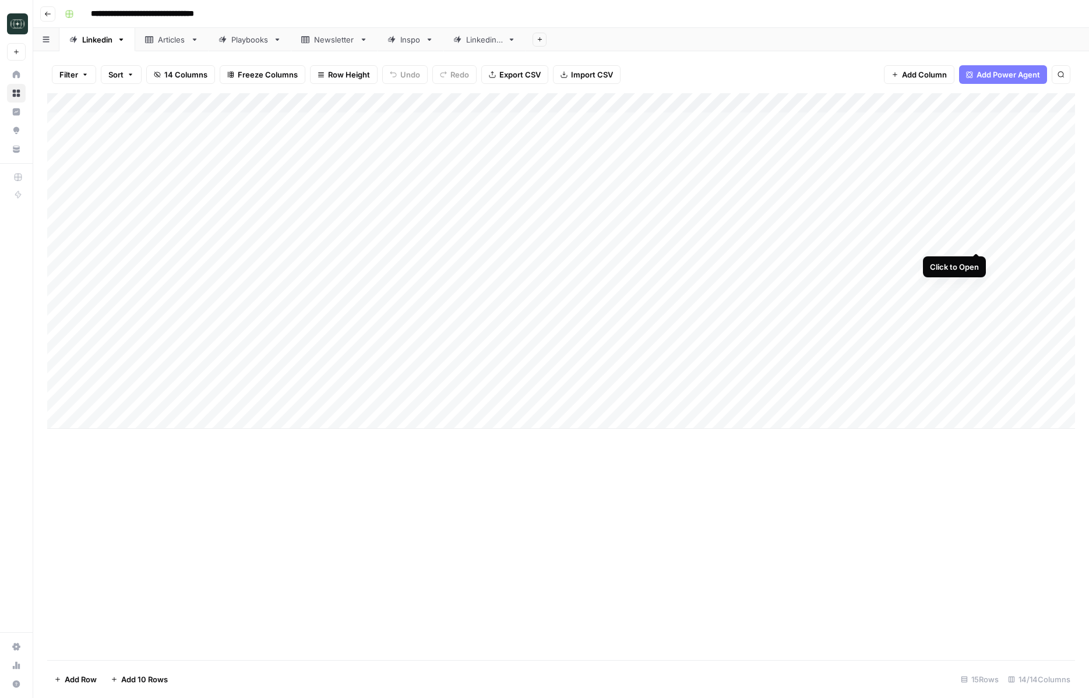
click at [821, 238] on div "Add Column" at bounding box center [561, 261] width 1028 height 336
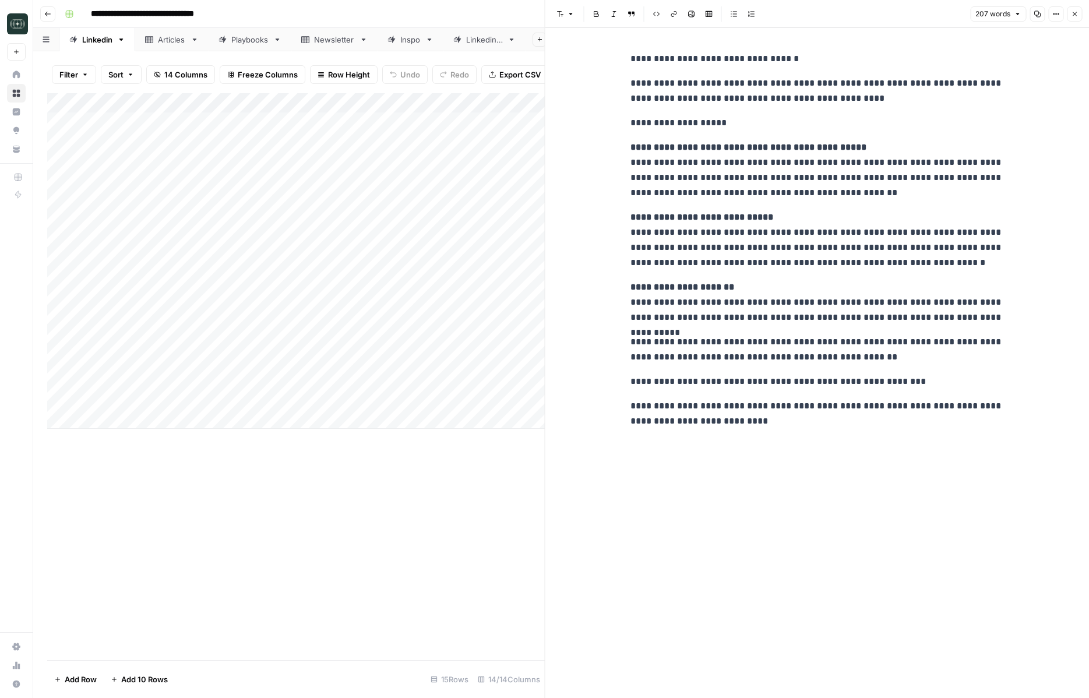
click at [821, 16] on icon "button" at bounding box center [1074, 13] width 7 height 7
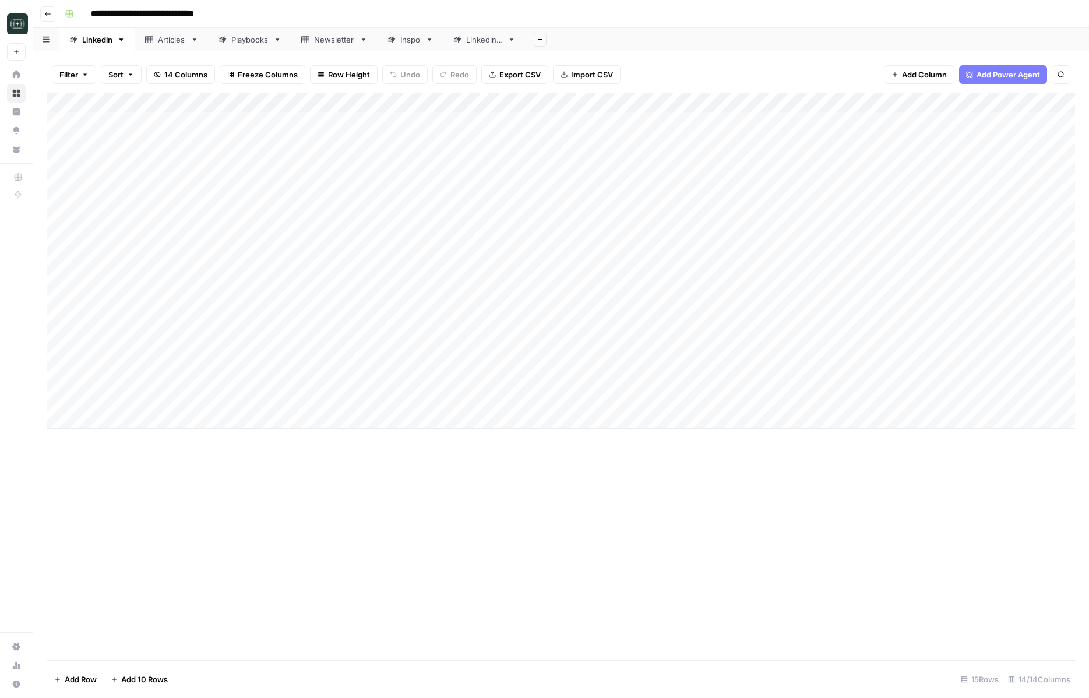
click at [821, 378] on div "Add Column" at bounding box center [561, 261] width 1028 height 336
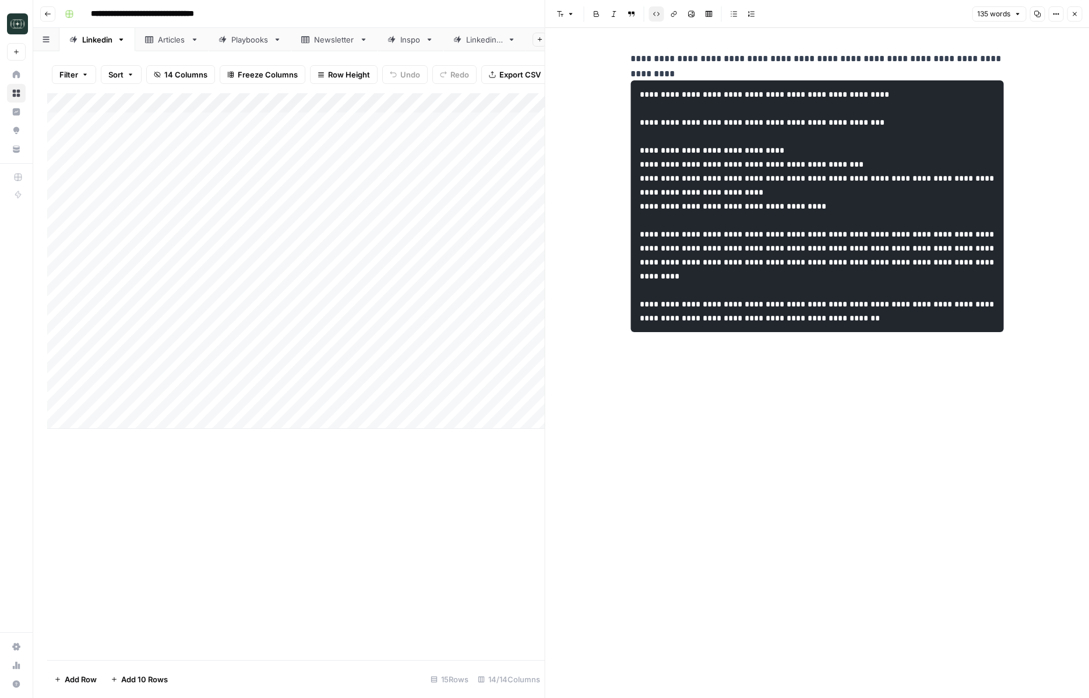
click at [821, 14] on icon "button" at bounding box center [1075, 14] width 4 height 4
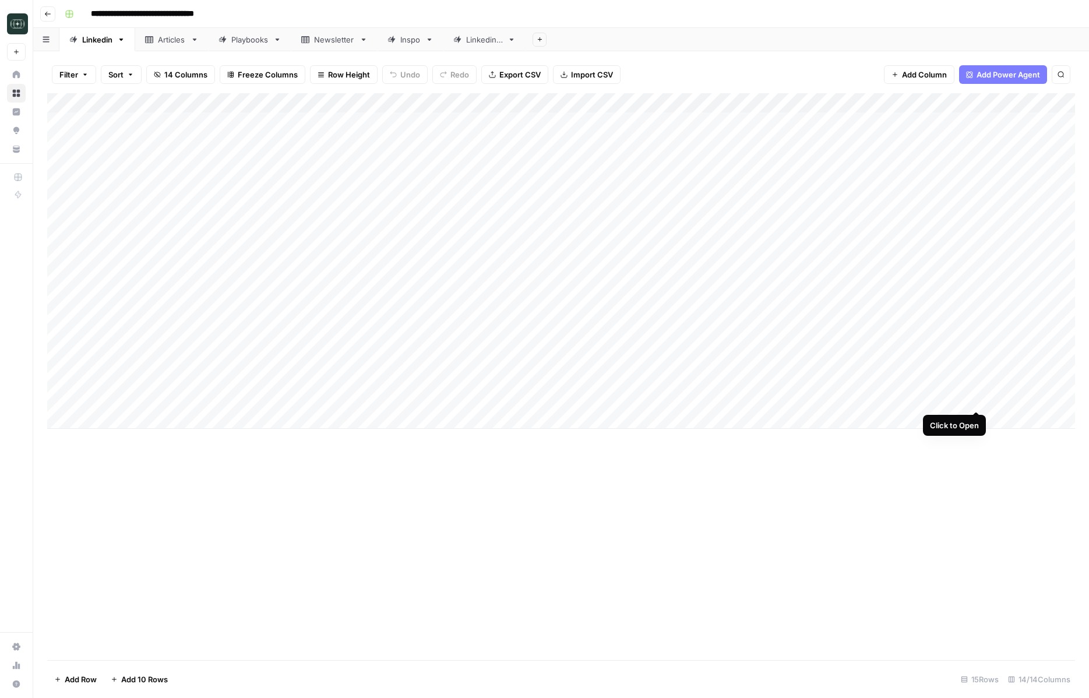
click at [821, 400] on div "Add Column" at bounding box center [561, 261] width 1028 height 336
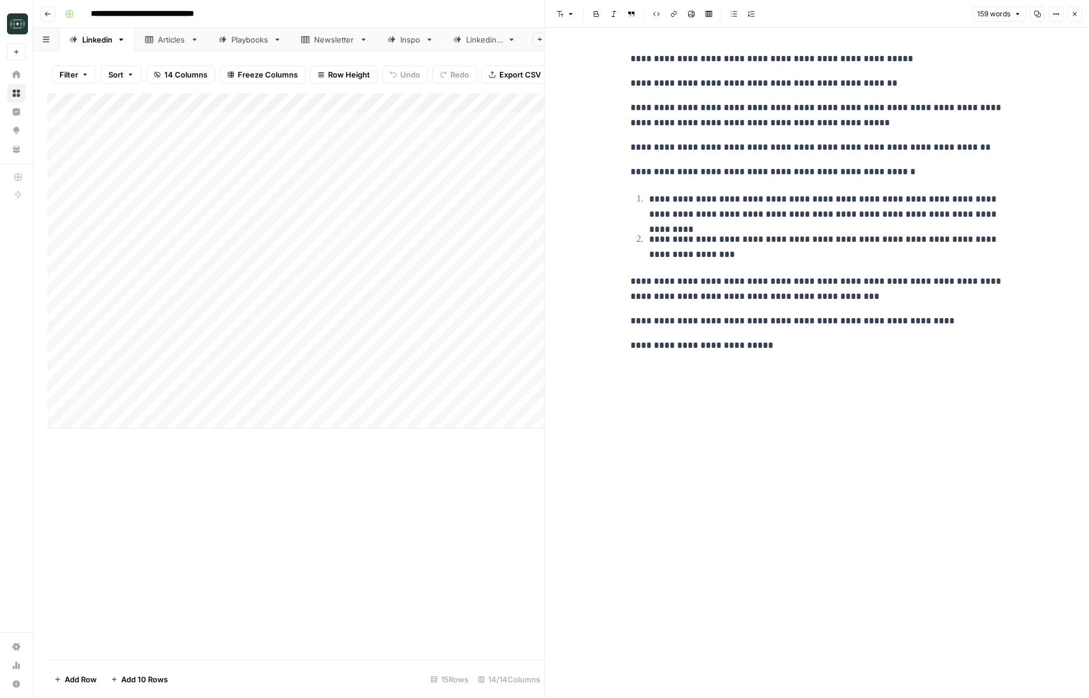
click at [821, 400] on div "**********" at bounding box center [817, 363] width 387 height 670
click at [821, 10] on div "159 words Copy Options Close" at bounding box center [1027, 13] width 110 height 15
click at [821, 10] on icon "button" at bounding box center [1074, 13] width 7 height 7
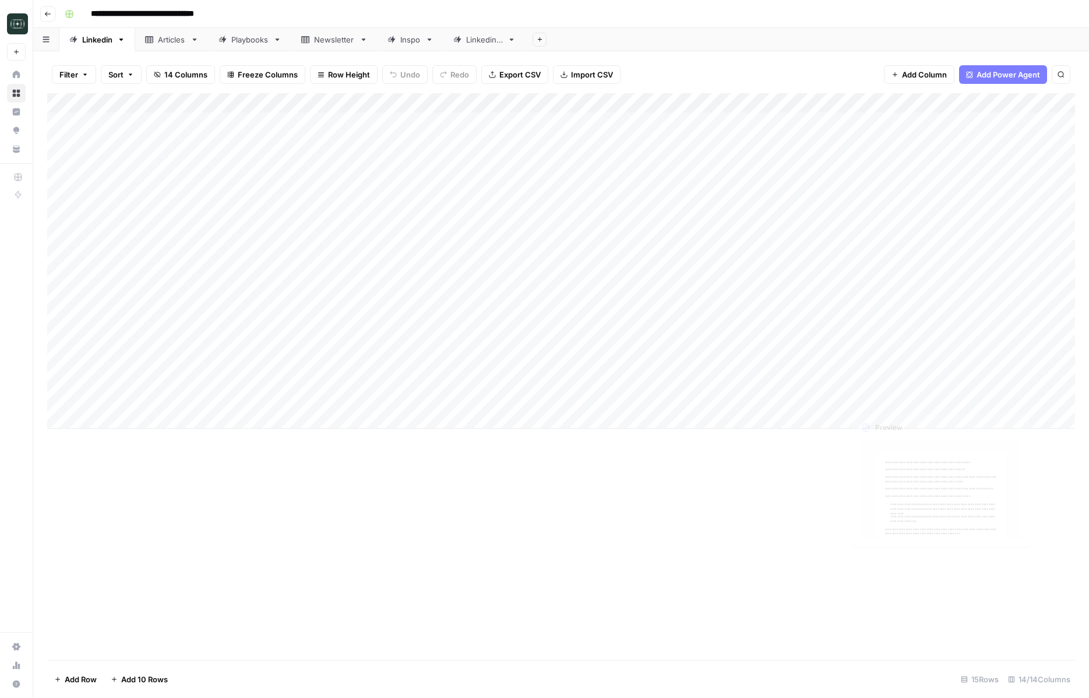
click at [760, 556] on div "Add Column" at bounding box center [561, 376] width 1028 height 567
click at [230, 44] on div "Playbooks" at bounding box center [244, 40] width 50 height 12
click at [305, 33] on link "Newsletter" at bounding box center [334, 39] width 86 height 23
click at [242, 42] on div "Playbooks" at bounding box center [249, 40] width 37 height 12
click at [179, 43] on div "Articles" at bounding box center [172, 40] width 28 height 12
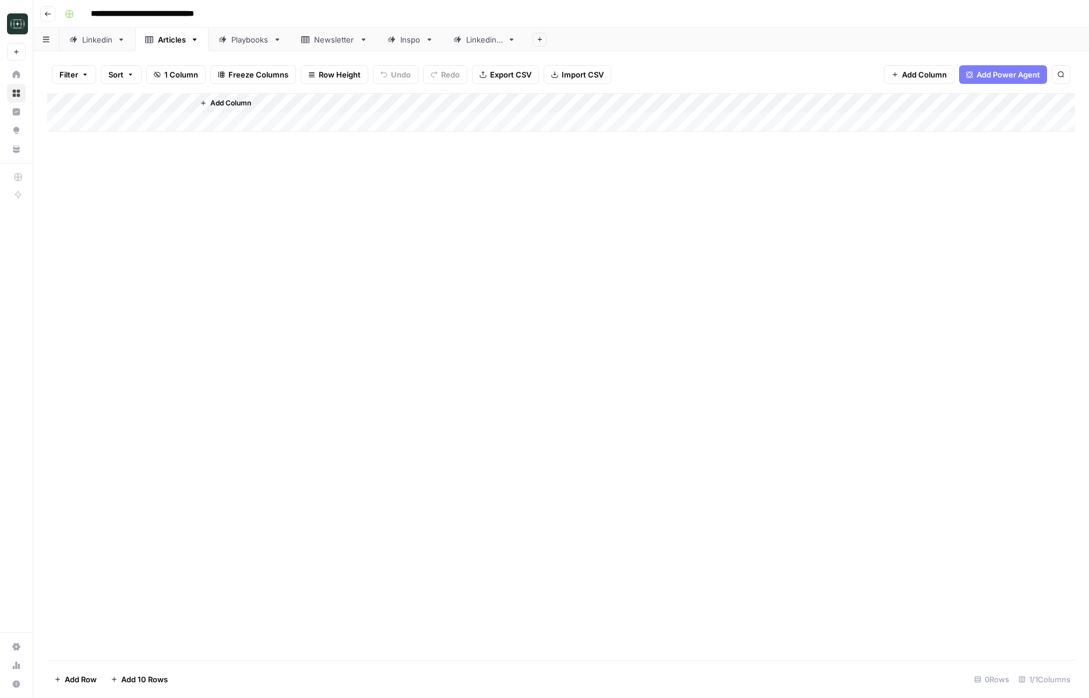
click at [119, 48] on link "Linkedin" at bounding box center [97, 39] width 76 height 23
click at [497, 407] on div "Add Column" at bounding box center [561, 261] width 1028 height 336
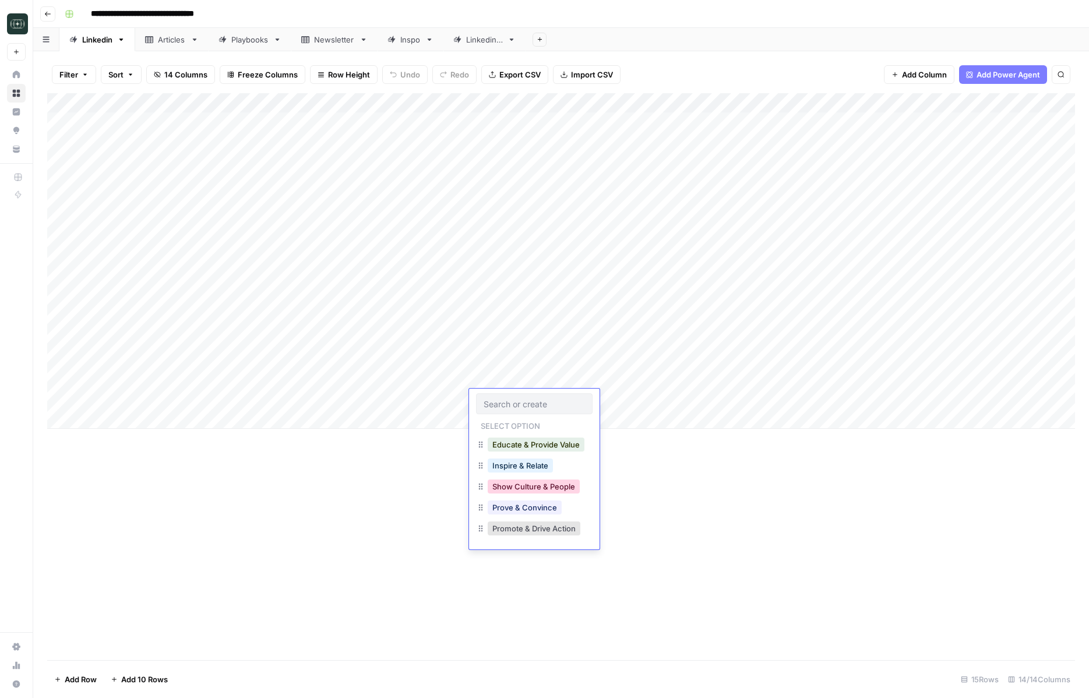
click at [556, 486] on button "Show Culture & People" at bounding box center [534, 487] width 92 height 14
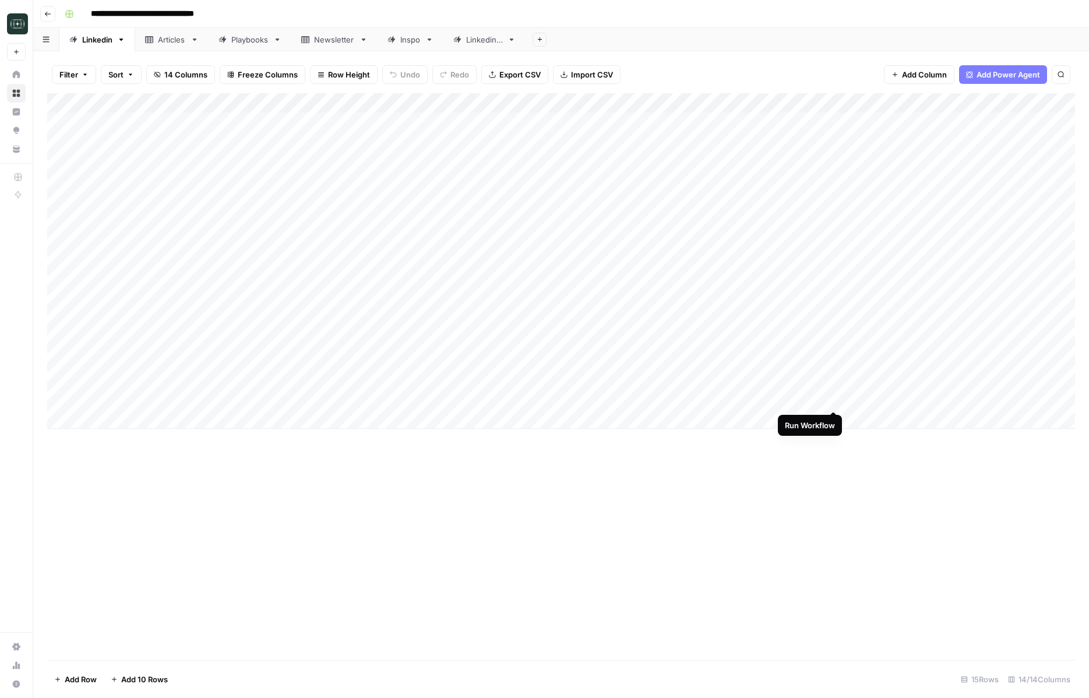
click at [821, 401] on div "Add Column" at bounding box center [561, 261] width 1028 height 336
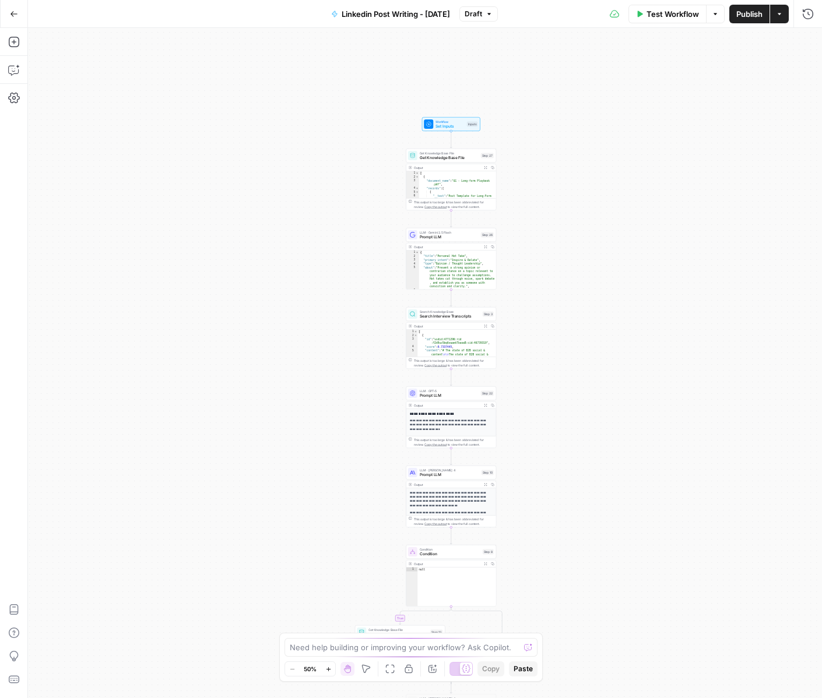
drag, startPoint x: 544, startPoint y: 275, endPoint x: 543, endPoint y: 367, distance: 92.7
click at [544, 367] on div "true false Workflow Set Inputs Inputs Get Knowledge Base File Get Knowledge Bas…" at bounding box center [425, 363] width 794 height 670
click at [543, 367] on div "true false Workflow Set Inputs Inputs Get Knowledge Base File Get Knowledge Bas…" at bounding box center [425, 363] width 794 height 670
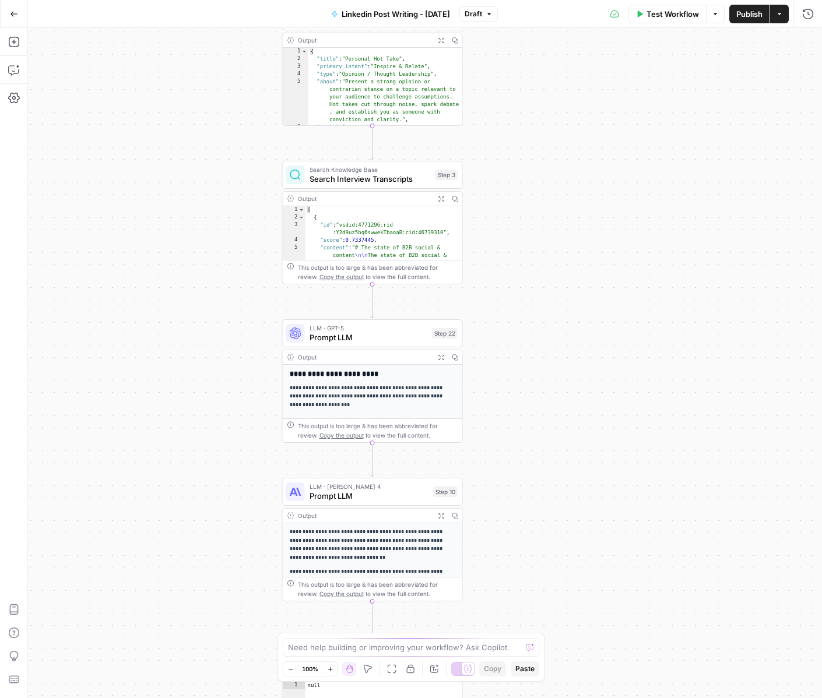
drag, startPoint x: 535, startPoint y: 501, endPoint x: 547, endPoint y: 416, distance: 85.9
click at [547, 416] on div "true false Workflow Set Inputs Inputs Get Knowledge Base File Get Knowledge Bas…" at bounding box center [425, 363] width 794 height 670
click at [16, 46] on icon "button" at bounding box center [14, 42] width 12 height 12
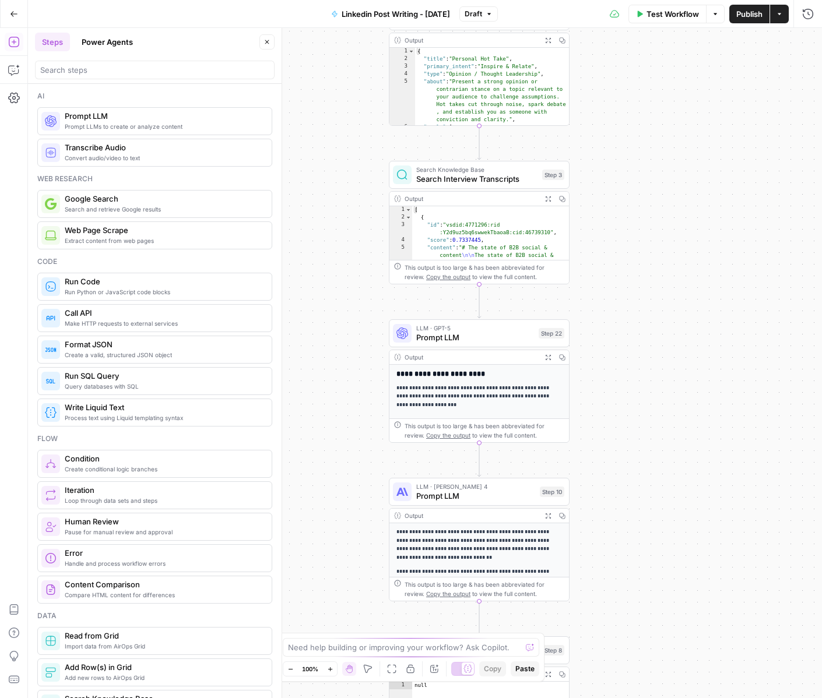
click at [66, 118] on span "Prompt LLM" at bounding box center [164, 116] width 198 height 12
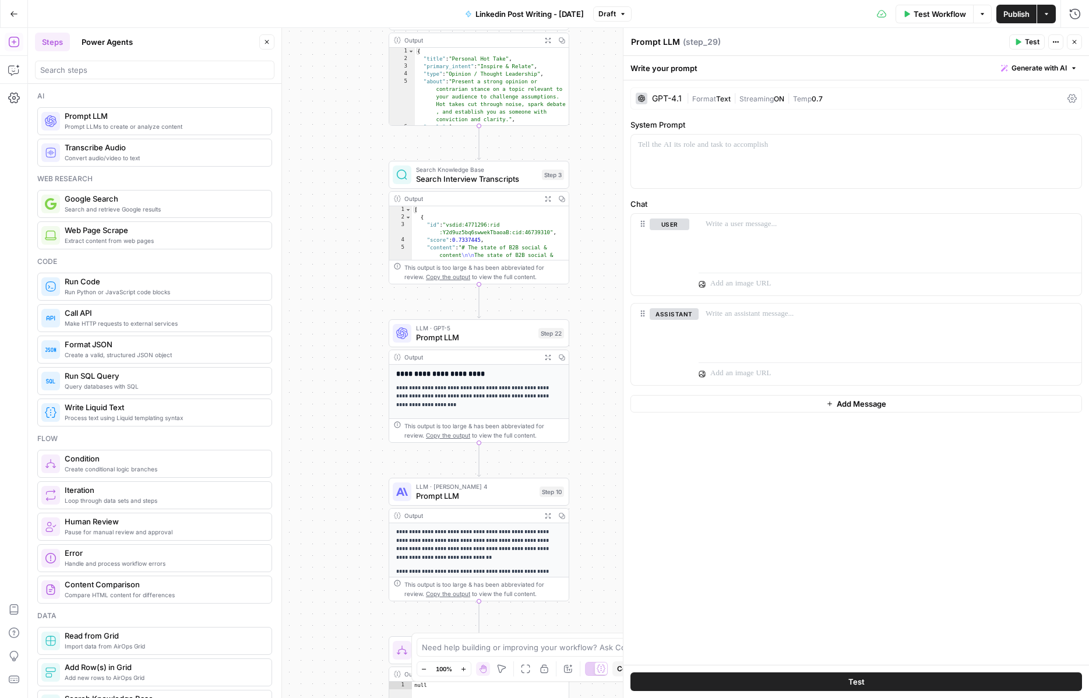
click at [221, 122] on span "Prompt LLMs to create or analyze content" at bounding box center [164, 126] width 198 height 9
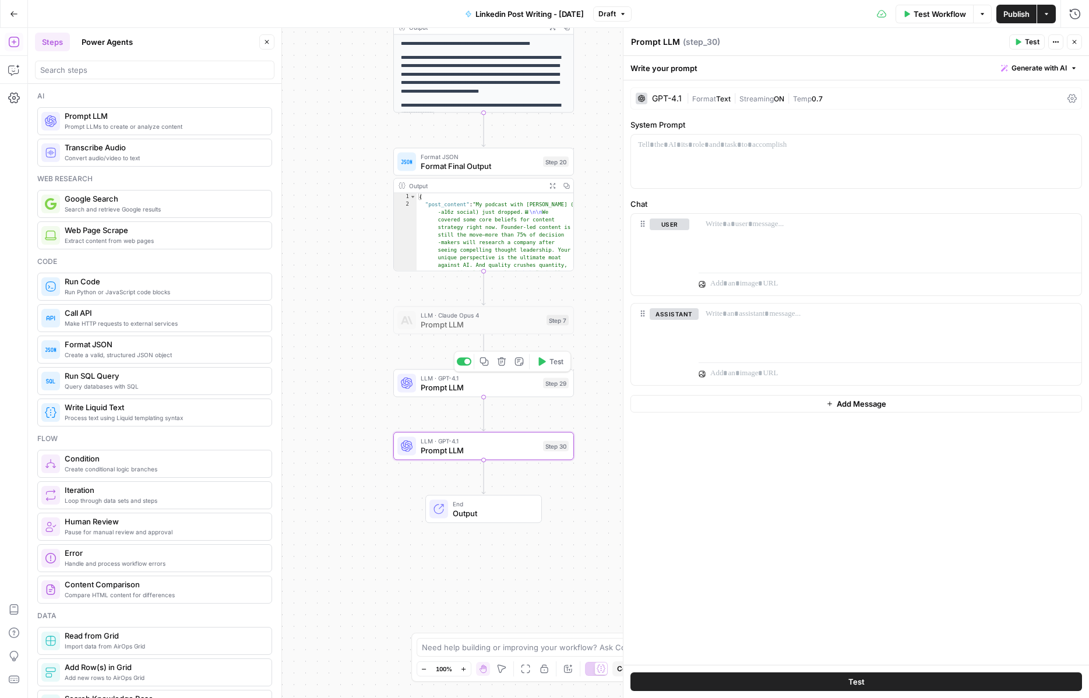
click at [509, 385] on span "Prompt LLM" at bounding box center [480, 388] width 118 height 12
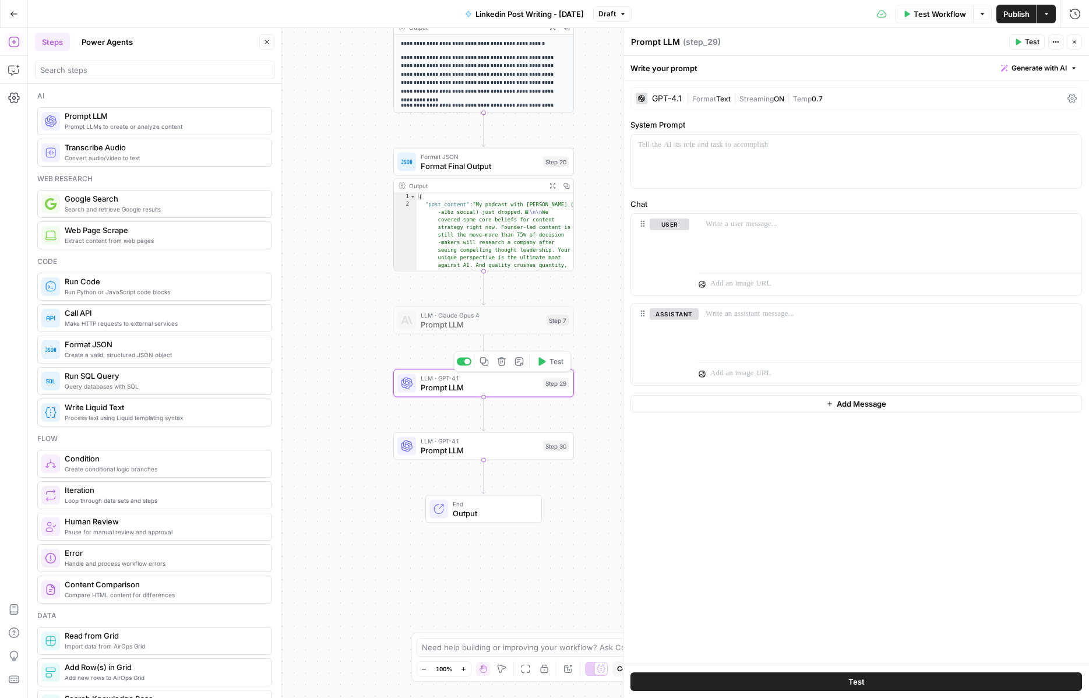
click at [498, 361] on icon "button" at bounding box center [502, 361] width 9 height 9
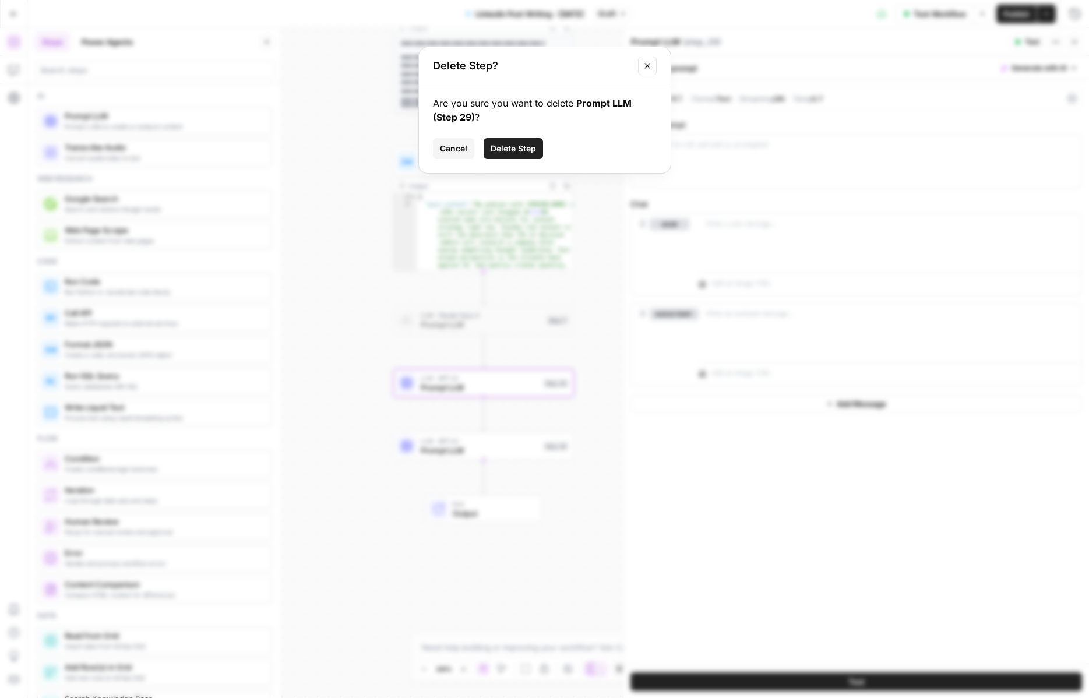
click at [533, 145] on span "Delete Step" at bounding box center [513, 149] width 45 height 12
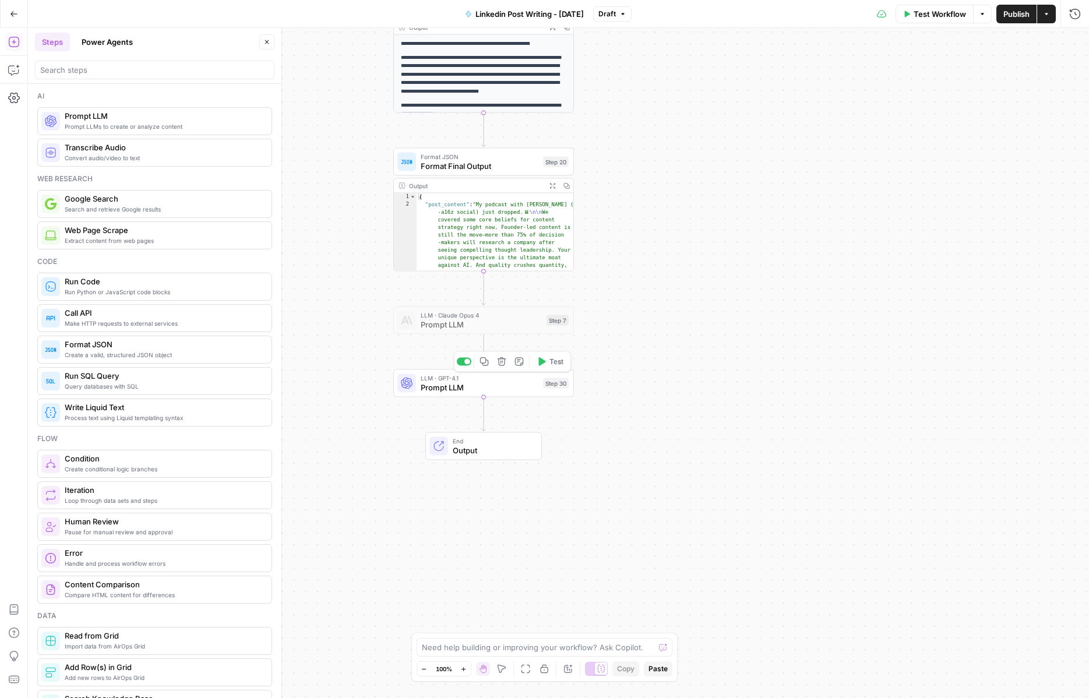
click at [504, 313] on span "LLM · Claude Opus 4" at bounding box center [481, 315] width 121 height 9
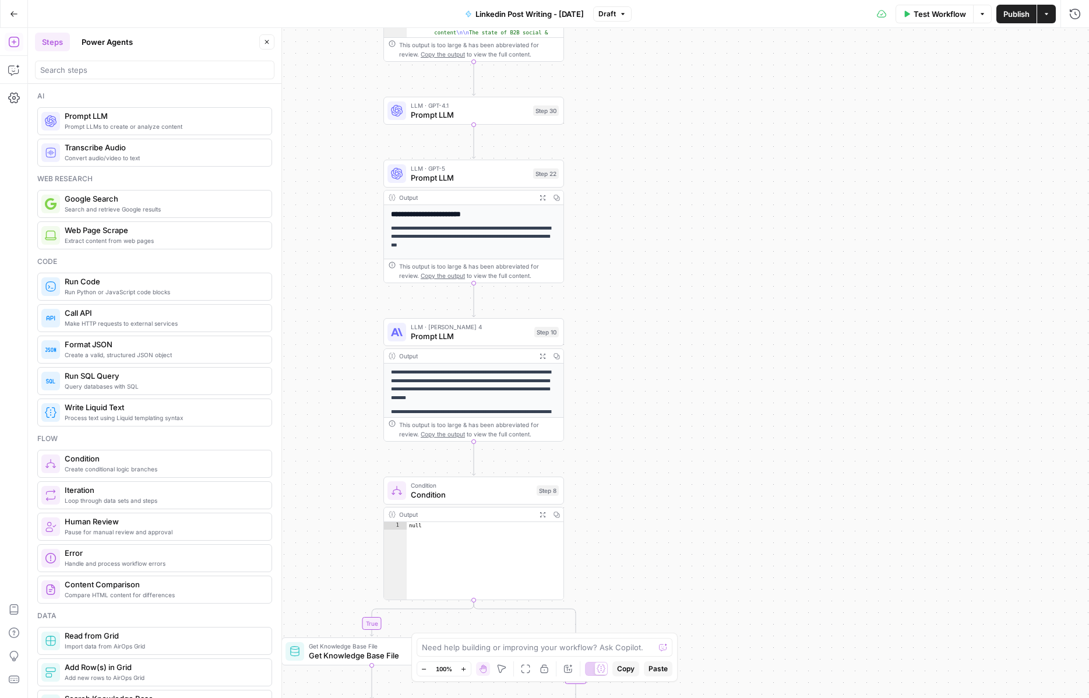
click at [444, 119] on span "Prompt LLM" at bounding box center [470, 115] width 118 height 12
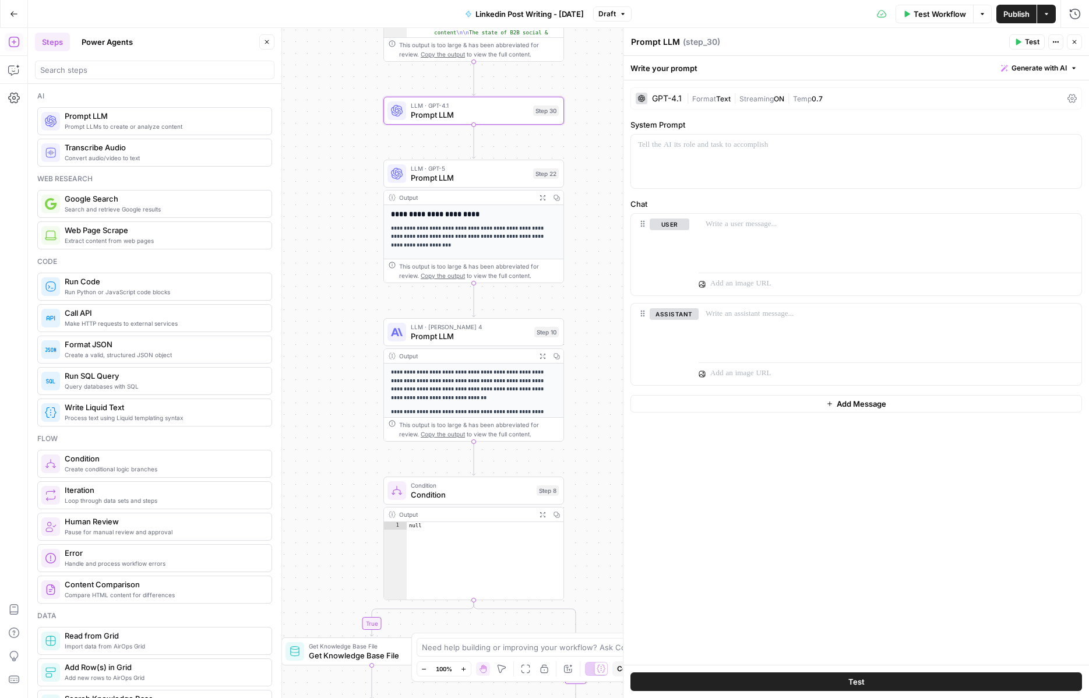
click at [821, 69] on span "Generate with AI" at bounding box center [1039, 68] width 55 height 10
click at [821, 112] on div "Generate Use AI to build your prompt" at bounding box center [1027, 98] width 110 height 37
click at [821, 100] on div "Use AI to build your prompt" at bounding box center [1027, 105] width 90 height 10
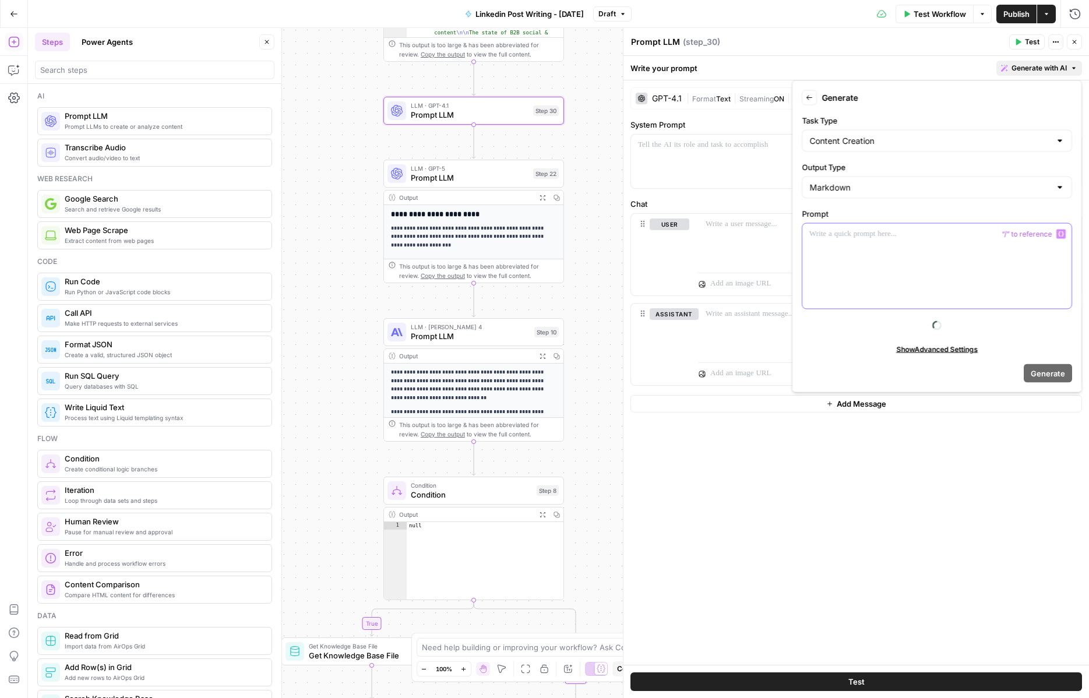
click at [821, 234] on p at bounding box center [937, 234] width 255 height 12
click at [821, 133] on div "Content Creation" at bounding box center [937, 141] width 270 height 22
click at [821, 201] on span "Entity Extraction" at bounding box center [935, 203] width 246 height 12
type input "Entity Extraction"
click at [821, 244] on div "To enrich screen reader interactions, please activate Accessibility in Grammarl…" at bounding box center [937, 266] width 269 height 85
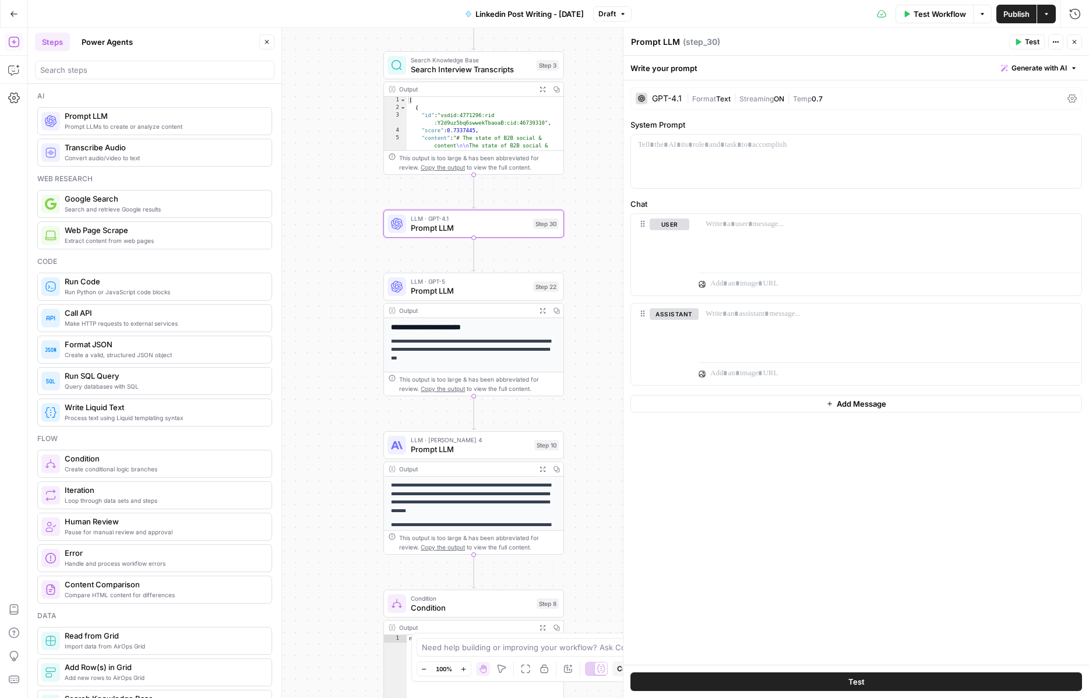
drag, startPoint x: 595, startPoint y: 170, endPoint x: 595, endPoint y: 289, distance: 118.9
click at [595, 289] on div "true false Workflow Set Inputs Inputs Get Knowledge Base File Get Knowledge Bas…" at bounding box center [558, 363] width 1061 height 670
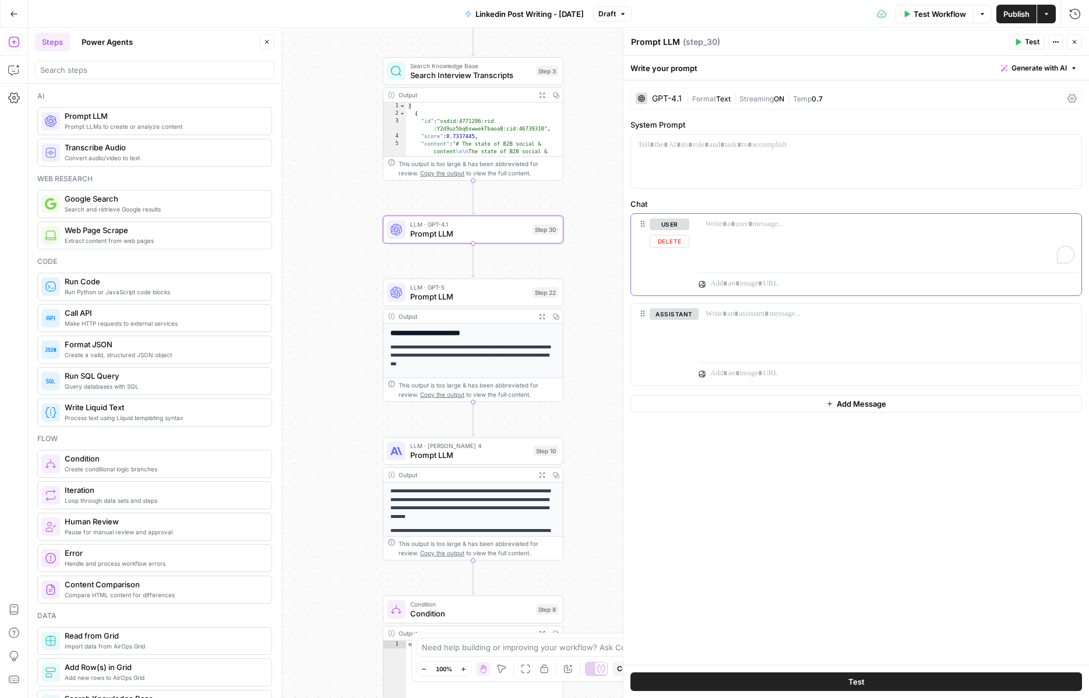
click at [741, 254] on div "To enrich screen reader interactions, please activate Accessibility in Grammarl…" at bounding box center [890, 241] width 383 height 54
click at [724, 182] on div at bounding box center [856, 162] width 451 height 54
click at [821, 71] on button "Generate with AI" at bounding box center [1040, 68] width 86 height 15
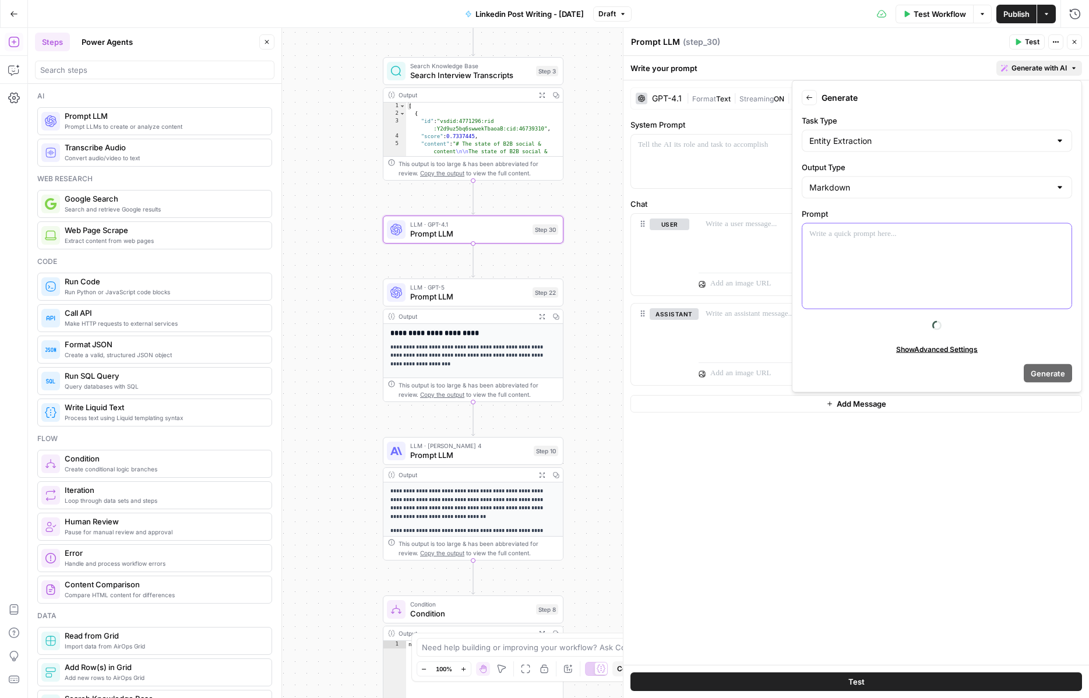
click at [821, 287] on div at bounding box center [937, 266] width 269 height 85
click at [821, 231] on icon "button" at bounding box center [1062, 234] width 6 height 6
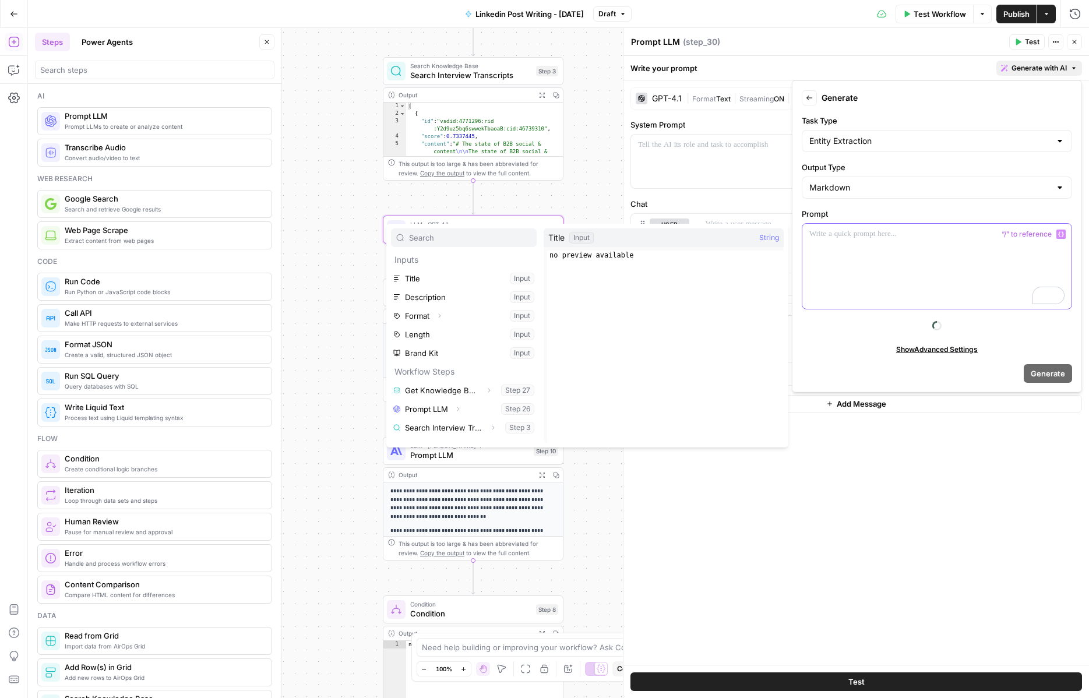
click at [821, 262] on div "To enrich screen reader interactions, please activate Accessibility in Grammarl…" at bounding box center [937, 266] width 269 height 85
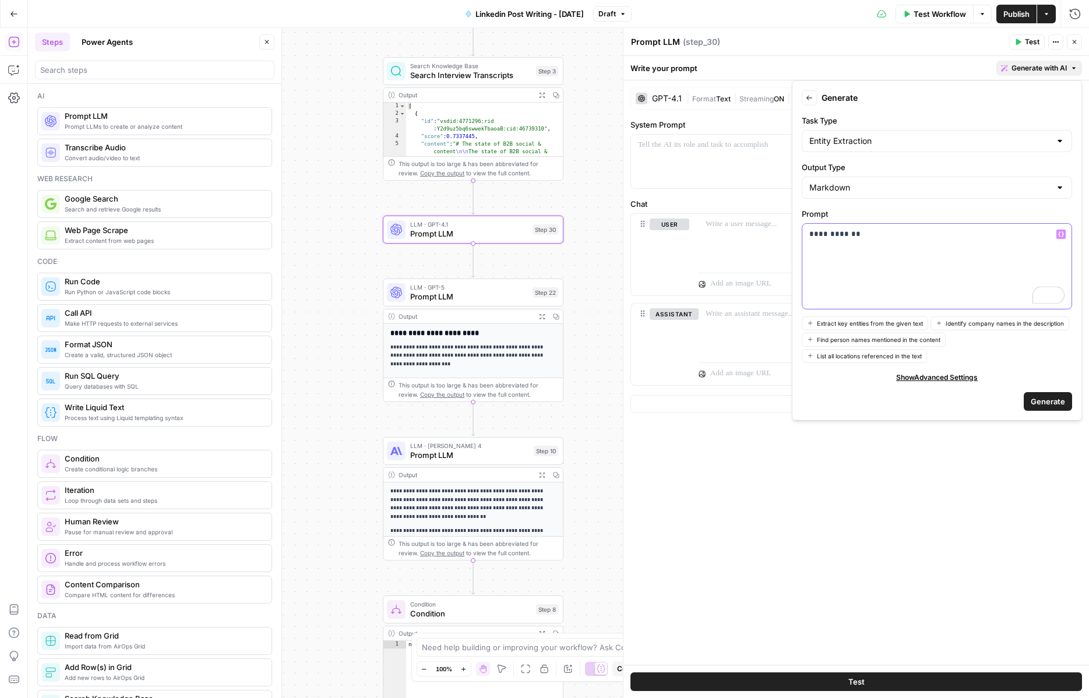
click at [821, 236] on icon "button" at bounding box center [1062, 234] width 6 height 6
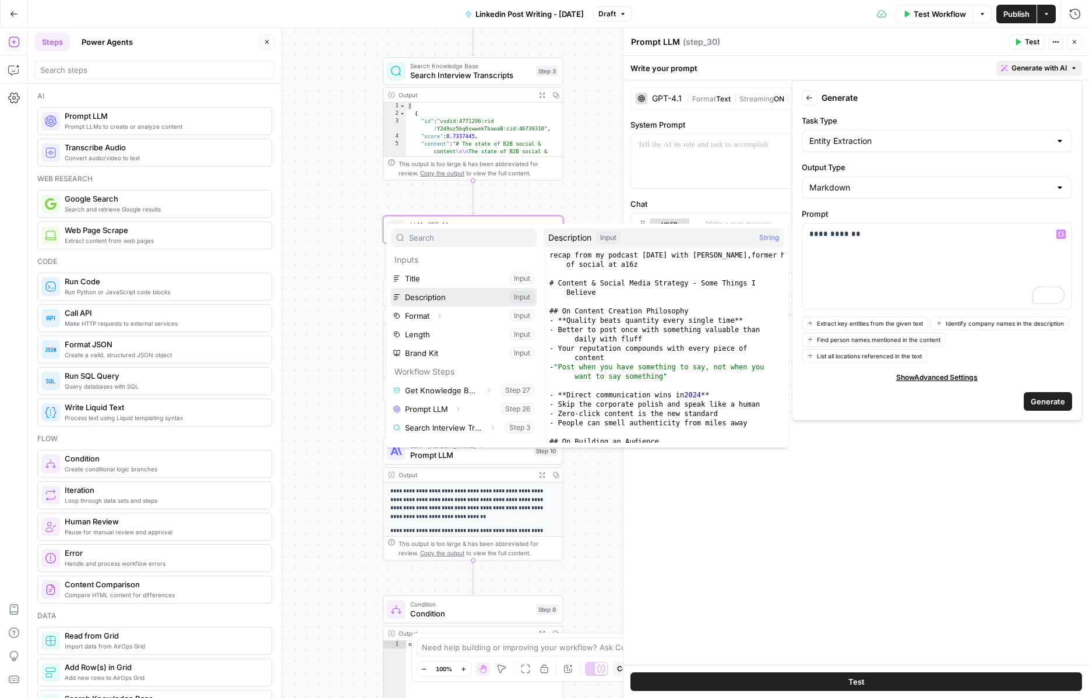
click at [479, 299] on button "Select variable Description" at bounding box center [464, 297] width 146 height 19
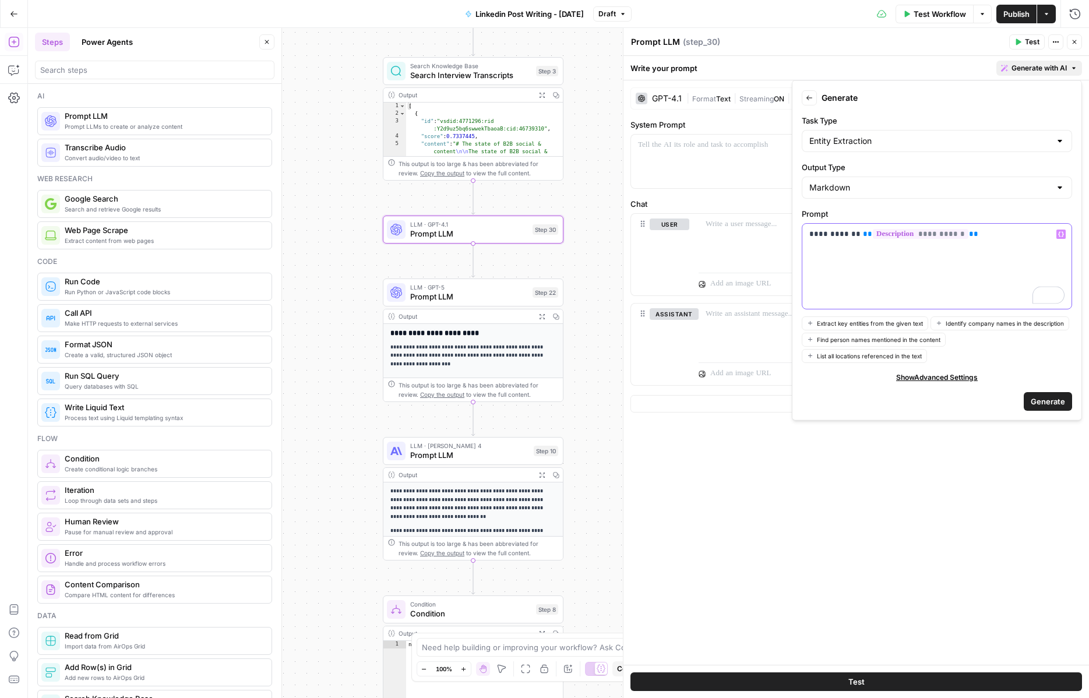
click at [810, 235] on p "**********" at bounding box center [937, 234] width 255 height 12
click at [821, 231] on p "**********" at bounding box center [937, 245] width 255 height 35
click at [821, 241] on p "**********" at bounding box center [937, 245] width 255 height 35
click at [821, 238] on p "**********" at bounding box center [937, 245] width 255 height 35
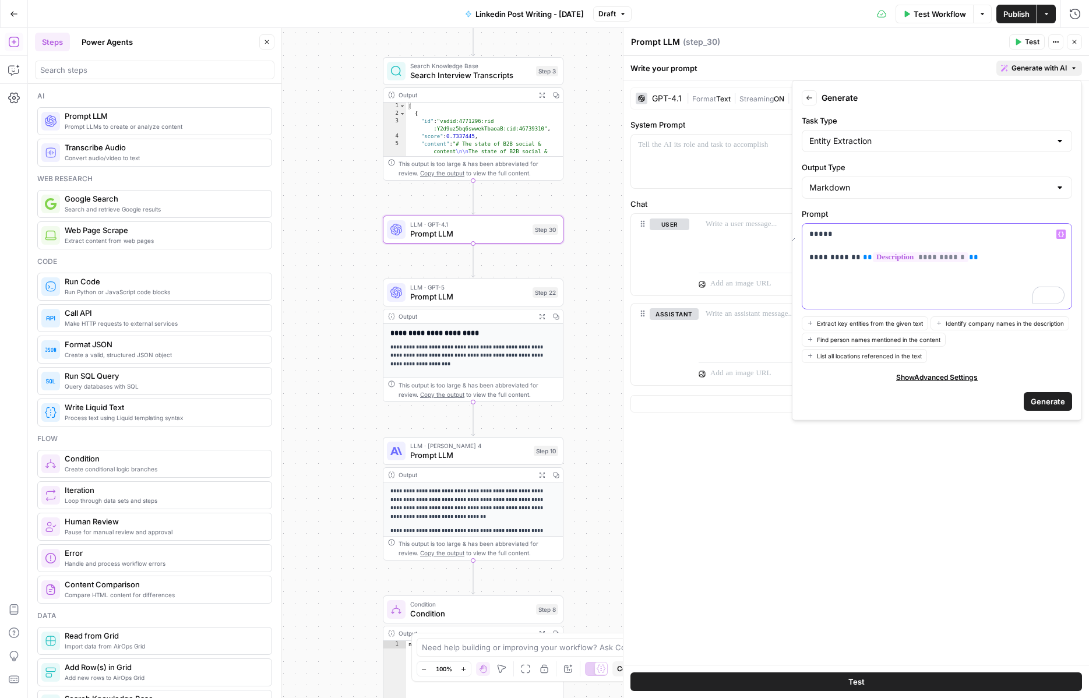
click at [821, 238] on p "**********" at bounding box center [937, 245] width 255 height 35
drag, startPoint x: 851, startPoint y: 236, endPoint x: 790, endPoint y: 236, distance: 61.2
click at [790, 236] on body "Catalyst New Home Browse Insights Opportunities Your Data Recent Grids Will Per…" at bounding box center [544, 349] width 1089 height 698
click at [821, 241] on p "**********" at bounding box center [937, 245] width 255 height 35
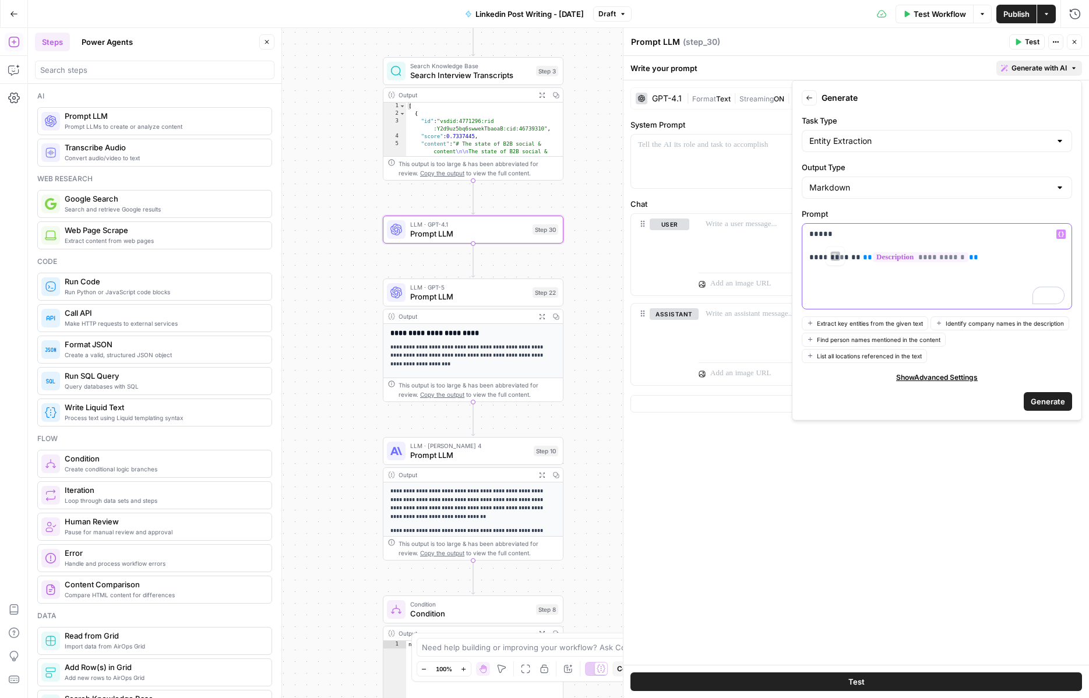
drag, startPoint x: 850, startPoint y: 238, endPoint x: 809, endPoint y: 234, distance: 41.0
click at [809, 234] on div "**********" at bounding box center [937, 266] width 269 height 85
click at [821, 233] on icon "button" at bounding box center [1062, 234] width 6 height 6
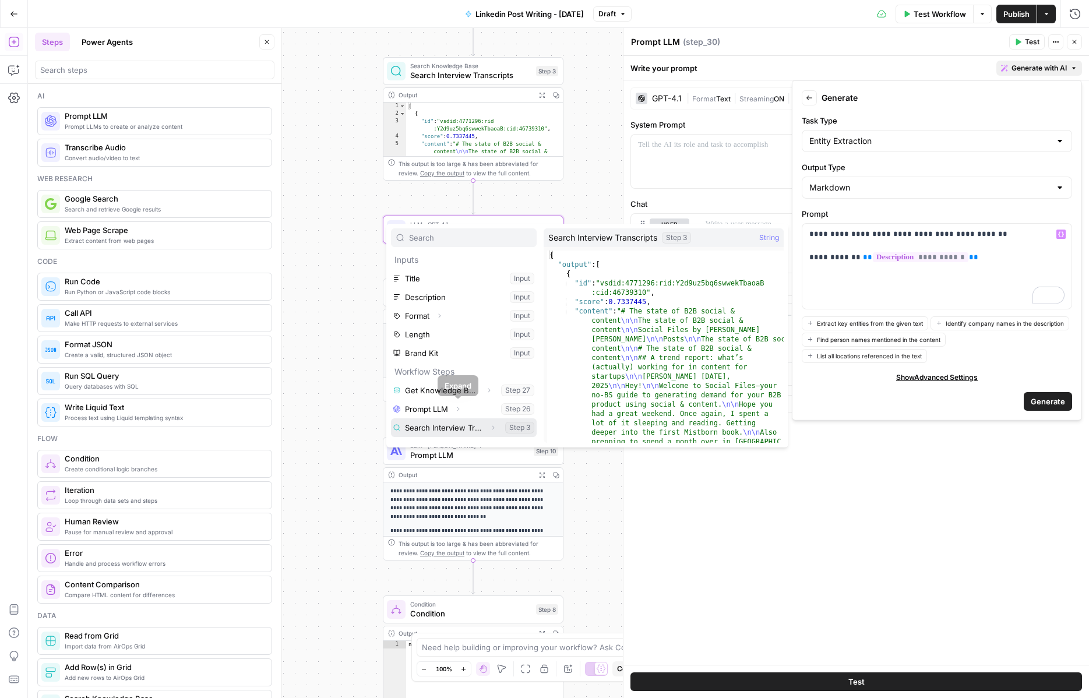
click at [465, 426] on button "Select variable Search Interview Transcripts" at bounding box center [464, 428] width 146 height 19
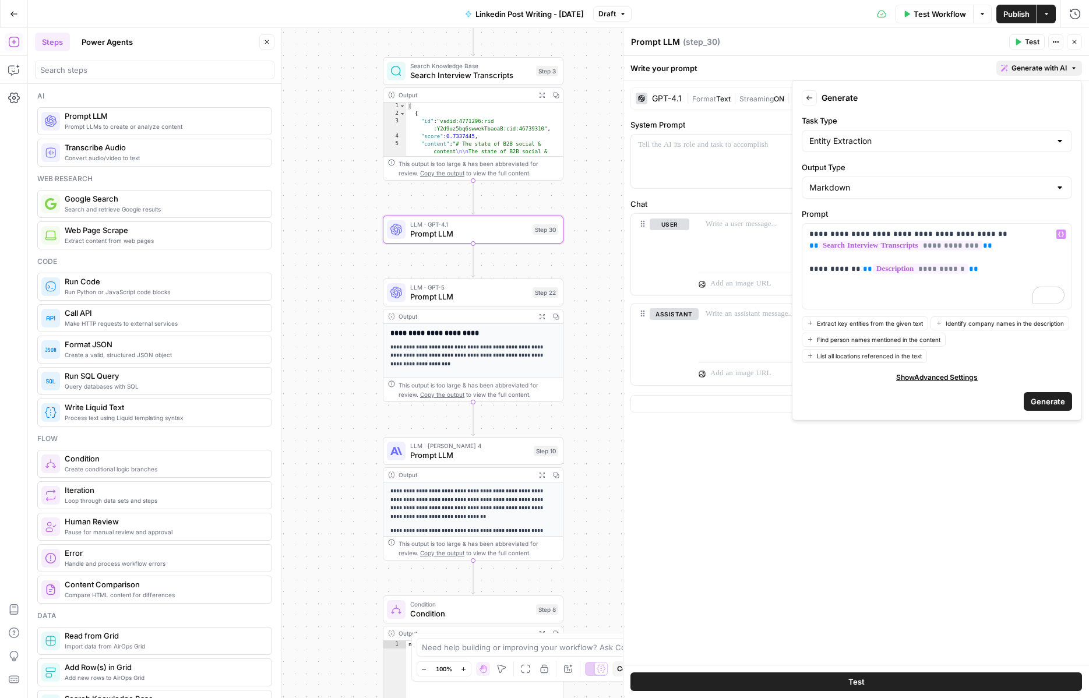
click at [821, 400] on span "Generate" at bounding box center [1048, 401] width 34 height 12
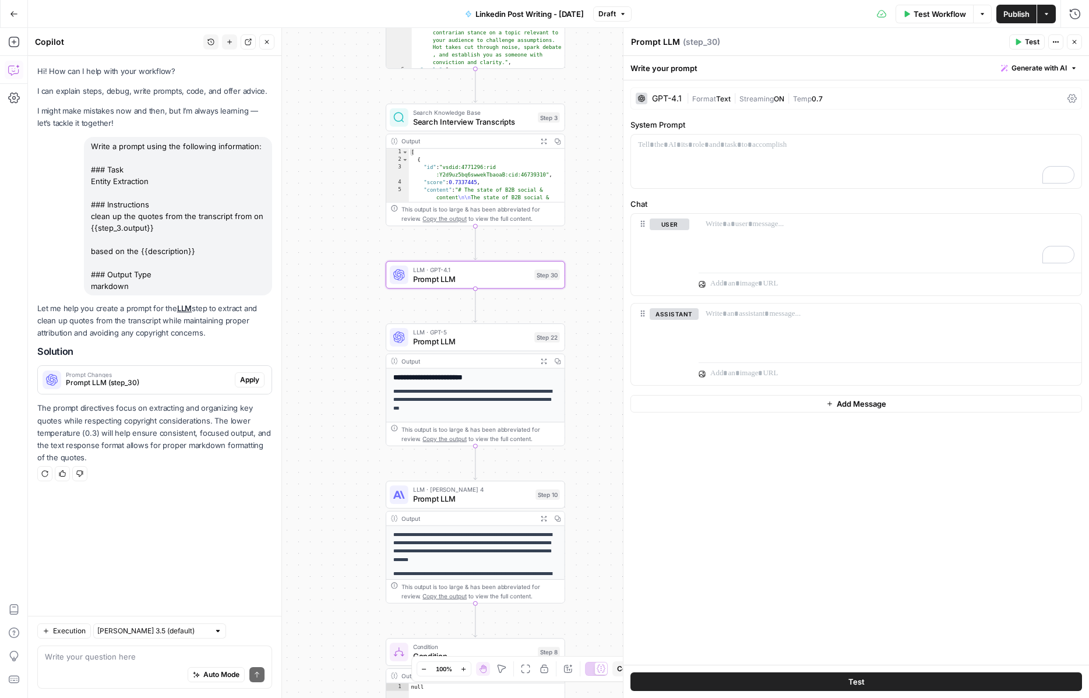
click at [249, 377] on span "Apply" at bounding box center [249, 380] width 19 height 10
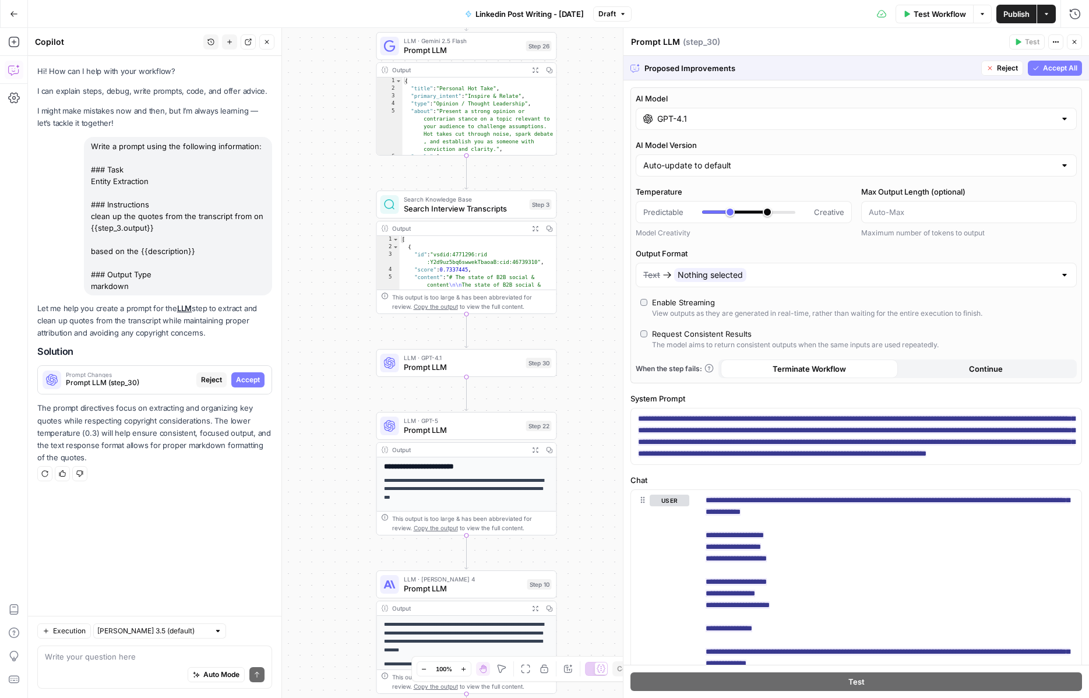
click at [821, 72] on span "Accept All" at bounding box center [1060, 68] width 34 height 10
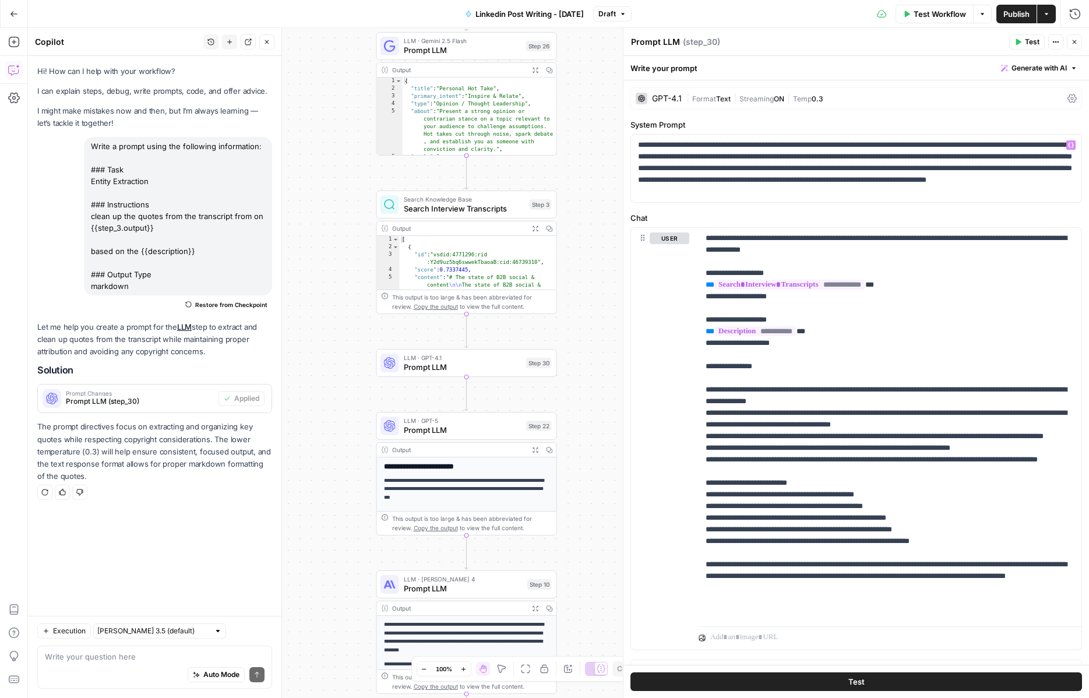
click at [654, 105] on div "GPT-4.1 | Format Text | Streaming ON | Temp 0.3" at bounding box center [857, 98] width 452 height 22
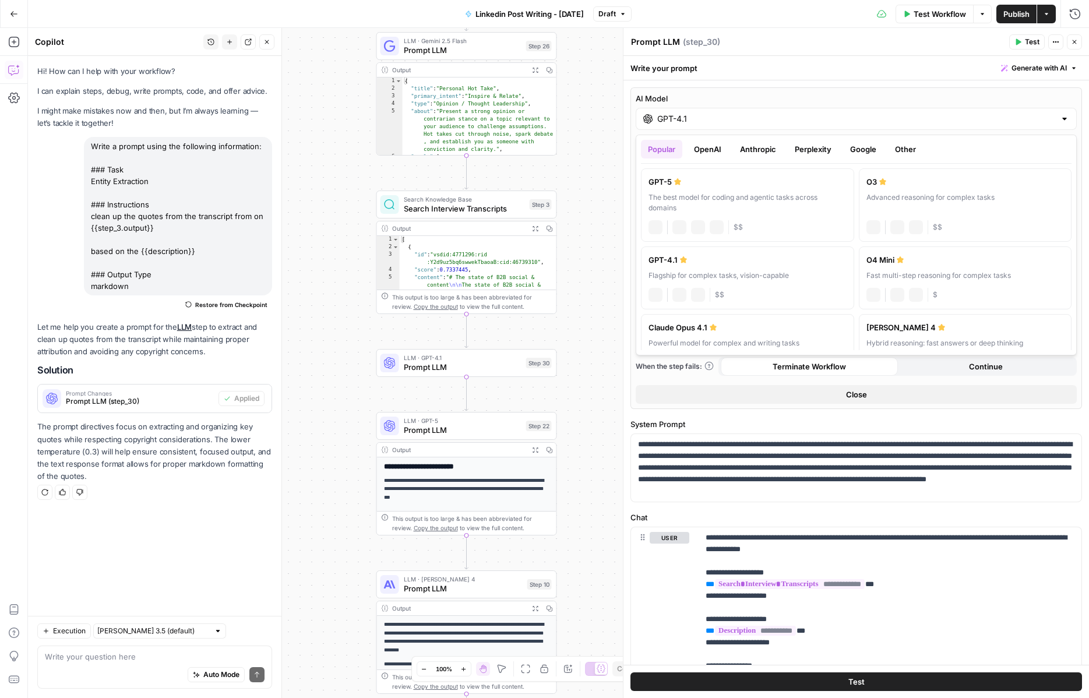
click at [671, 124] on input "GPT-4.1" at bounding box center [857, 119] width 398 height 12
click at [702, 189] on label "GPT-5 The best model for coding and agentic tasks across domains chat Vision Ca…" at bounding box center [747, 204] width 213 height 73
type input "GPT-5"
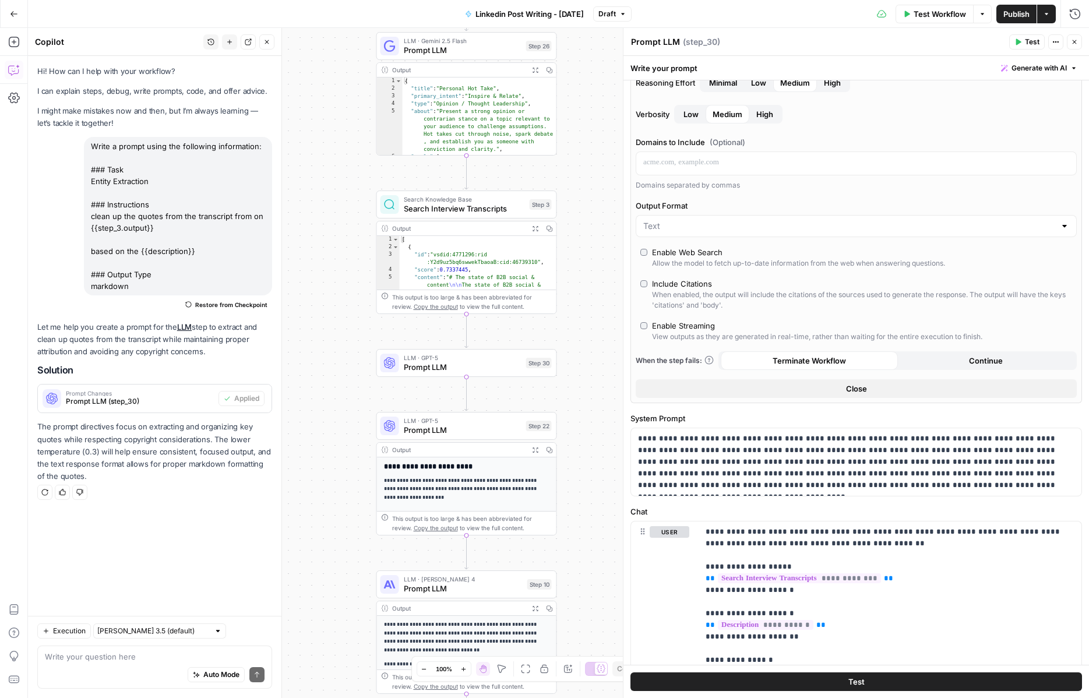
scroll to position [431, 0]
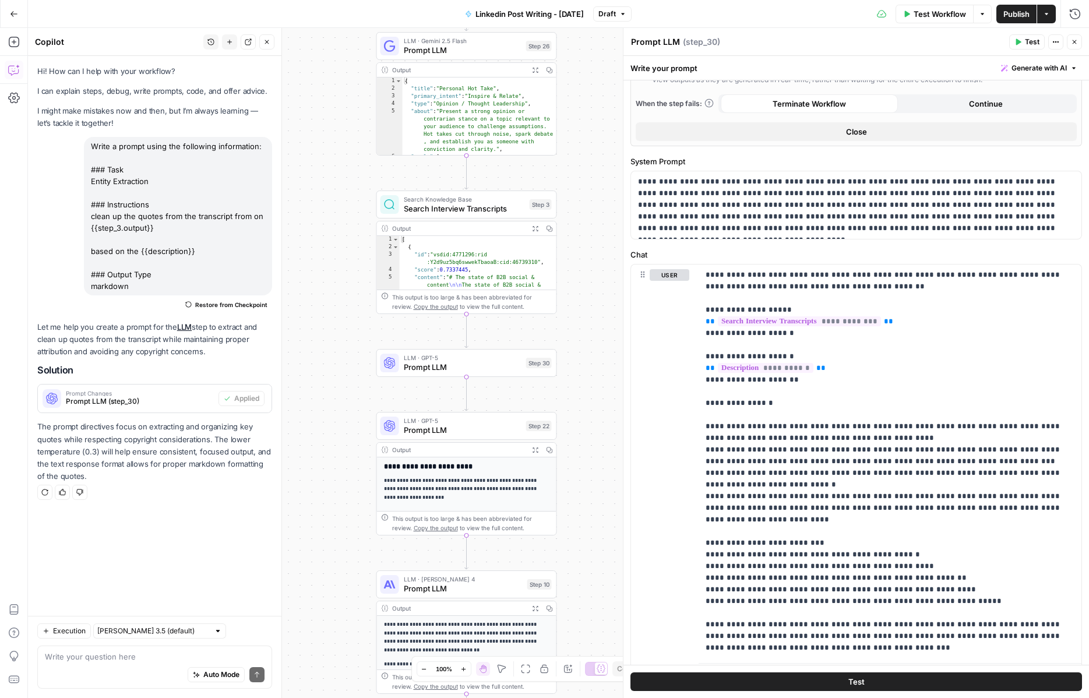
click at [613, 355] on div "true false Workflow Set Inputs Inputs Get Knowledge Base File Get Knowledge Bas…" at bounding box center [558, 363] width 1061 height 670
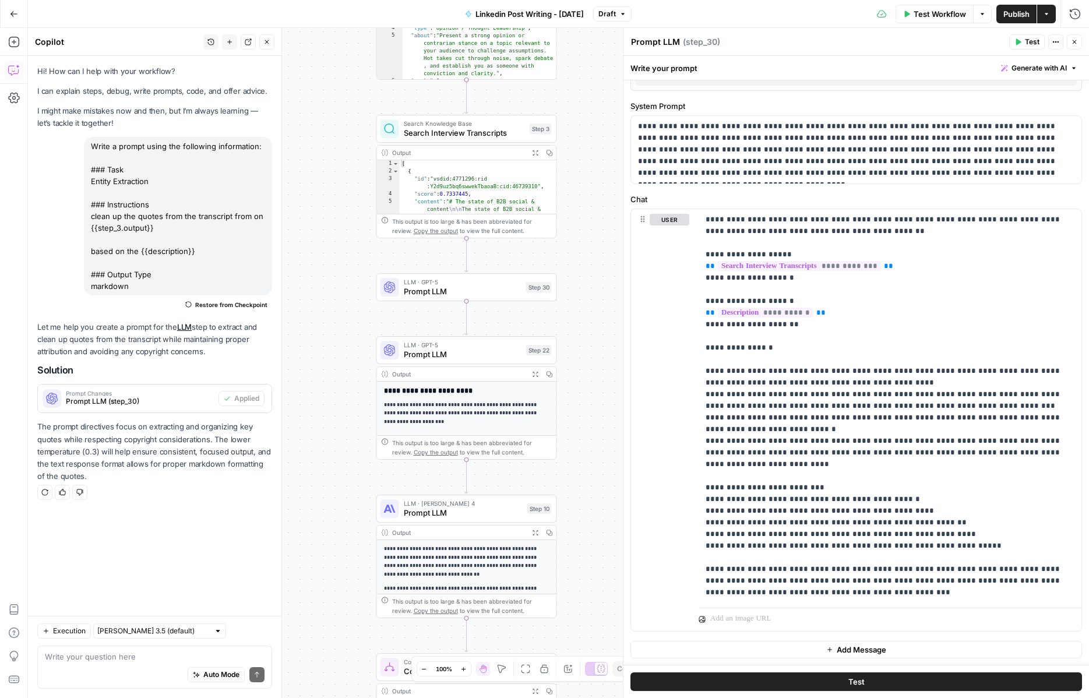
drag, startPoint x: 606, startPoint y: 550, endPoint x: 606, endPoint y: 474, distance: 75.8
click at [606, 474] on div "true false Workflow Set Inputs Inputs Get Knowledge Base File Get Knowledge Bas…" at bounding box center [558, 363] width 1061 height 670
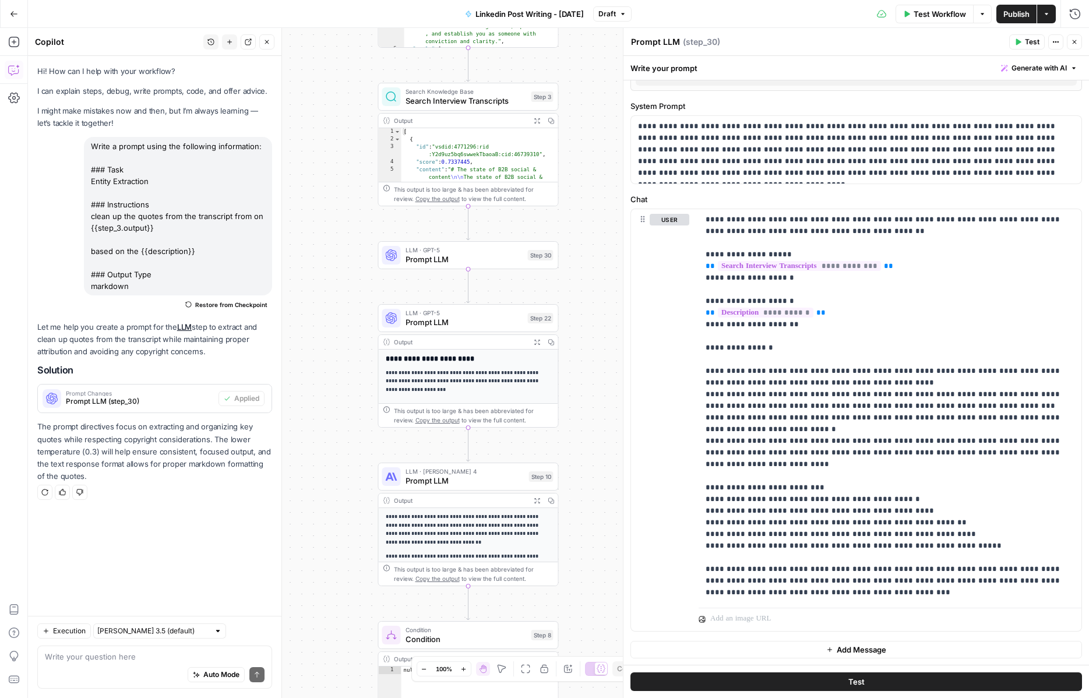
drag, startPoint x: 594, startPoint y: 440, endPoint x: 596, endPoint y: 407, distance: 32.1
click at [596, 407] on div "true false Workflow Set Inputs Inputs Get Knowledge Base File Get Knowledge Bas…" at bounding box center [558, 363] width 1061 height 670
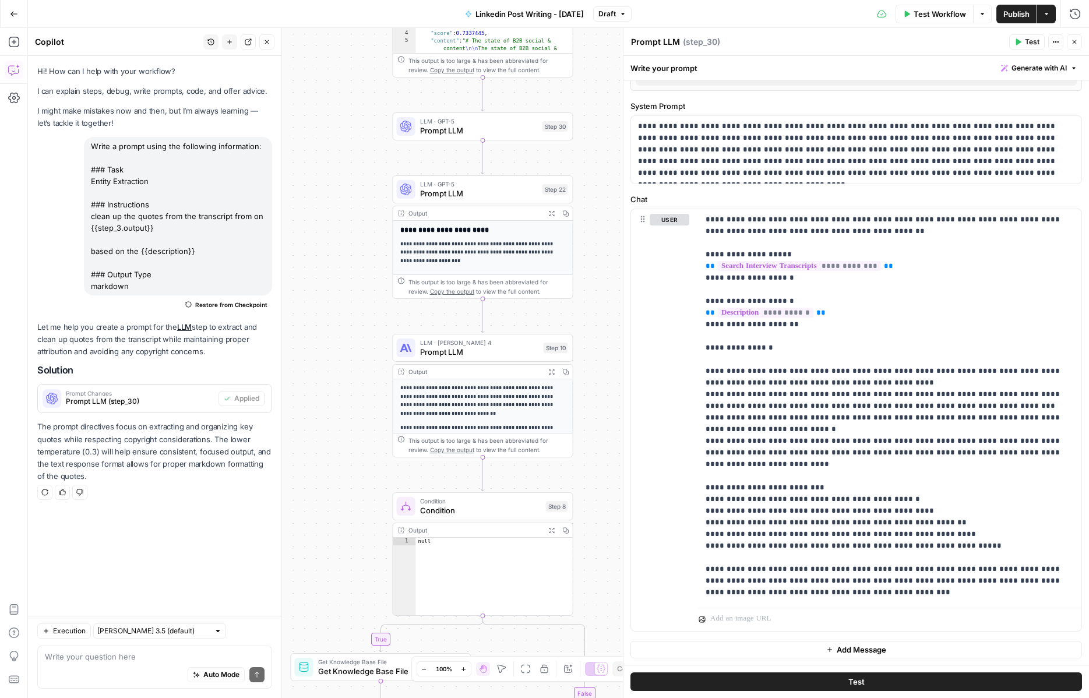
drag, startPoint x: 596, startPoint y: 407, endPoint x: 614, endPoint y: 243, distance: 165.4
click at [614, 243] on div "true false Workflow Set Inputs Inputs Get Knowledge Base File Get Knowledge Bas…" at bounding box center [558, 363] width 1061 height 670
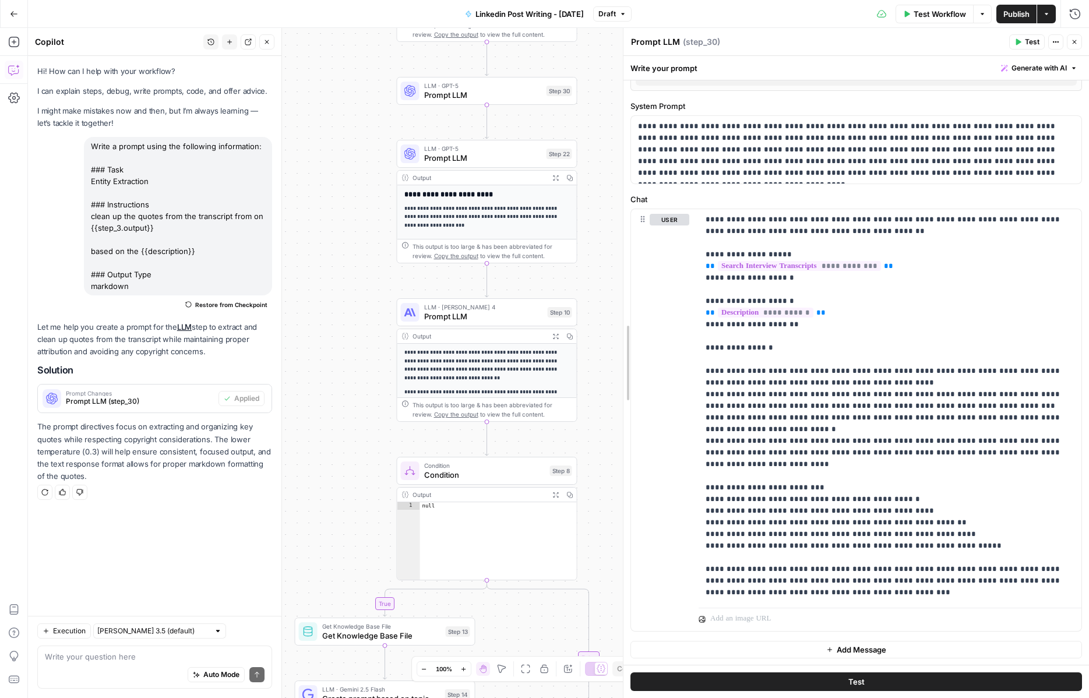
drag, startPoint x: 618, startPoint y: 396, endPoint x: 618, endPoint y: 188, distance: 208.1
click at [618, 188] on div at bounding box center [624, 363] width 12 height 670
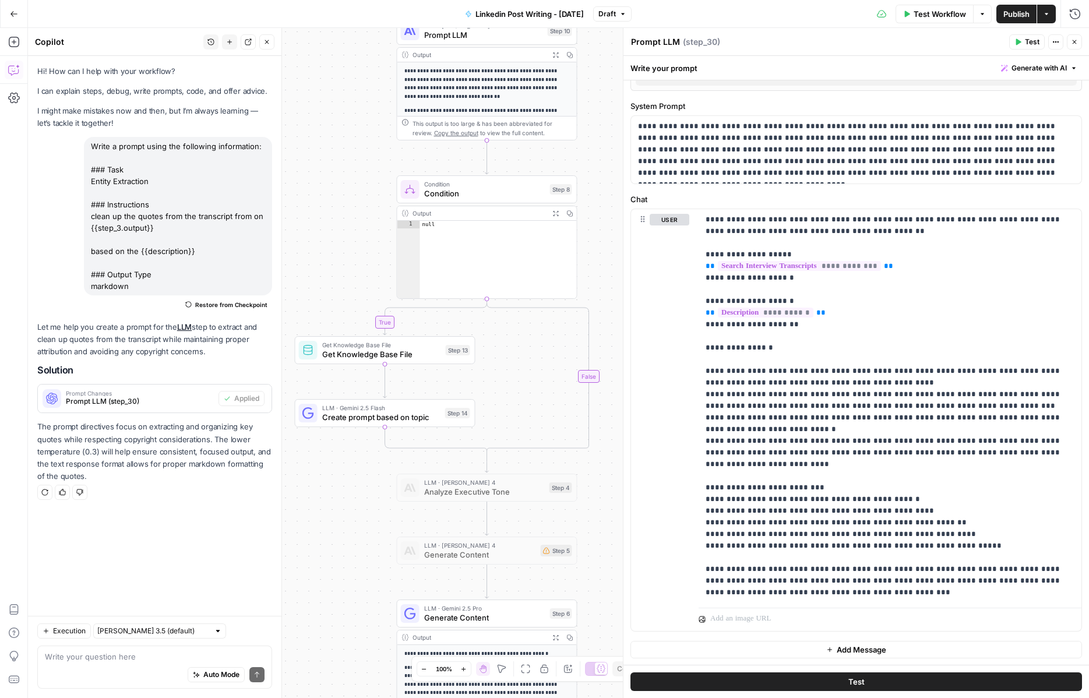
drag, startPoint x: 596, startPoint y: 300, endPoint x: 596, endPoint y: 10, distance: 289.7
click at [596, 11] on div "Go Back Linkedin Post Writing - [DATE] Draft Test Workflow Options Publish Acti…" at bounding box center [544, 349] width 1089 height 698
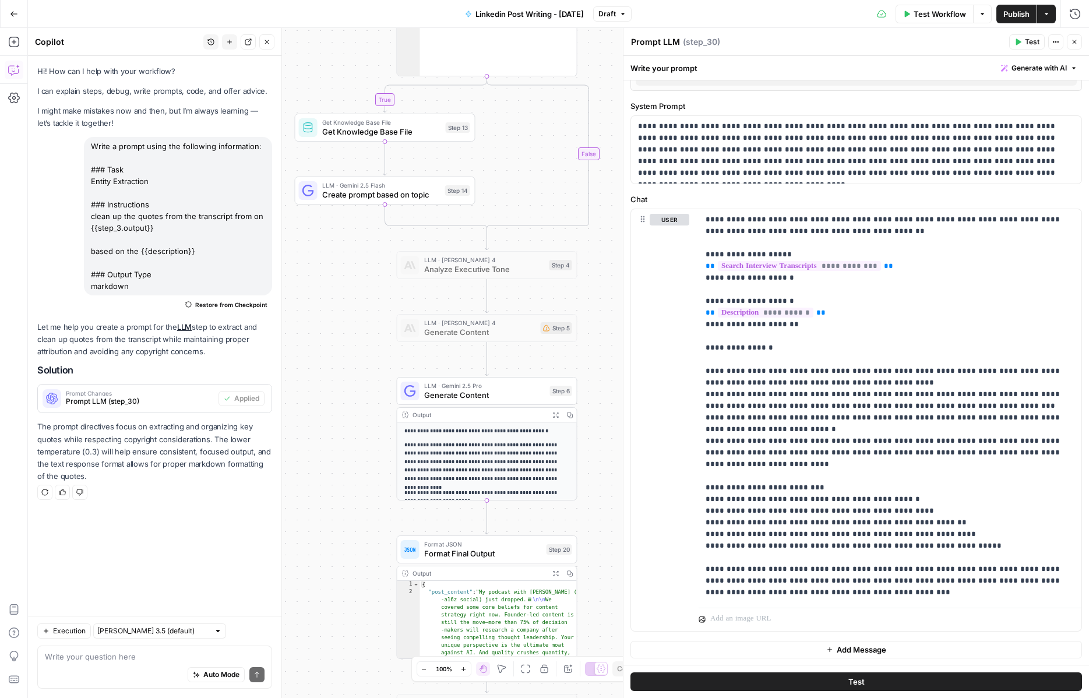
drag, startPoint x: 609, startPoint y: 189, endPoint x: 609, endPoint y: 141, distance: 48.4
click at [609, 141] on div "true false Workflow Set Inputs Inputs Get Knowledge Base File Get Knowledge Bas…" at bounding box center [558, 363] width 1061 height 670
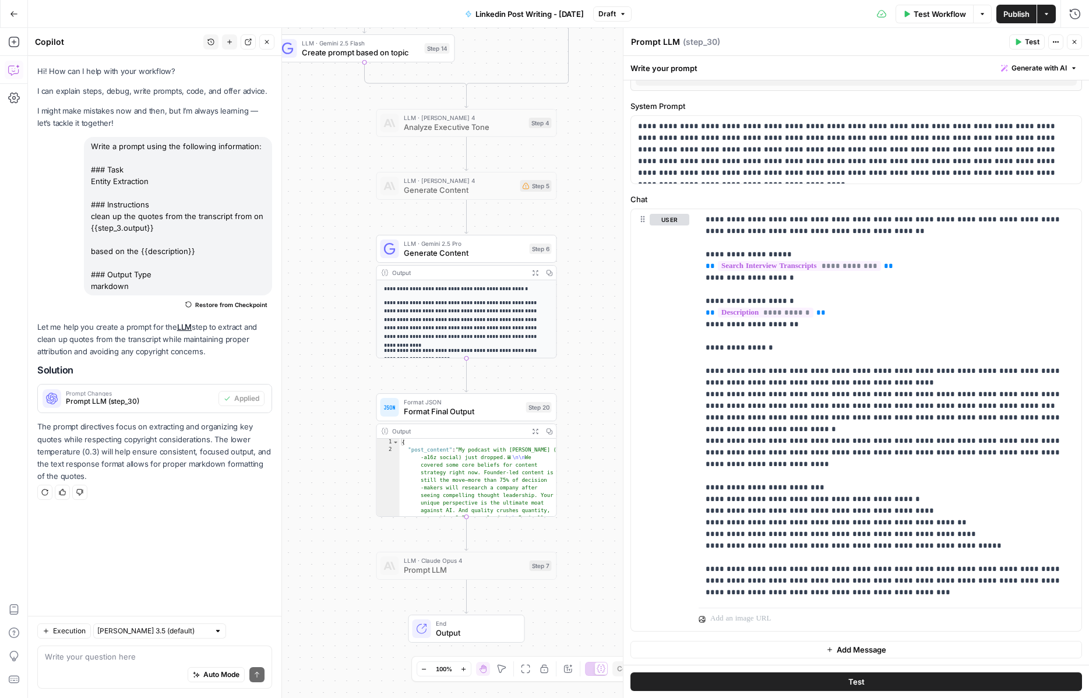
drag, startPoint x: 602, startPoint y: 514, endPoint x: 582, endPoint y: 374, distance: 141.4
click at [582, 374] on div "true false Workflow Set Inputs Inputs Get Knowledge Base File Get Knowledge Bas…" at bounding box center [558, 363] width 1061 height 670
click at [502, 242] on span "LLM · Gemini 2.5 Pro" at bounding box center [464, 243] width 121 height 9
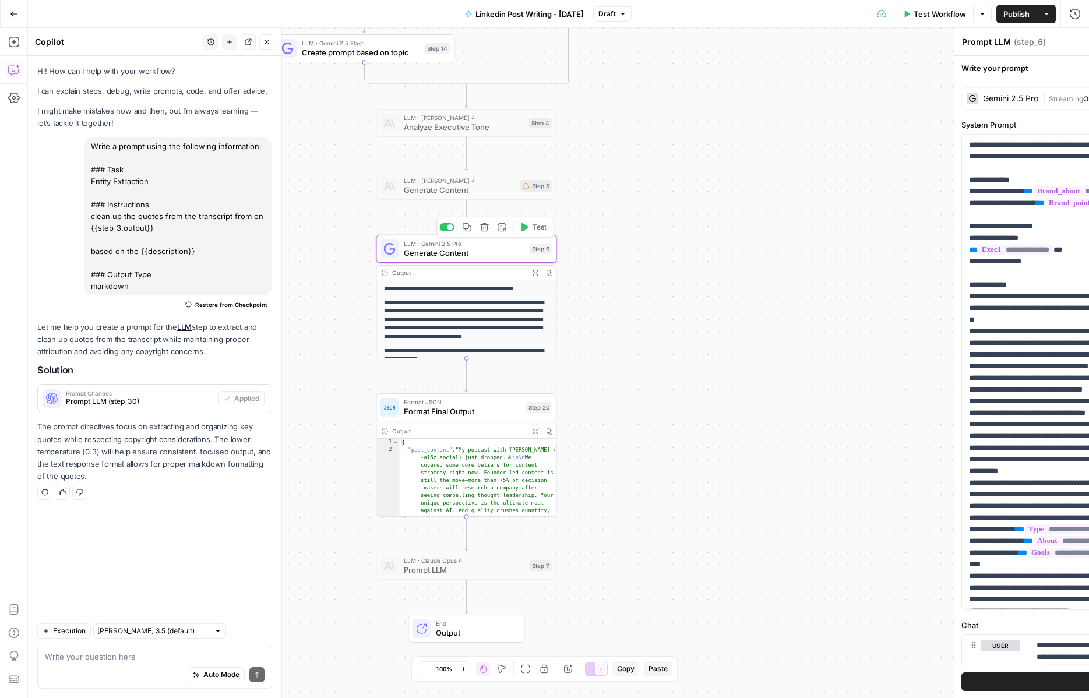
type textarea "Generate Content"
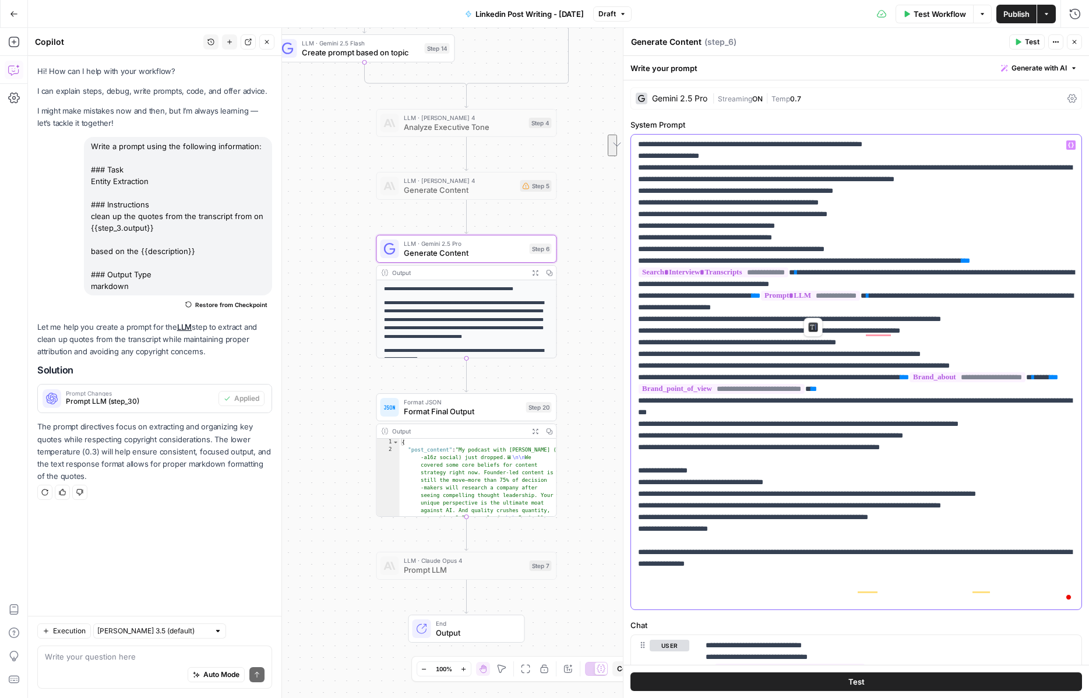
scroll to position [817, 0]
drag, startPoint x: 814, startPoint y: 307, endPoint x: 1036, endPoint y: 293, distance: 223.1
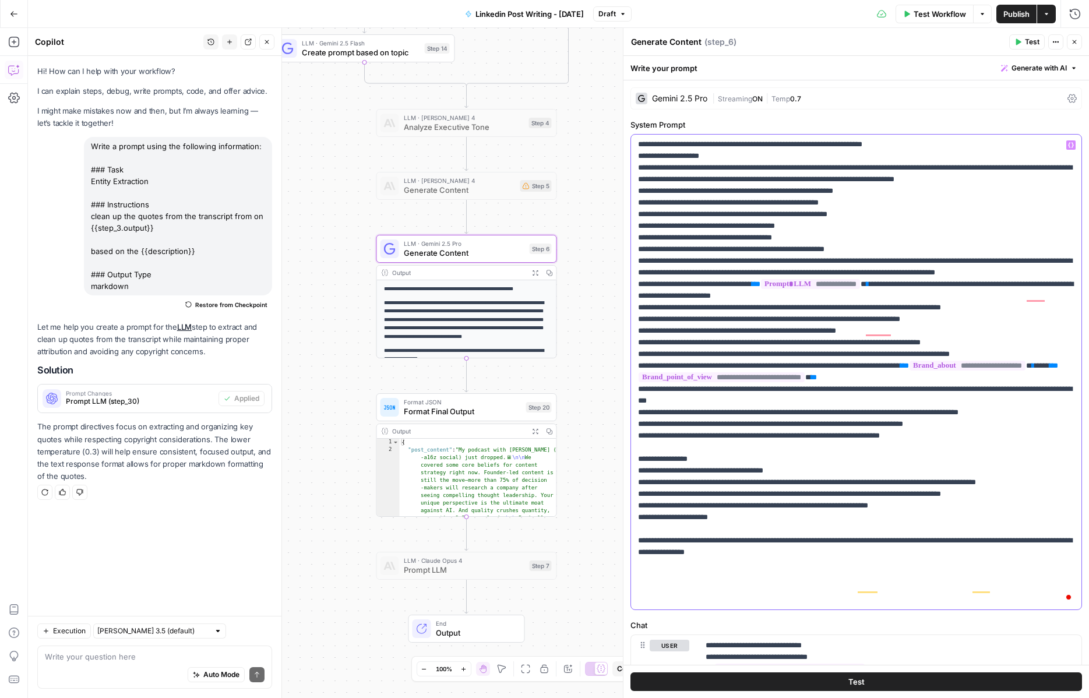
click at [821, 142] on icon "button" at bounding box center [1071, 145] width 6 height 6
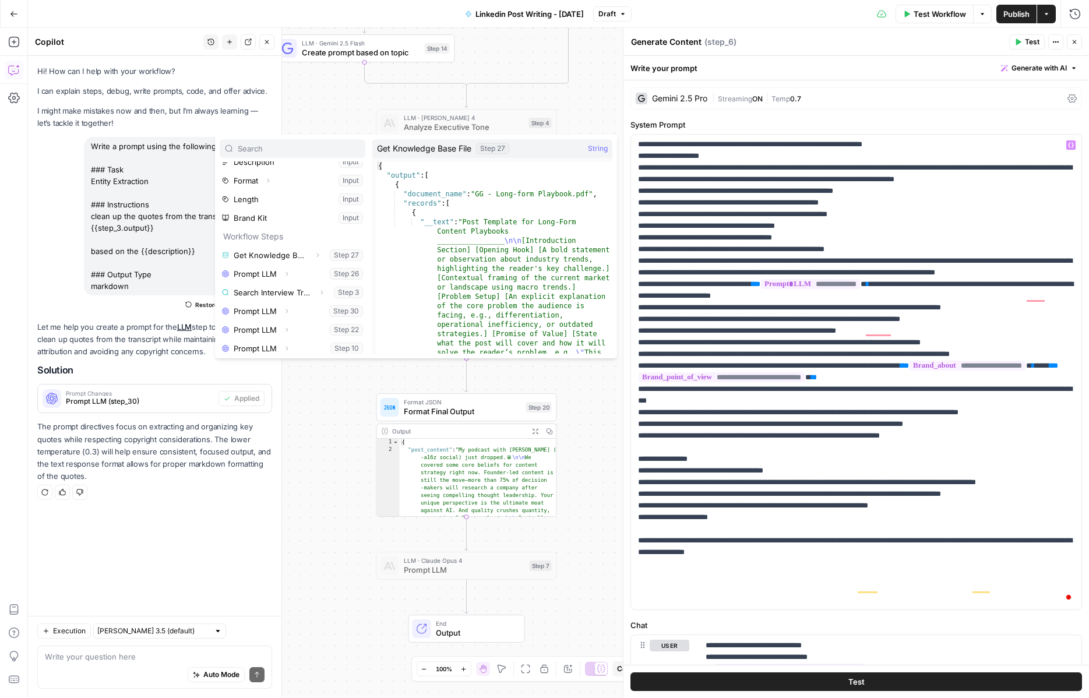
scroll to position [69, 0]
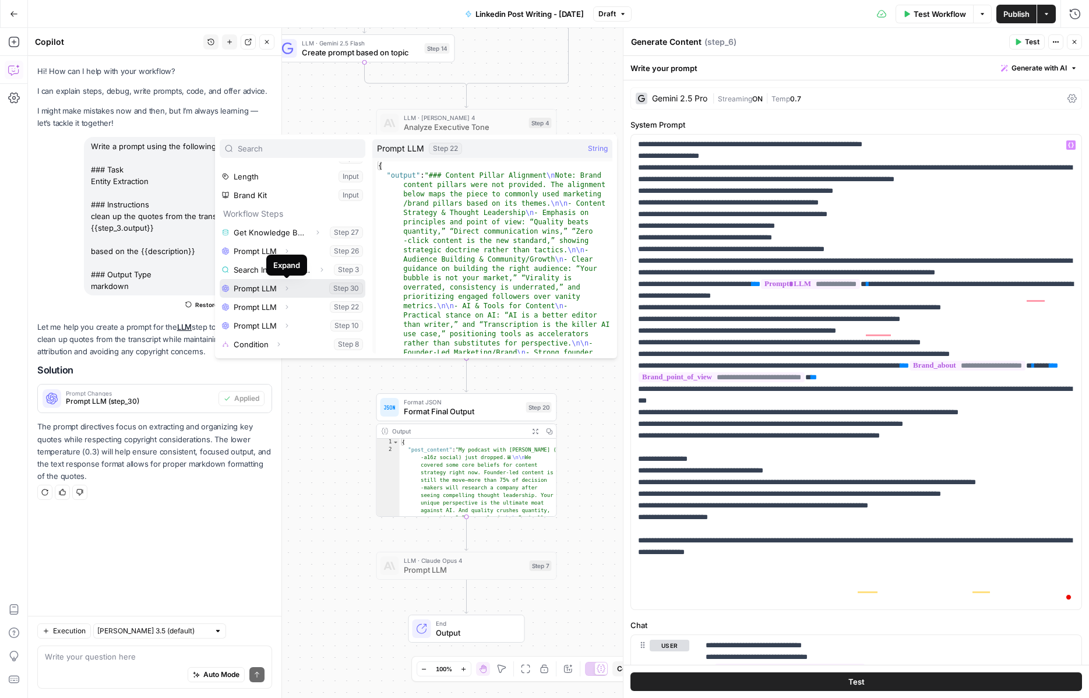
click at [286, 289] on icon "button" at bounding box center [286, 288] width 7 height 7
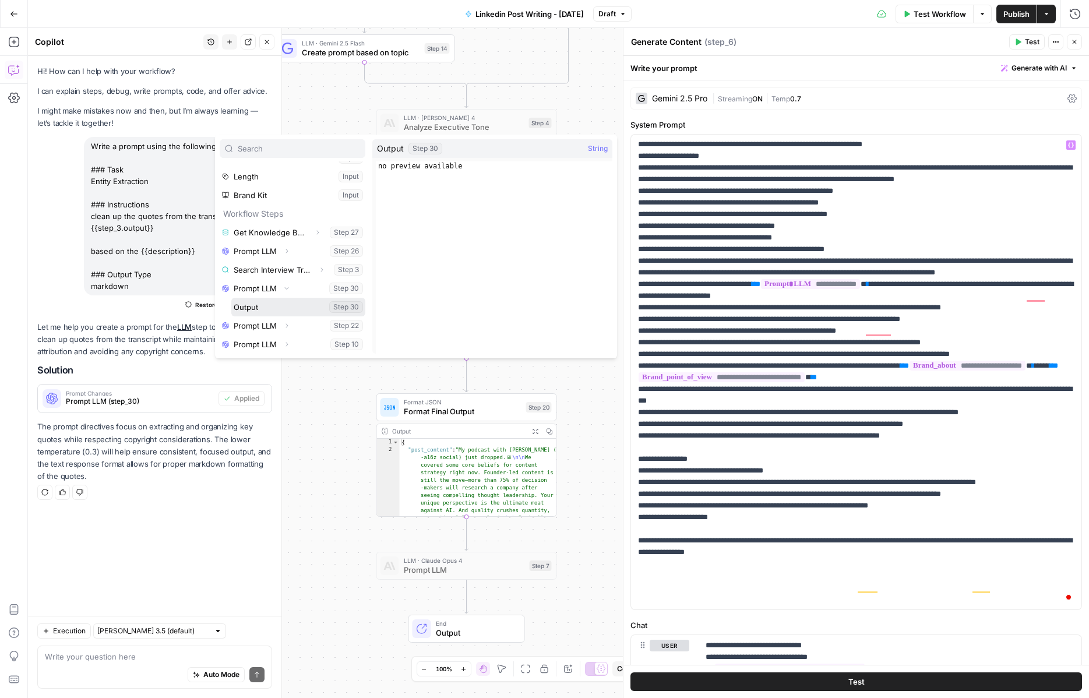
click at [276, 305] on button "Select variable Output" at bounding box center [298, 307] width 134 height 19
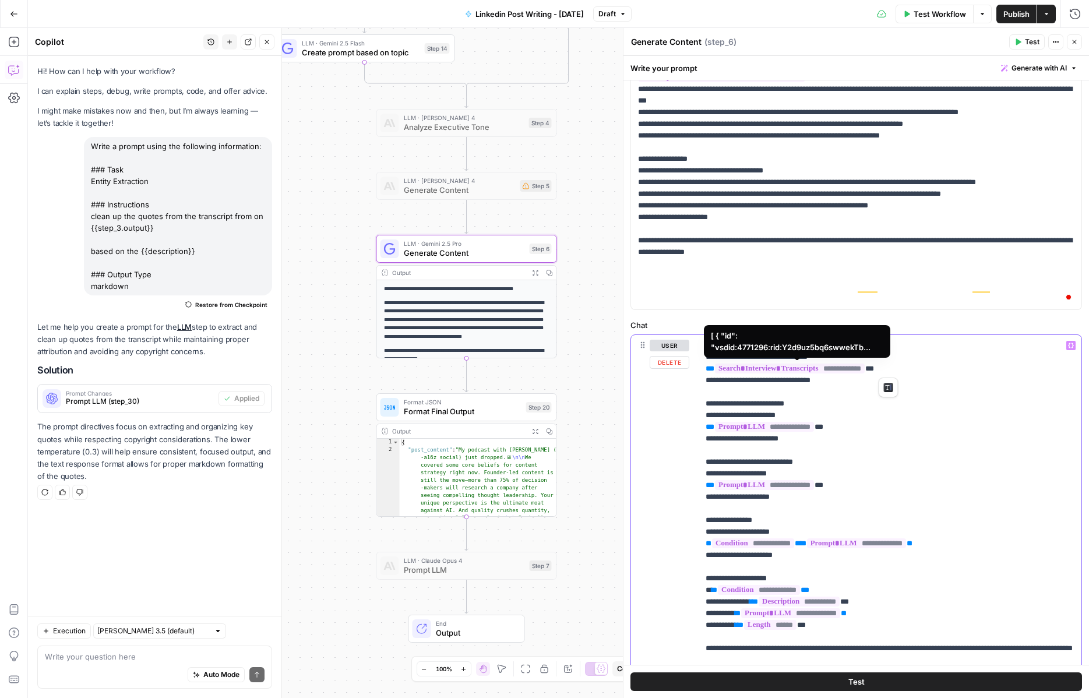
scroll to position [817, 0]
drag, startPoint x: 907, startPoint y: 372, endPoint x: 695, endPoint y: 367, distance: 212.2
click at [695, 367] on div "**********" at bounding box center [856, 572] width 451 height 475
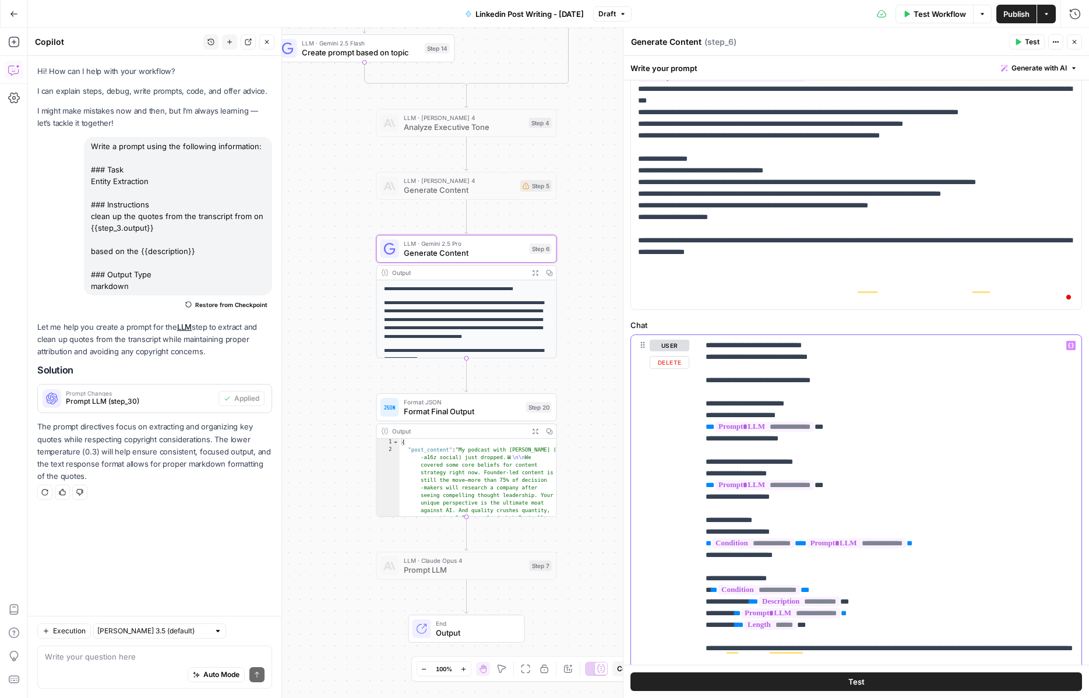
click at [821, 346] on icon "button" at bounding box center [1071, 345] width 6 height 5
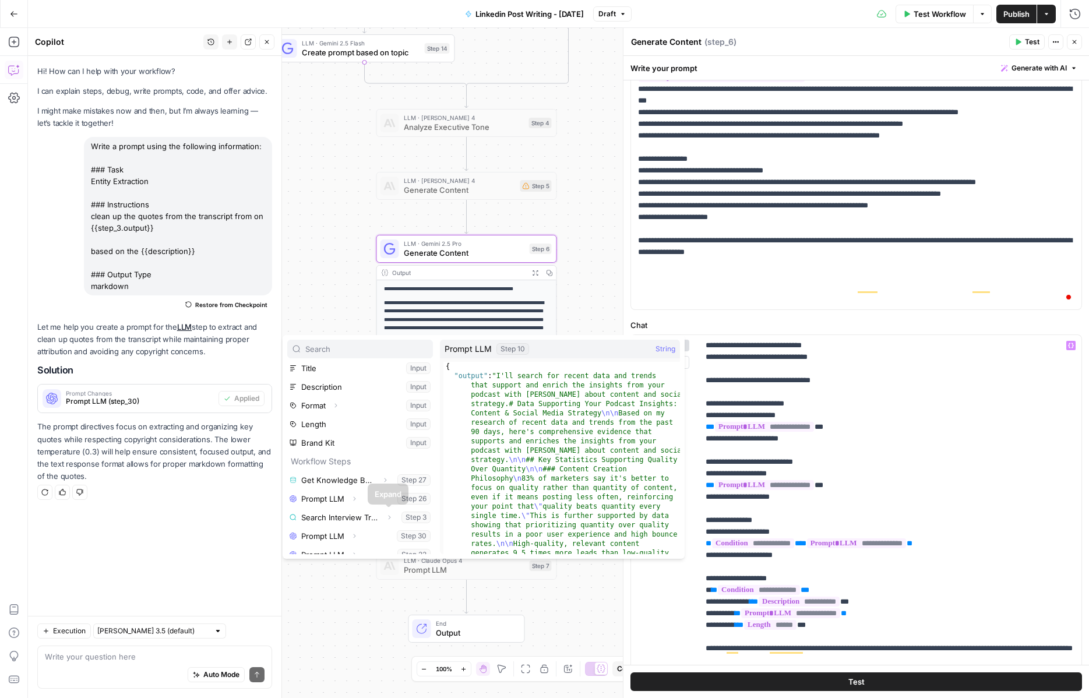
scroll to position [69, 0]
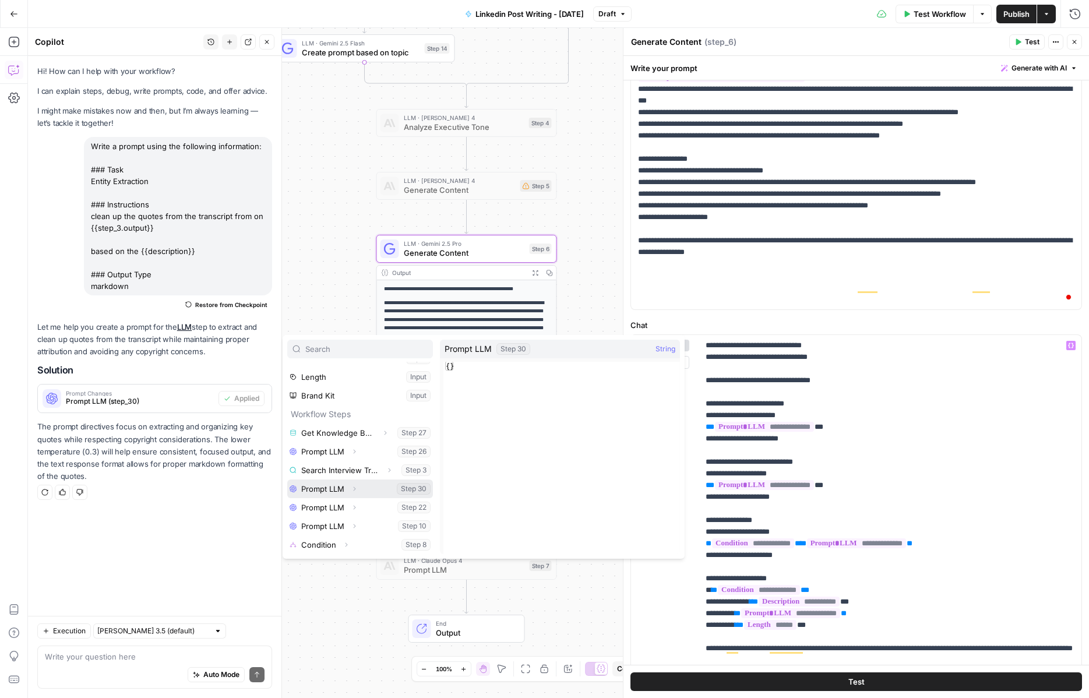
click at [354, 491] on icon "button" at bounding box center [354, 489] width 7 height 7
click at [347, 506] on button "Select variable Output" at bounding box center [366, 507] width 134 height 19
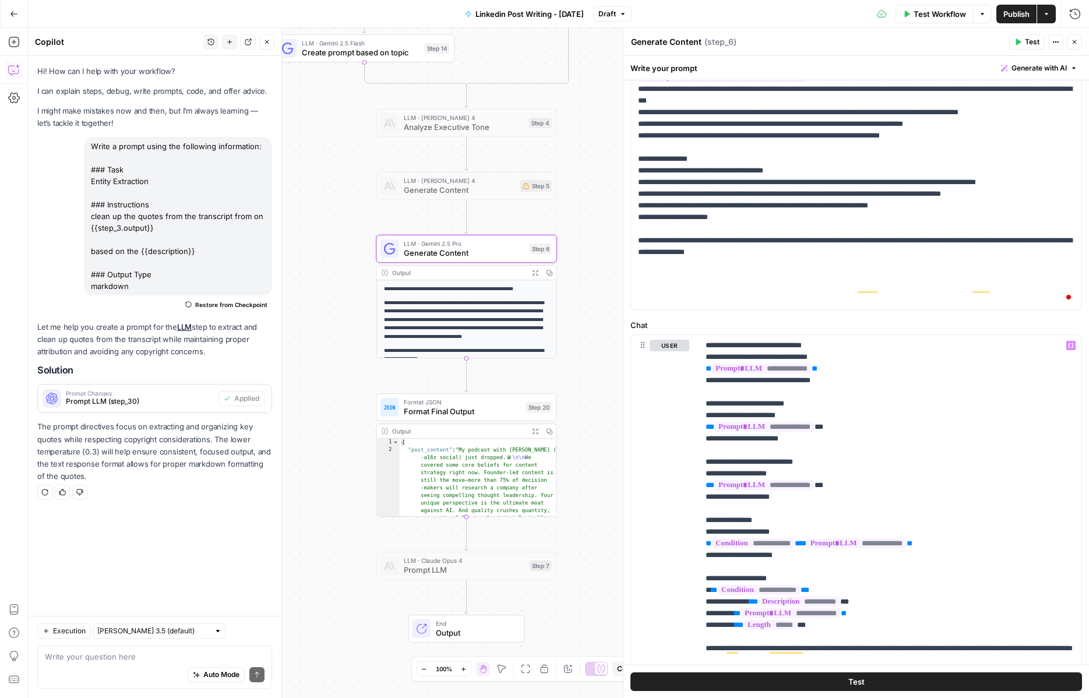
click at [821, 16] on span "Publish" at bounding box center [1017, 14] width 26 height 12
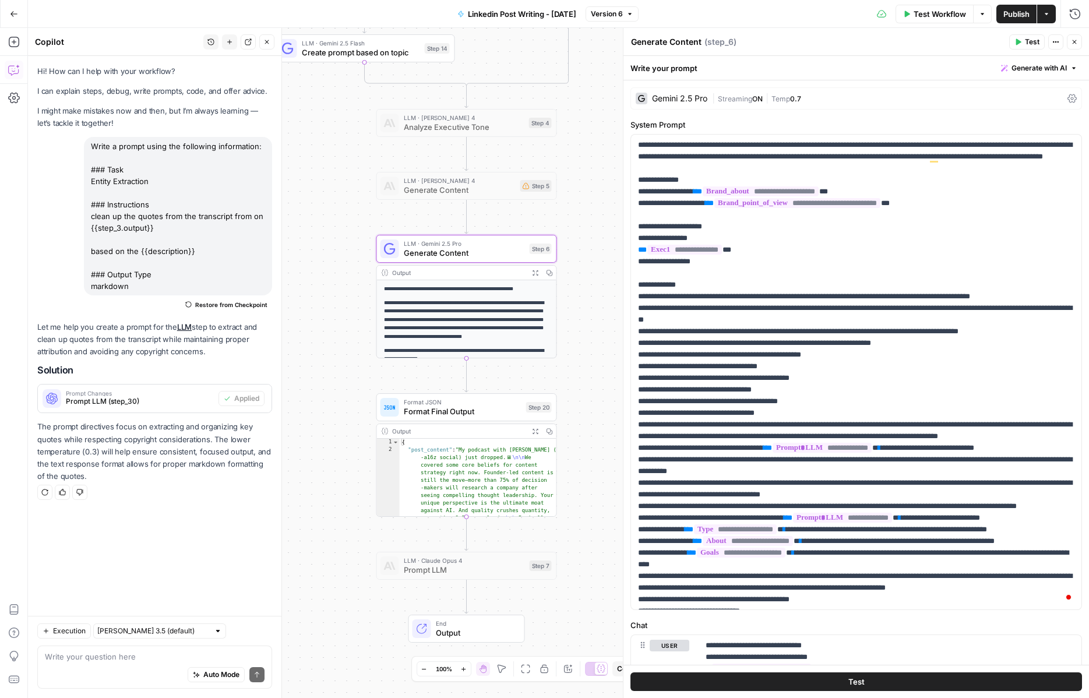
scroll to position [817, 0]
